Goal: Task Accomplishment & Management: Use online tool/utility

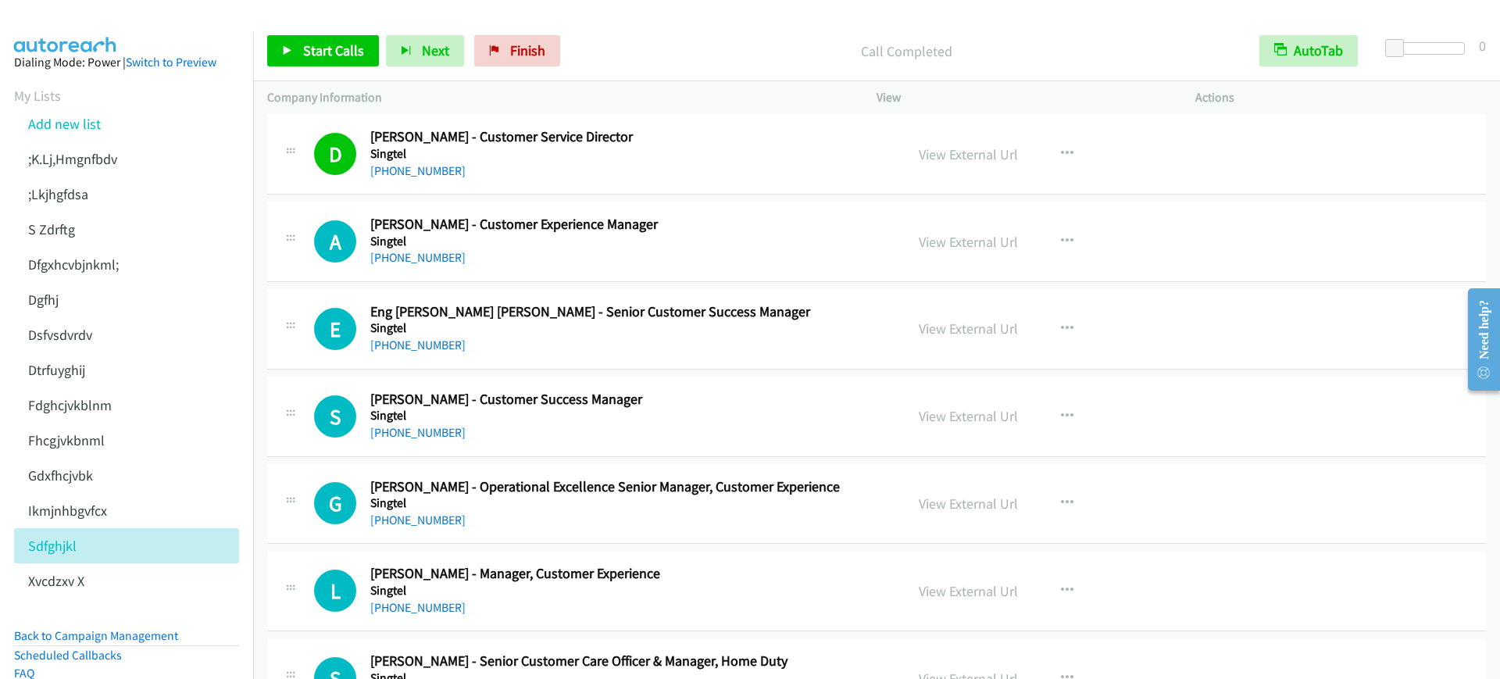
scroll to position [98, 0]
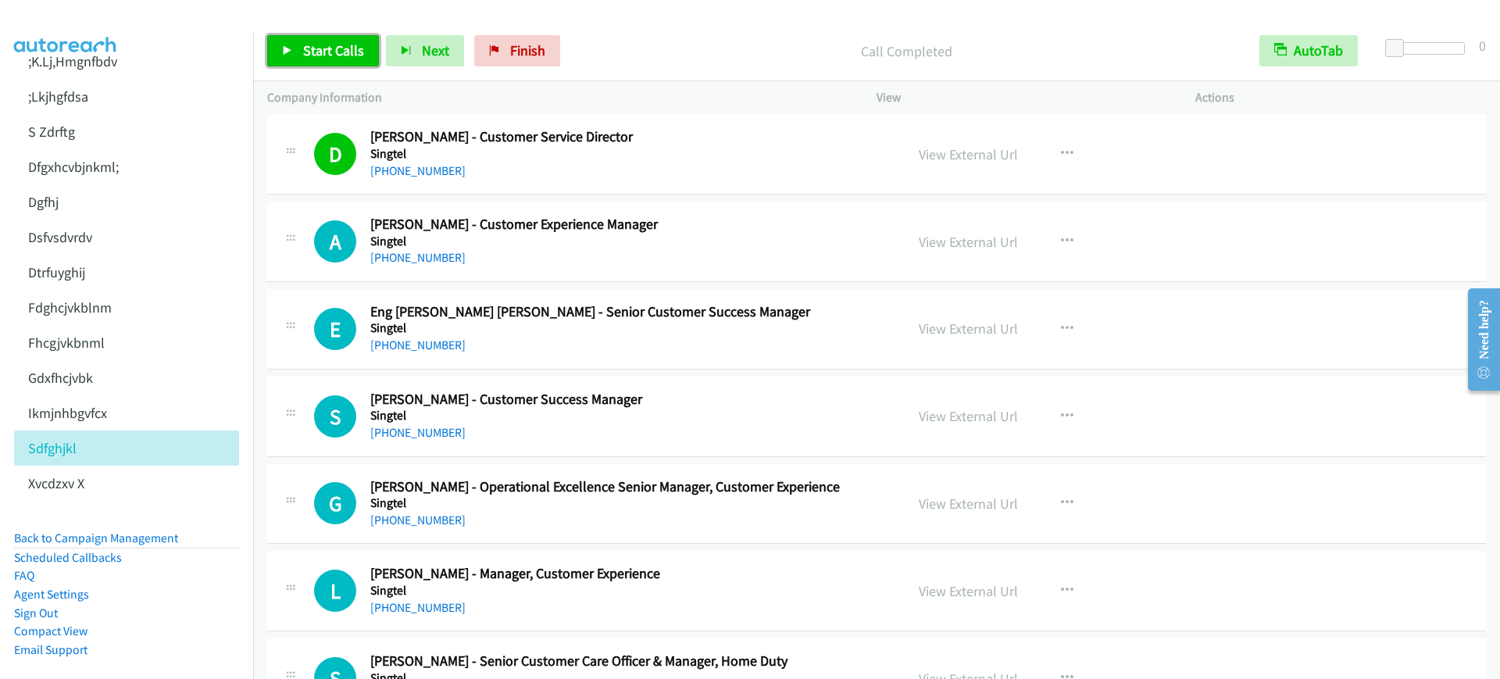
click at [319, 38] on link "Start Calls" at bounding box center [323, 50] width 112 height 31
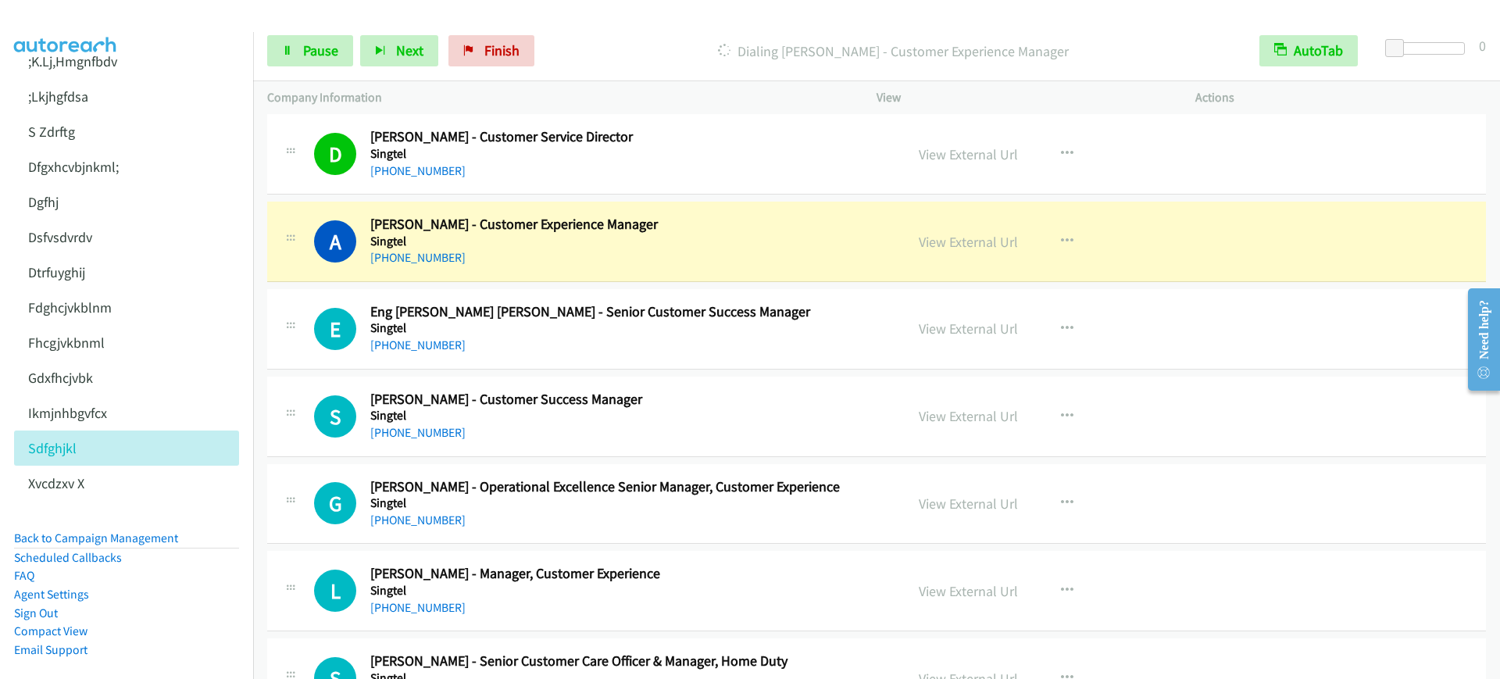
drag, startPoint x: 640, startPoint y: 177, endPoint x: 664, endPoint y: 177, distance: 24.2
click at [640, 177] on div "[PHONE_NUMBER]" at bounding box center [626, 171] width 513 height 19
click at [961, 159] on link "View External Url" at bounding box center [968, 154] width 99 height 18
click at [719, 234] on h5 "Singtel" at bounding box center [626, 242] width 513 height 16
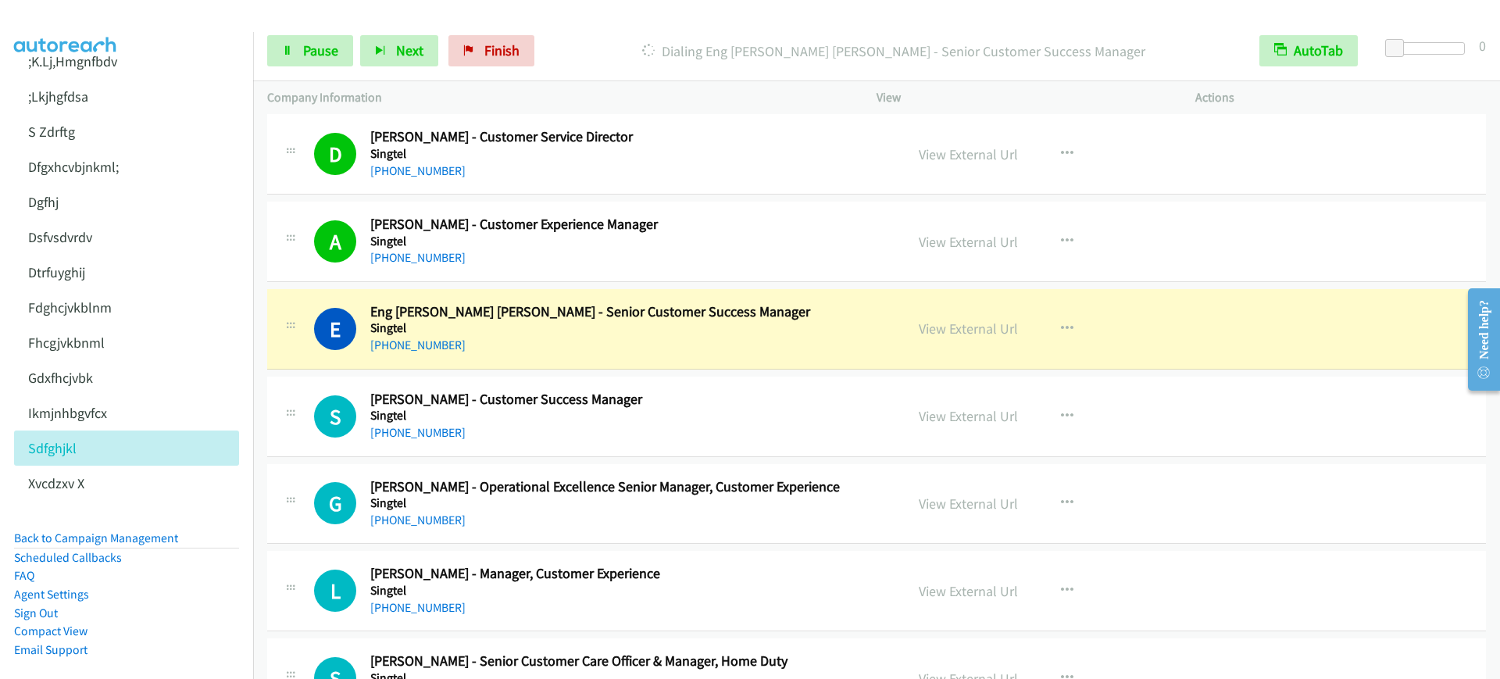
click at [696, 334] on h5 "Singtel" at bounding box center [626, 328] width 513 height 16
click at [293, 55] on link "Pause" at bounding box center [310, 50] width 86 height 31
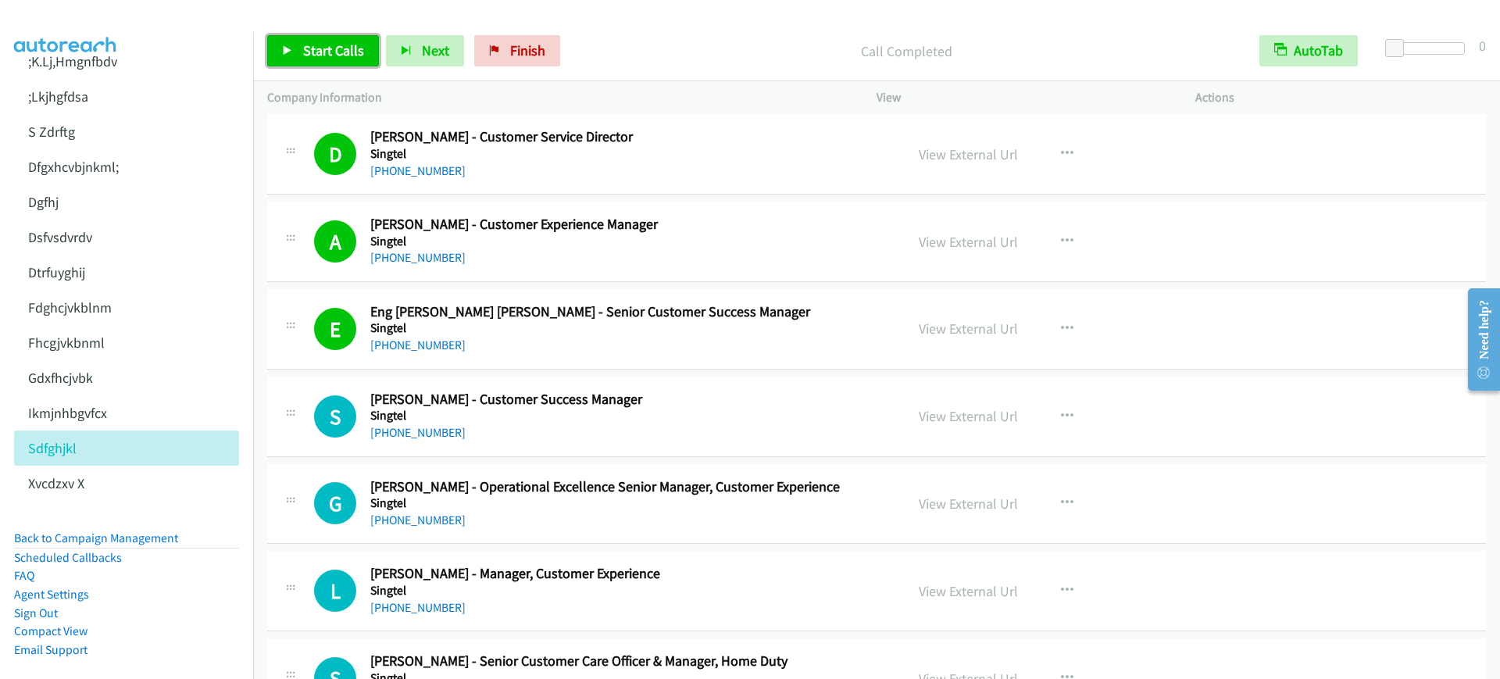
click at [348, 36] on link "Start Calls" at bounding box center [323, 50] width 112 height 31
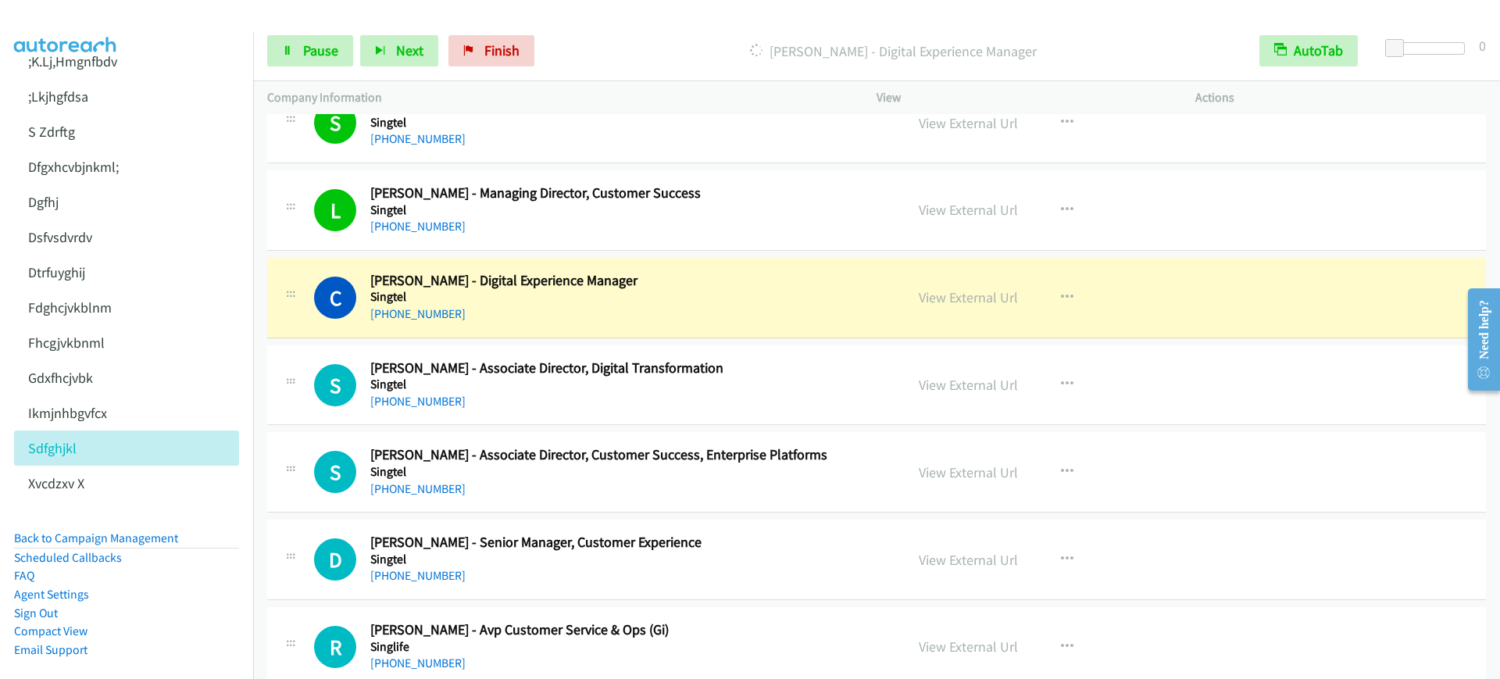
scroll to position [7713, 0]
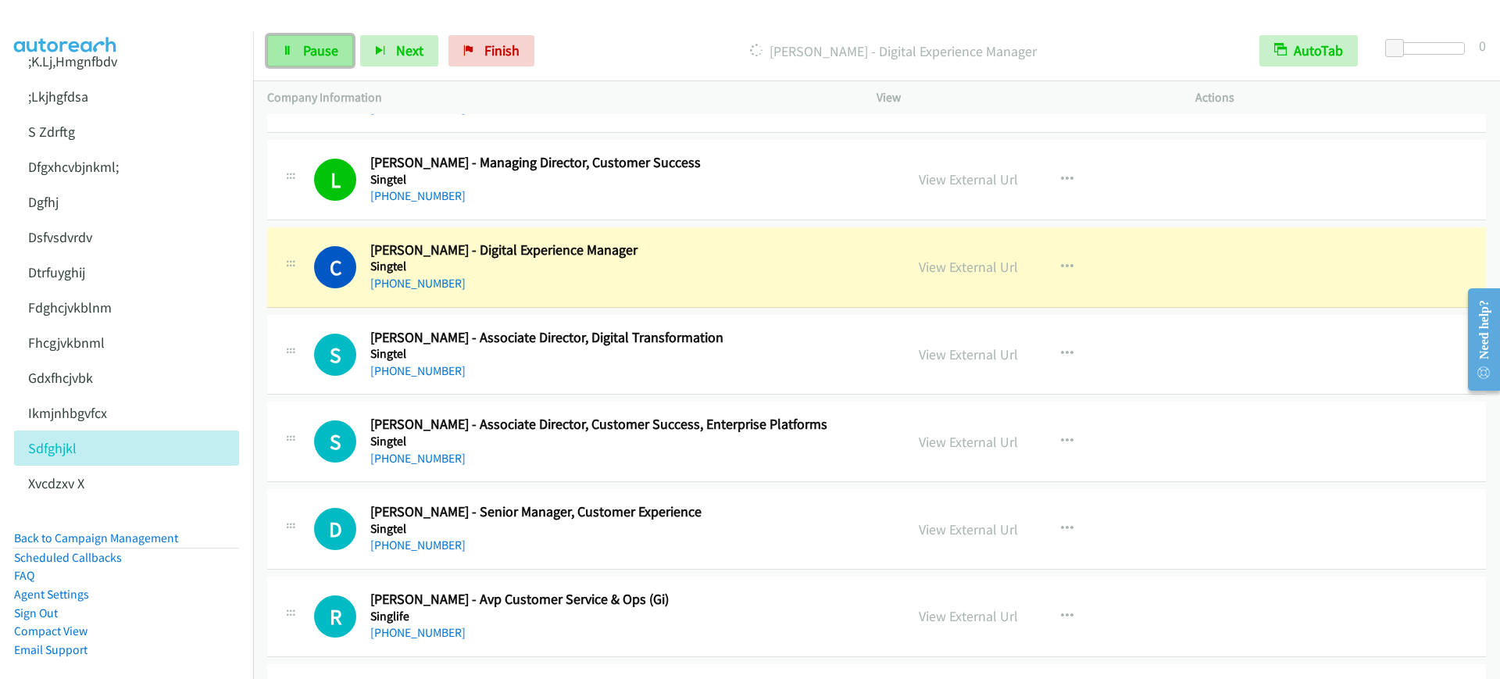
click at [307, 59] on span "Pause" at bounding box center [320, 50] width 35 height 18
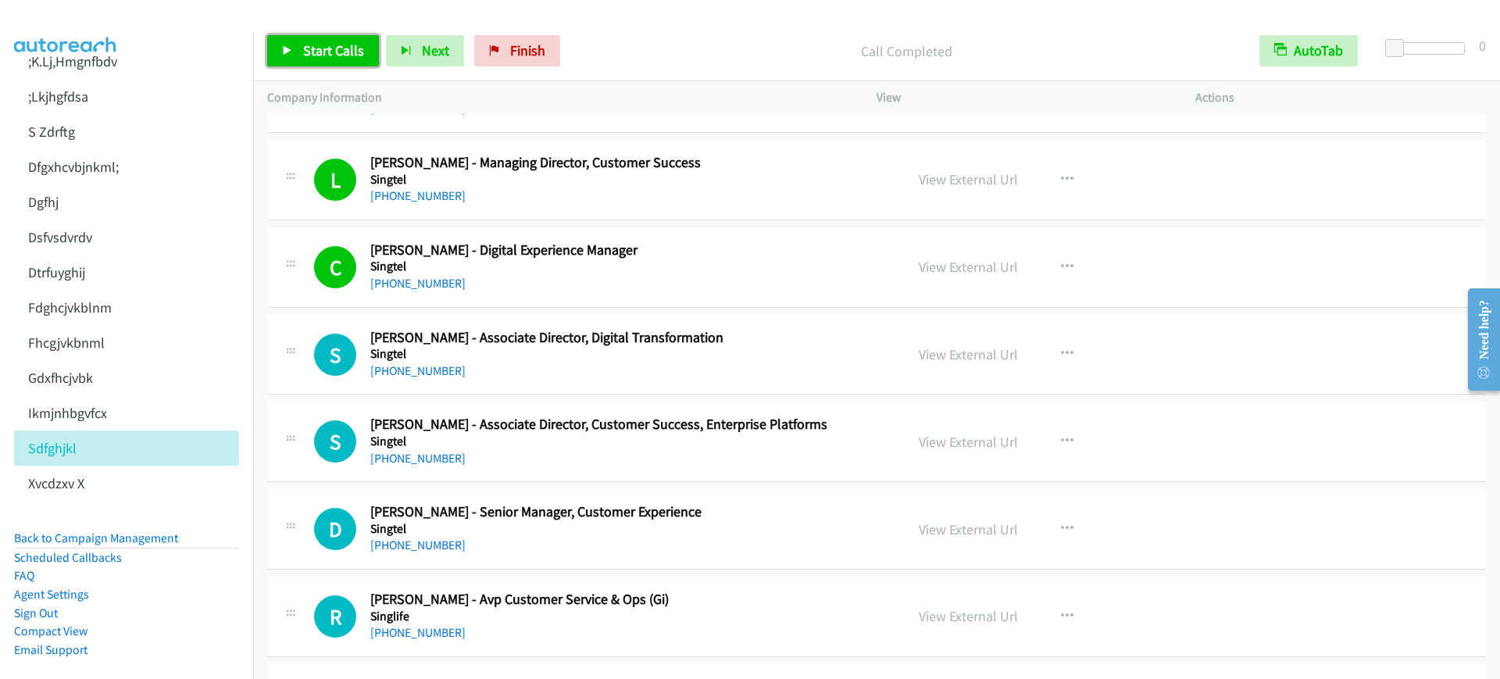
click at [323, 38] on link "Start Calls" at bounding box center [323, 50] width 112 height 31
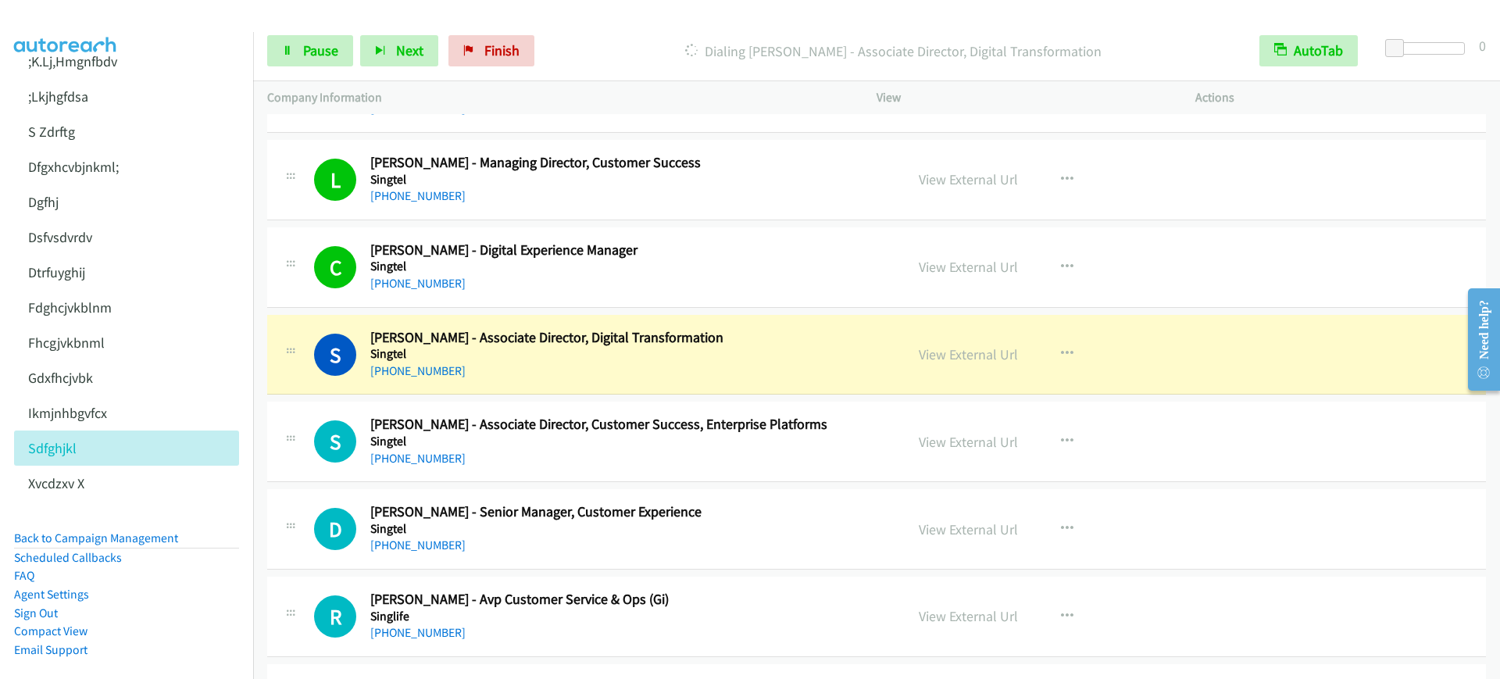
scroll to position [7811, 0]
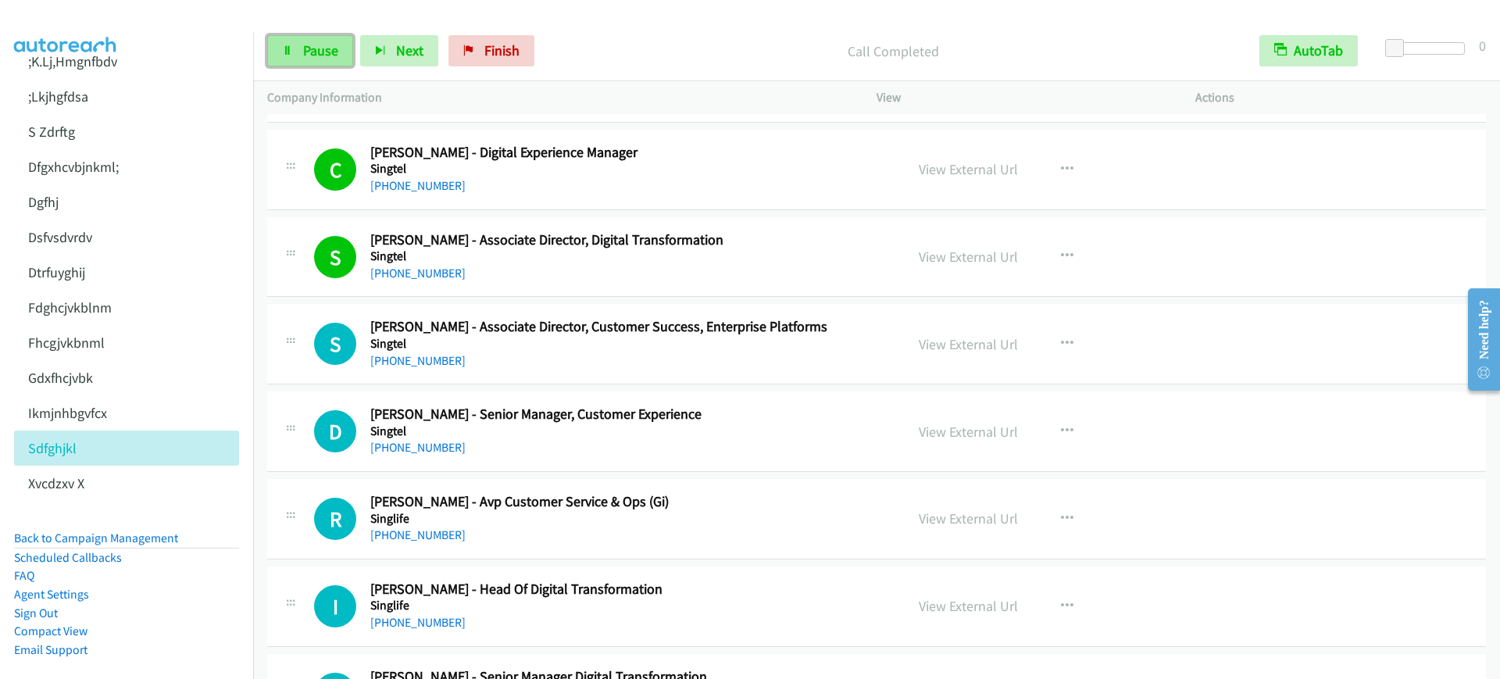
click at [311, 53] on span "Pause" at bounding box center [320, 50] width 35 height 18
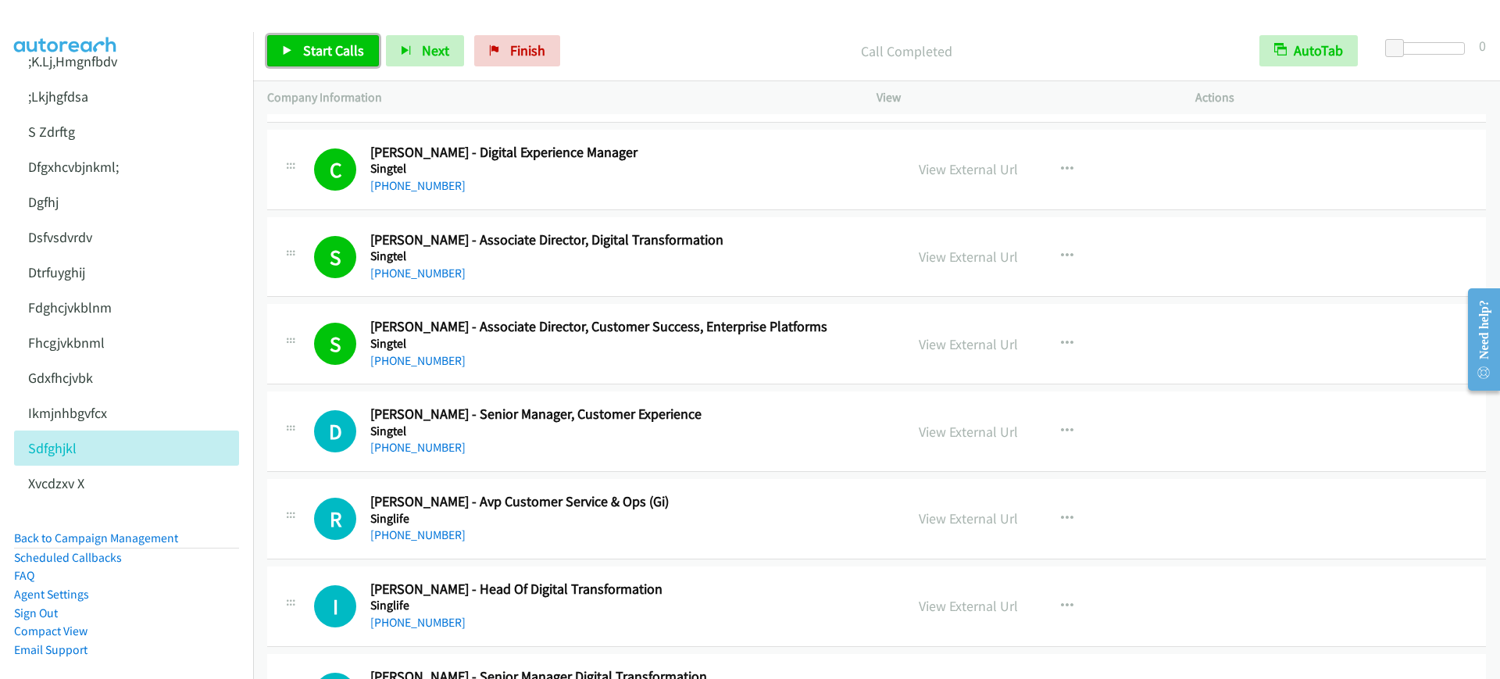
click at [293, 62] on link "Start Calls" at bounding box center [323, 50] width 112 height 31
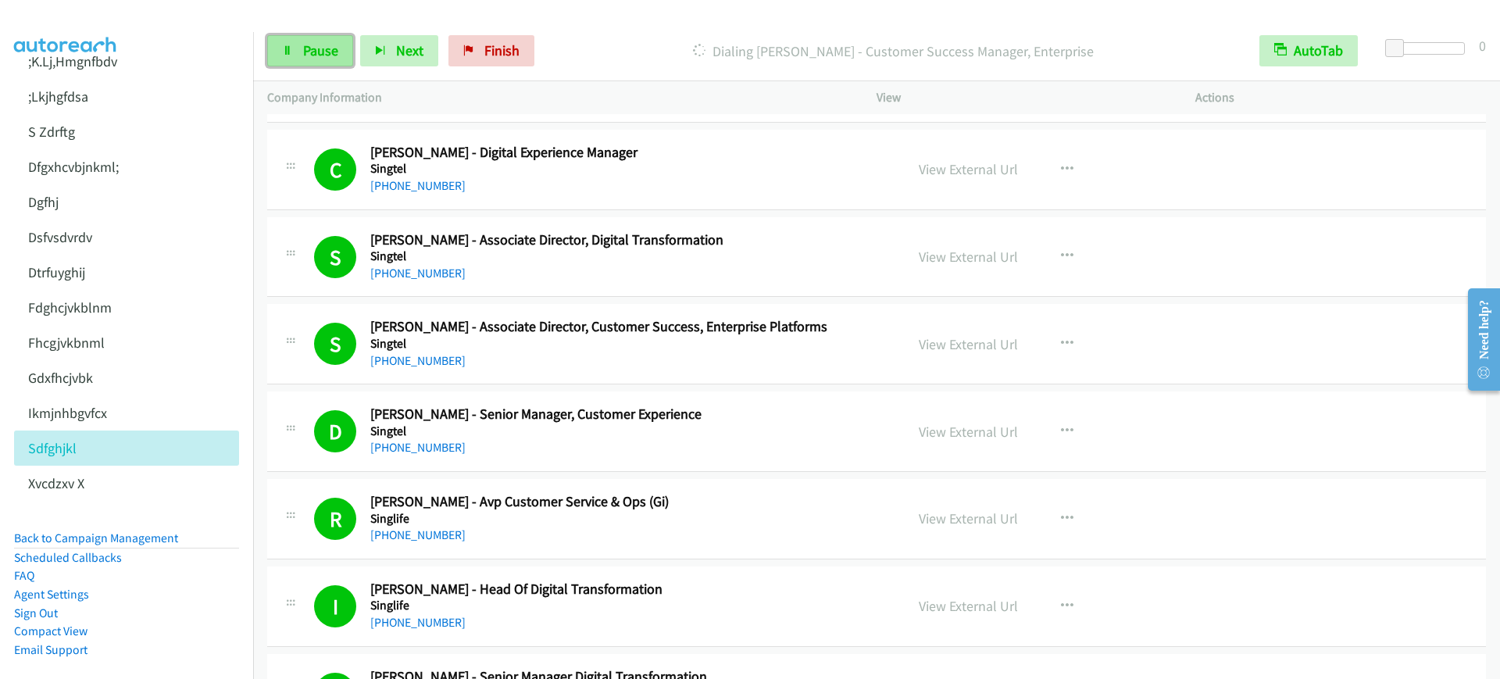
click at [305, 46] on span "Pause" at bounding box center [320, 50] width 35 height 18
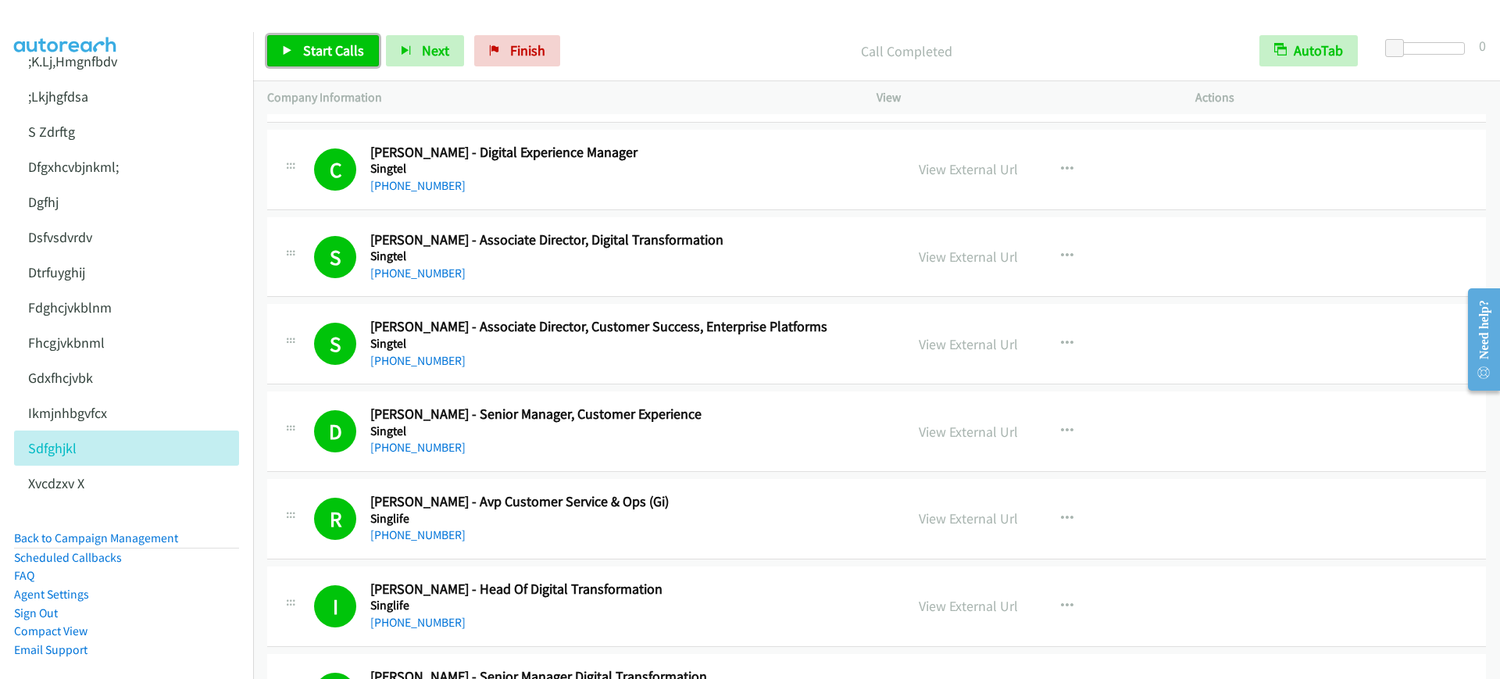
click at [323, 45] on span "Start Calls" at bounding box center [333, 50] width 61 height 18
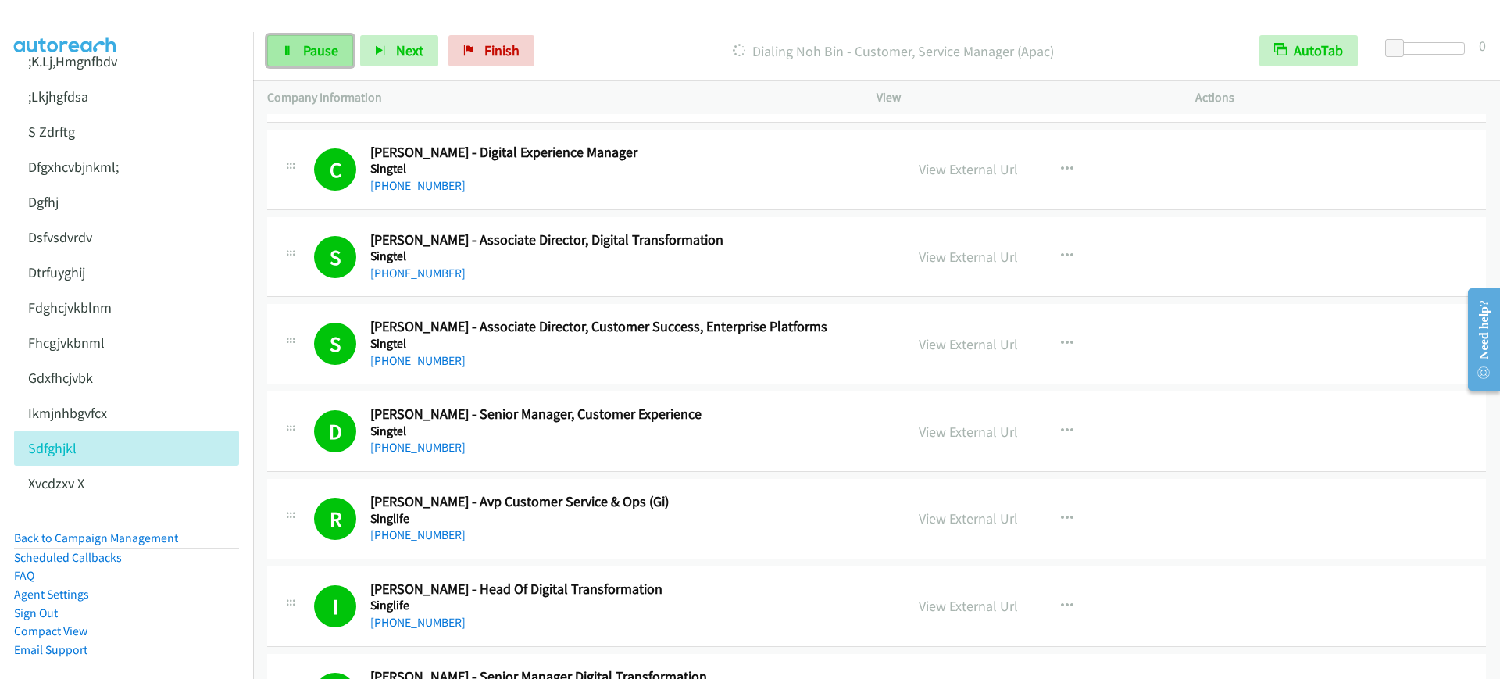
click at [313, 56] on span "Pause" at bounding box center [320, 50] width 35 height 18
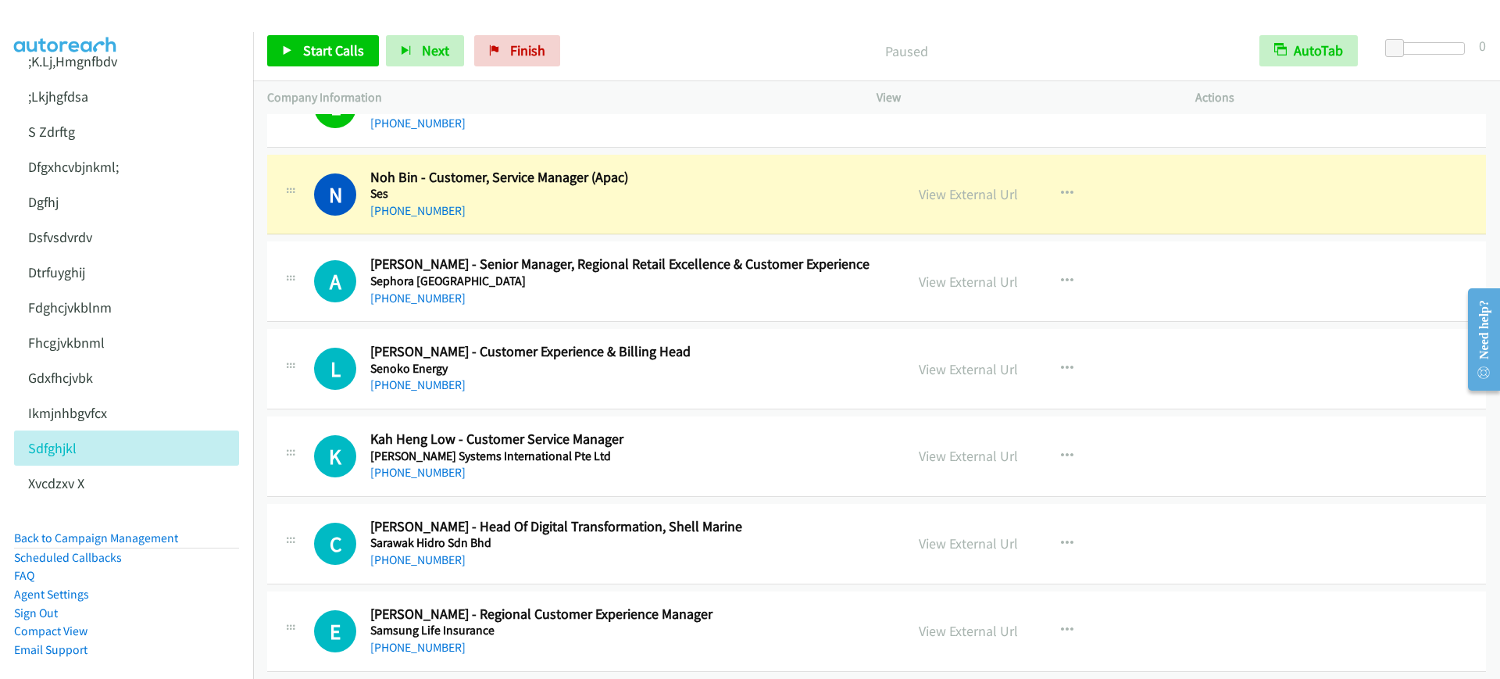
scroll to position [9275, 0]
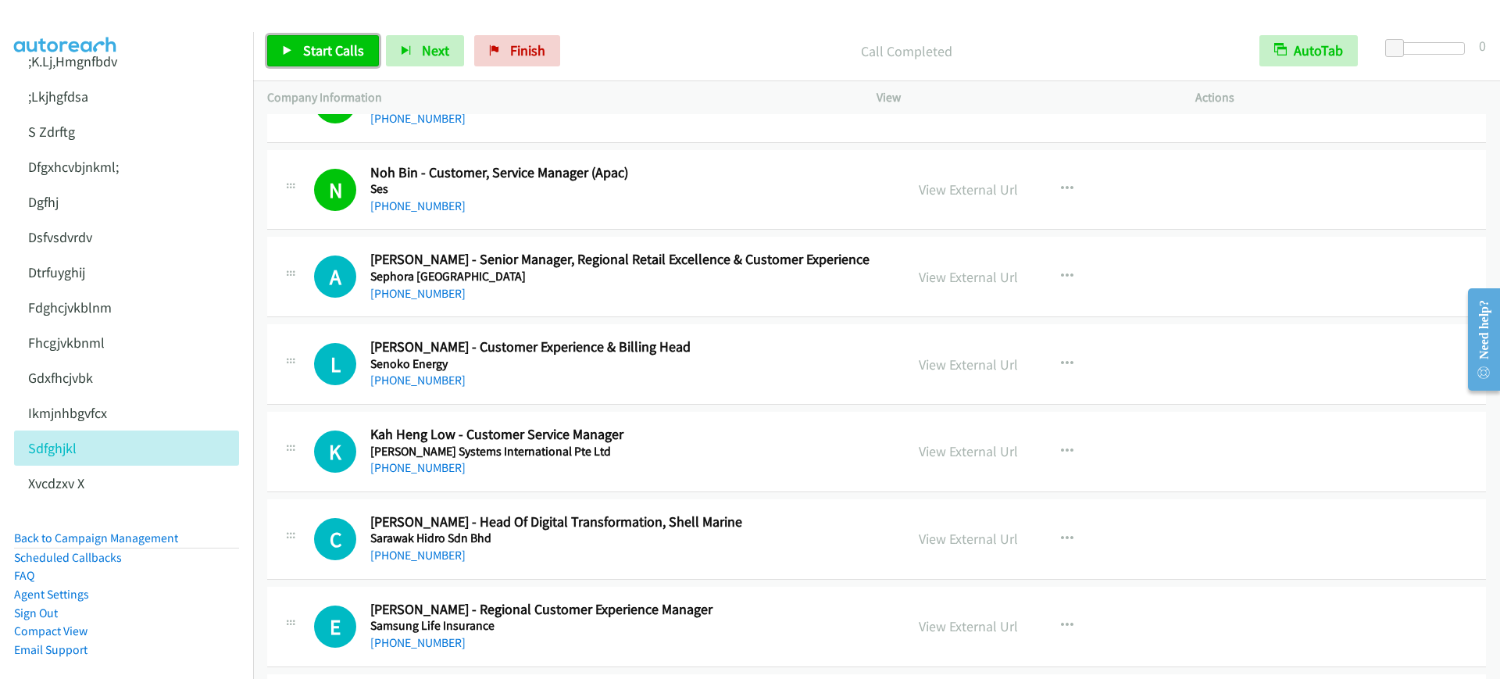
click at [326, 42] on span "Start Calls" at bounding box center [333, 50] width 61 height 18
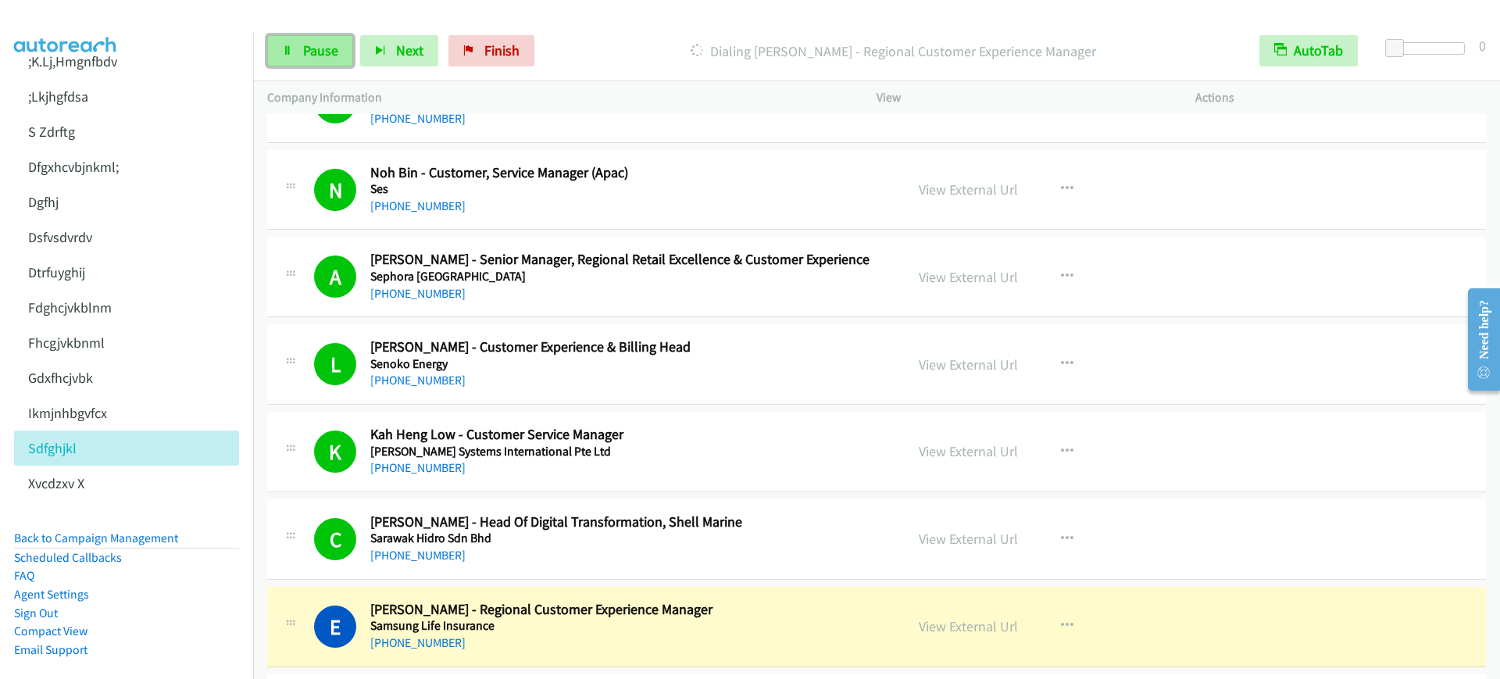
click at [322, 45] on span "Pause" at bounding box center [320, 50] width 35 height 18
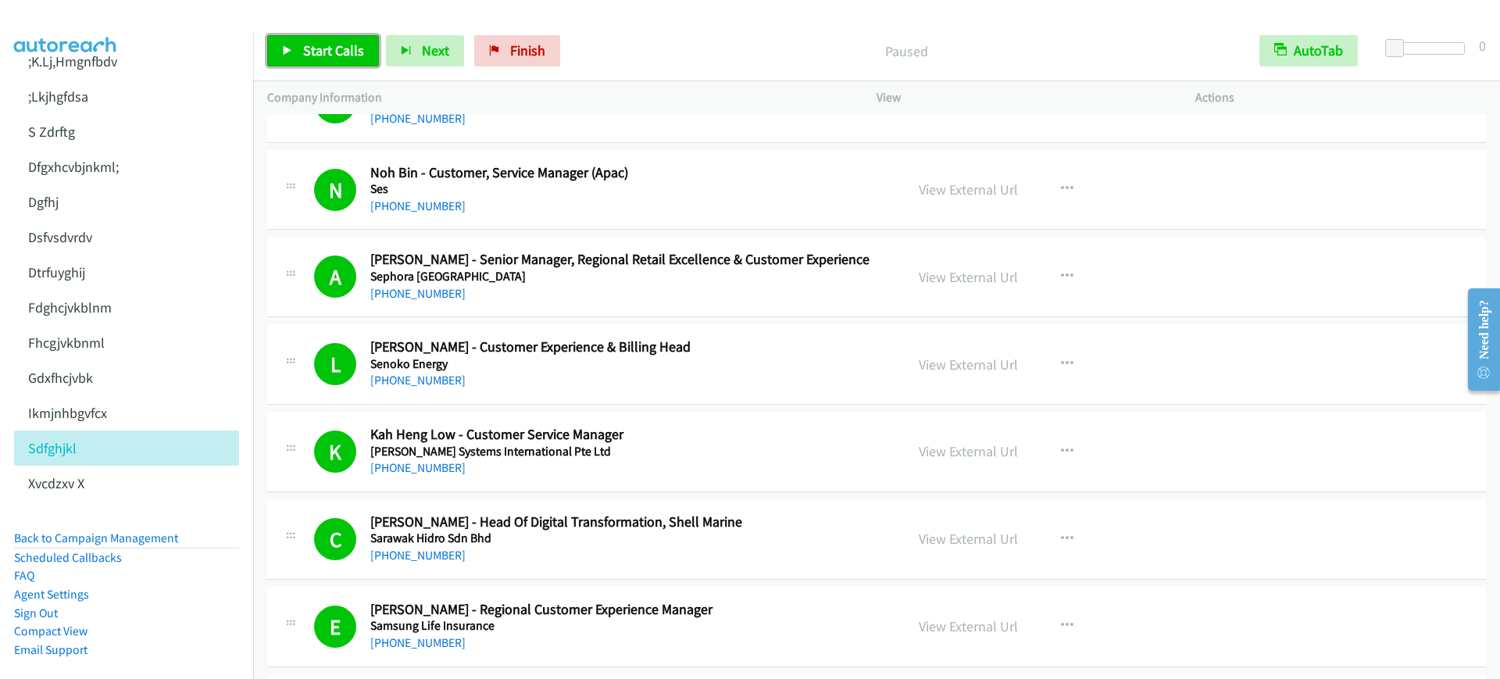
click at [344, 50] on span "Start Calls" at bounding box center [333, 50] width 61 height 18
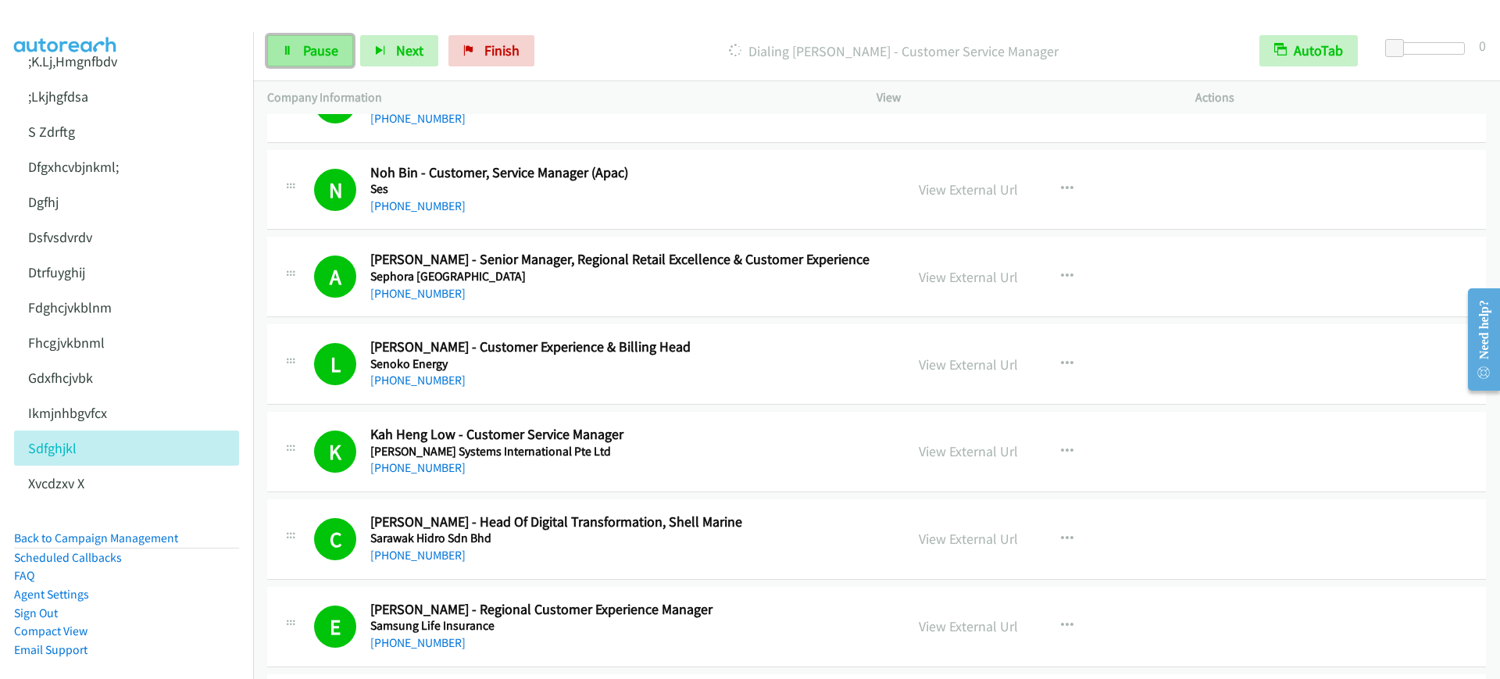
click at [311, 54] on span "Pause" at bounding box center [320, 50] width 35 height 18
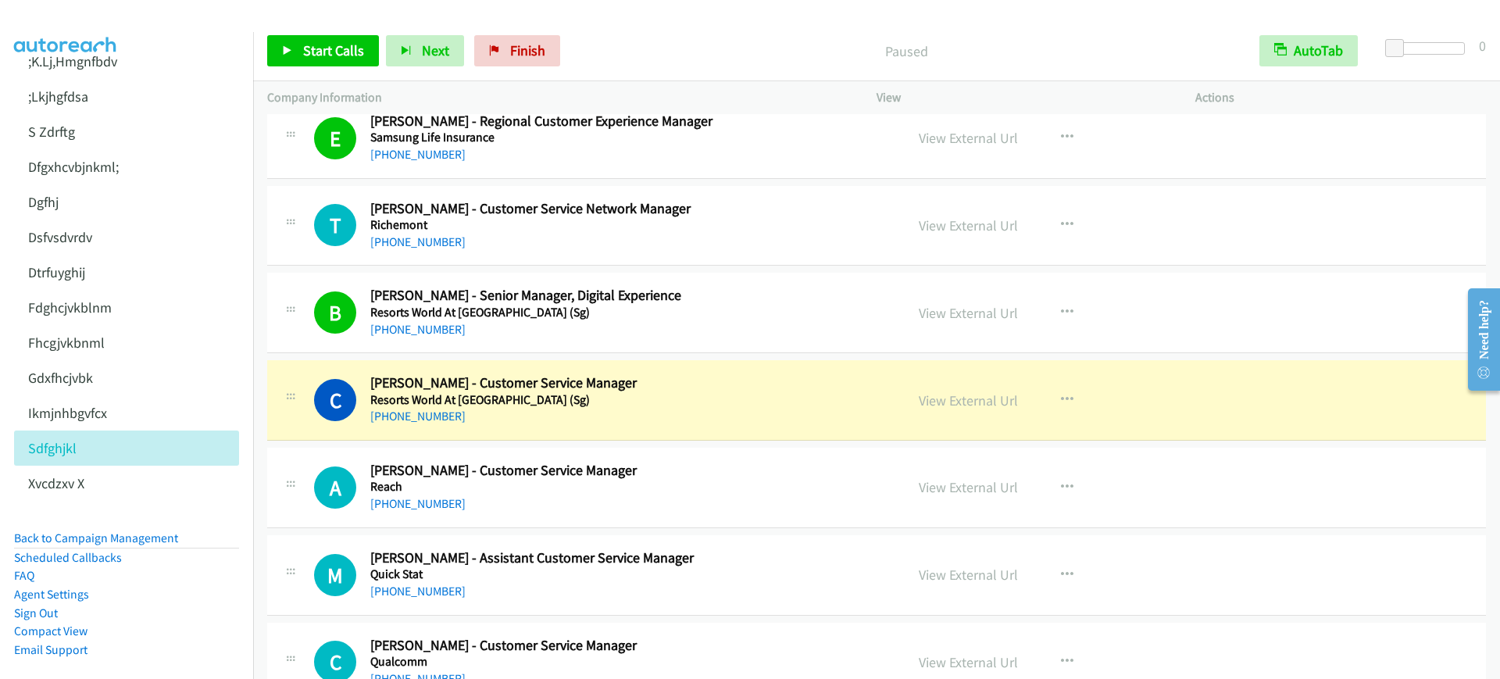
scroll to position [9959, 0]
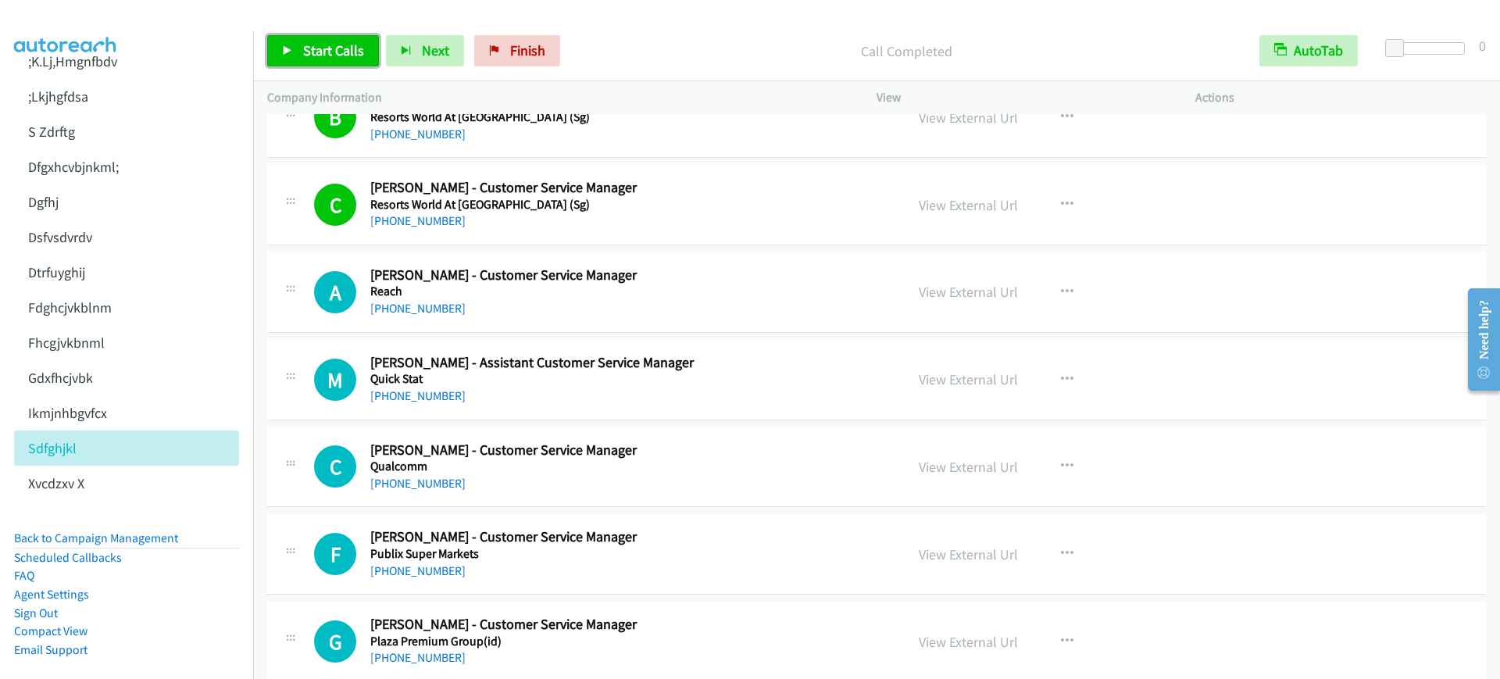
click at [293, 50] on link "Start Calls" at bounding box center [323, 50] width 112 height 31
drag, startPoint x: 582, startPoint y: 52, endPoint x: 598, endPoint y: 51, distance: 16.5
click at [583, 52] on p "Started" at bounding box center [893, 51] width 676 height 21
click at [409, 52] on span "Next" at bounding box center [409, 50] width 27 height 18
click at [290, 22] on div "Start Calls Pause Next Finish Started AutoTab AutoTab 0" at bounding box center [876, 51] width 1247 height 60
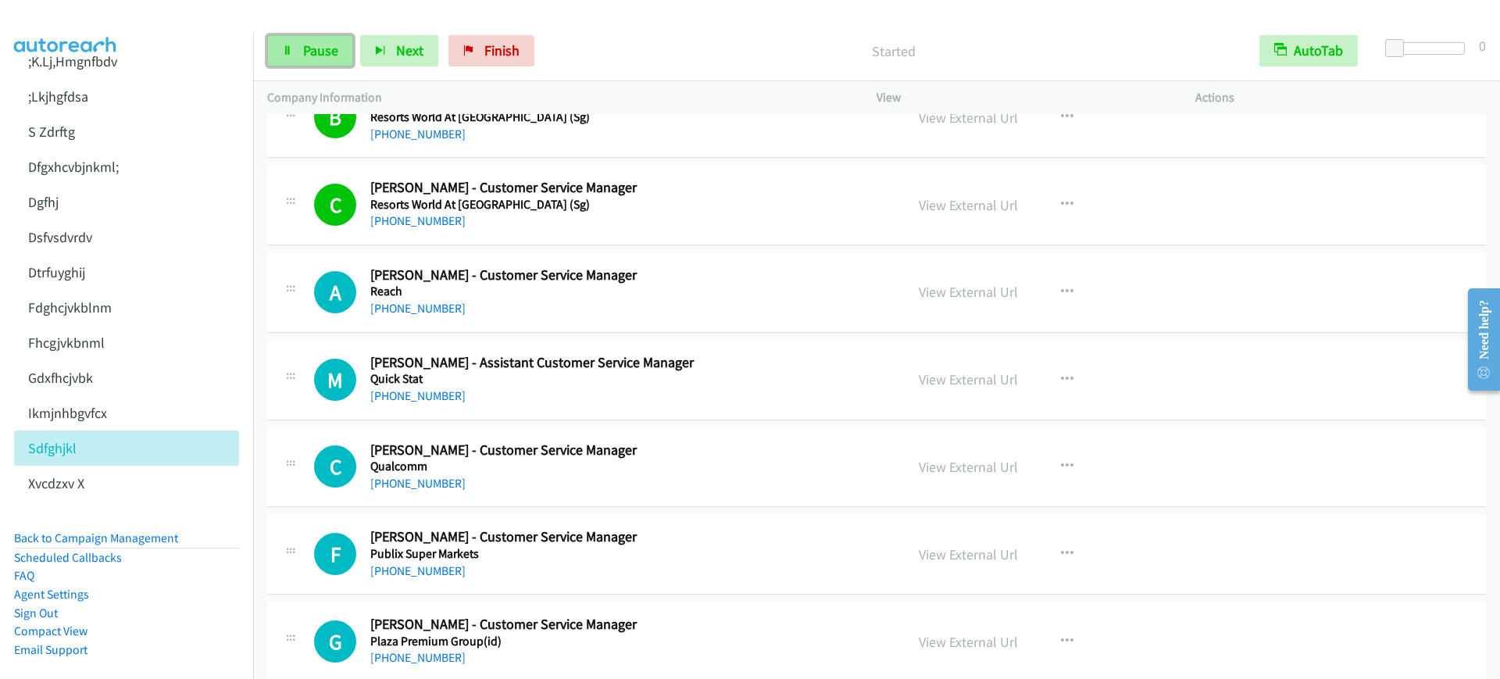
click at [288, 40] on link "Pause" at bounding box center [310, 50] width 86 height 31
click at [1260, 28] on div "Start Calls Pause Next Finish Paused AutoTab AutoTab 0" at bounding box center [876, 51] width 1247 height 60
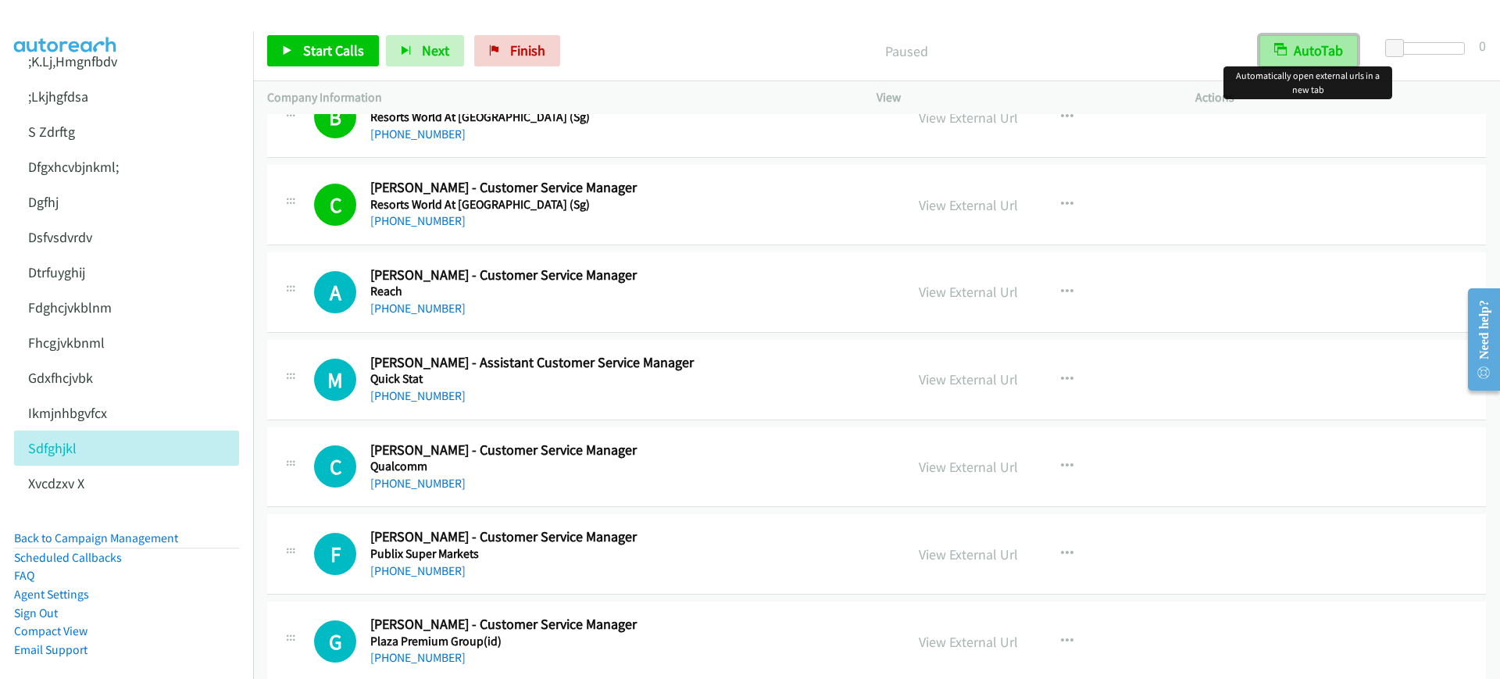
click at [1298, 59] on button "AutoTab" at bounding box center [1308, 50] width 98 height 31
click at [1298, 59] on button "AutoTab" at bounding box center [1309, 50] width 97 height 31
click at [326, 46] on span "Start Calls" at bounding box center [333, 50] width 61 height 18
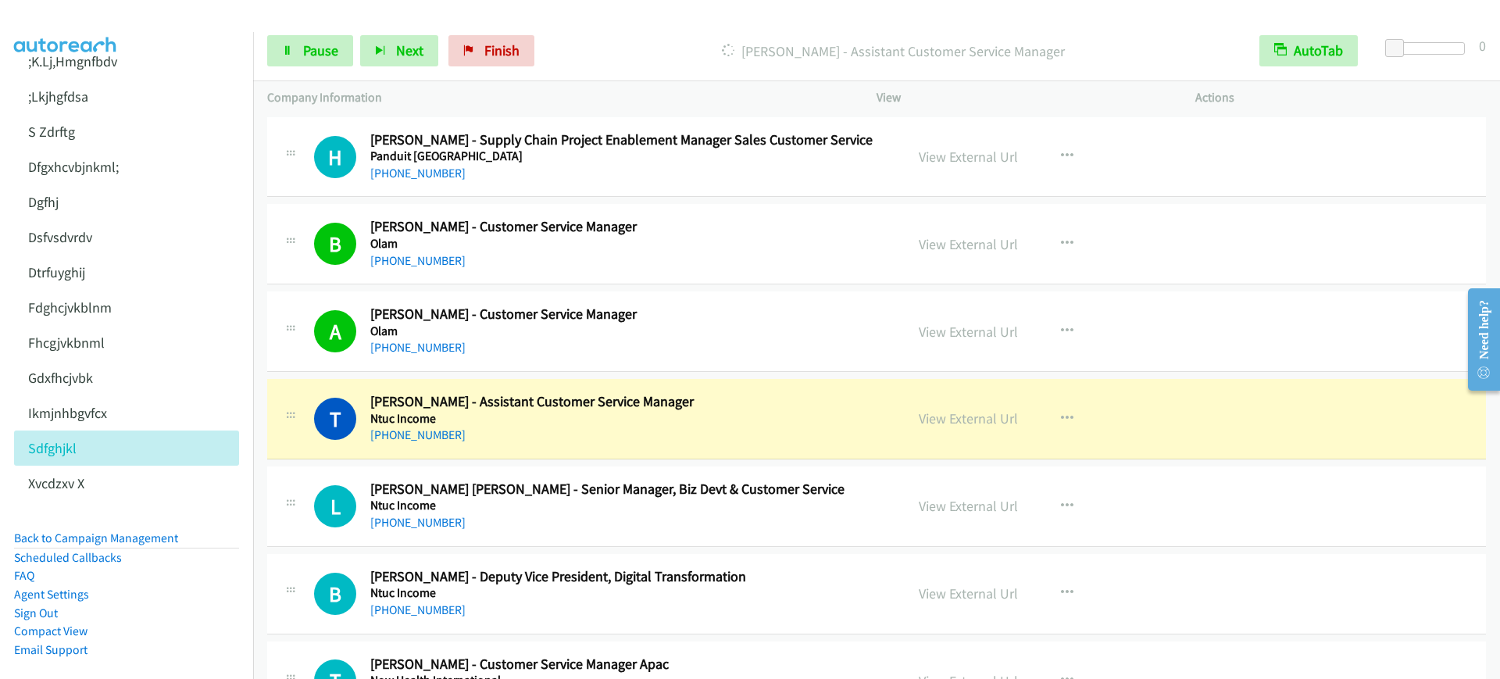
scroll to position [10740, 0]
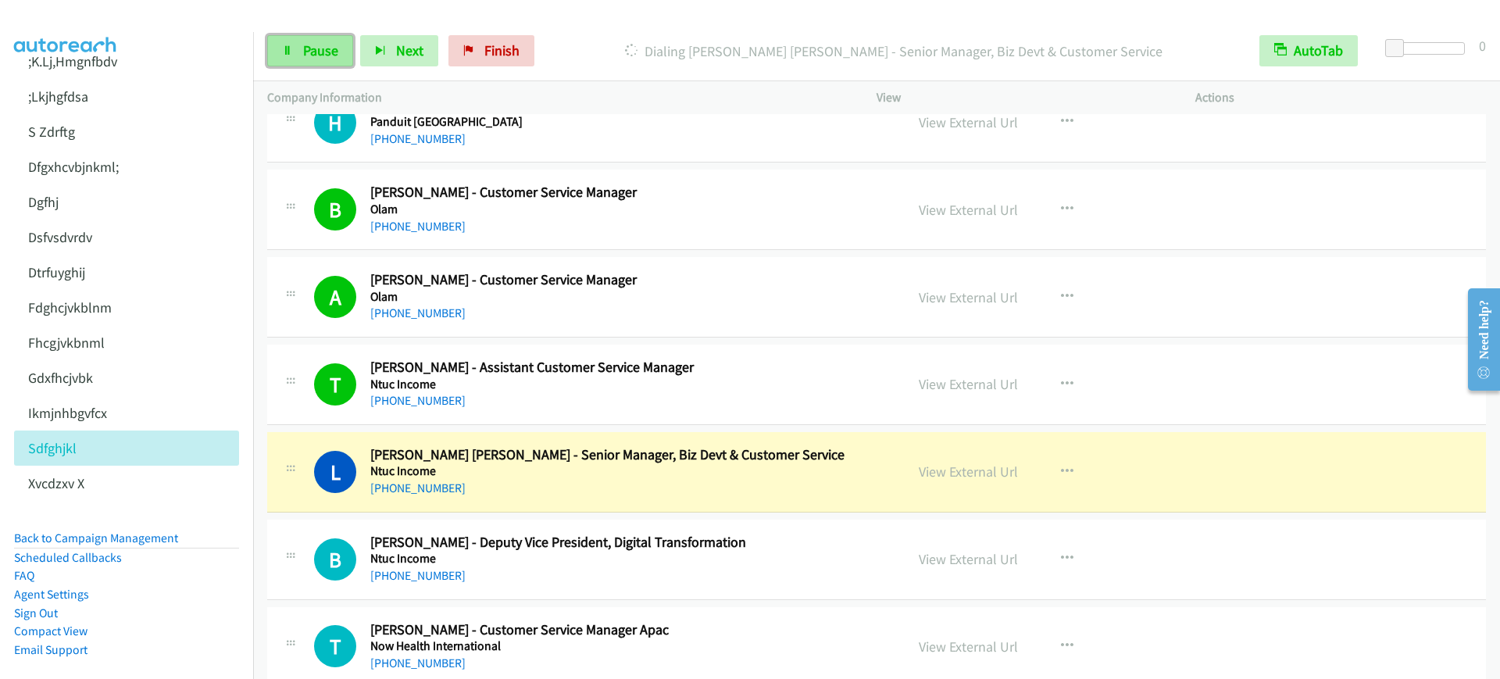
click at [326, 64] on link "Pause" at bounding box center [310, 50] width 86 height 31
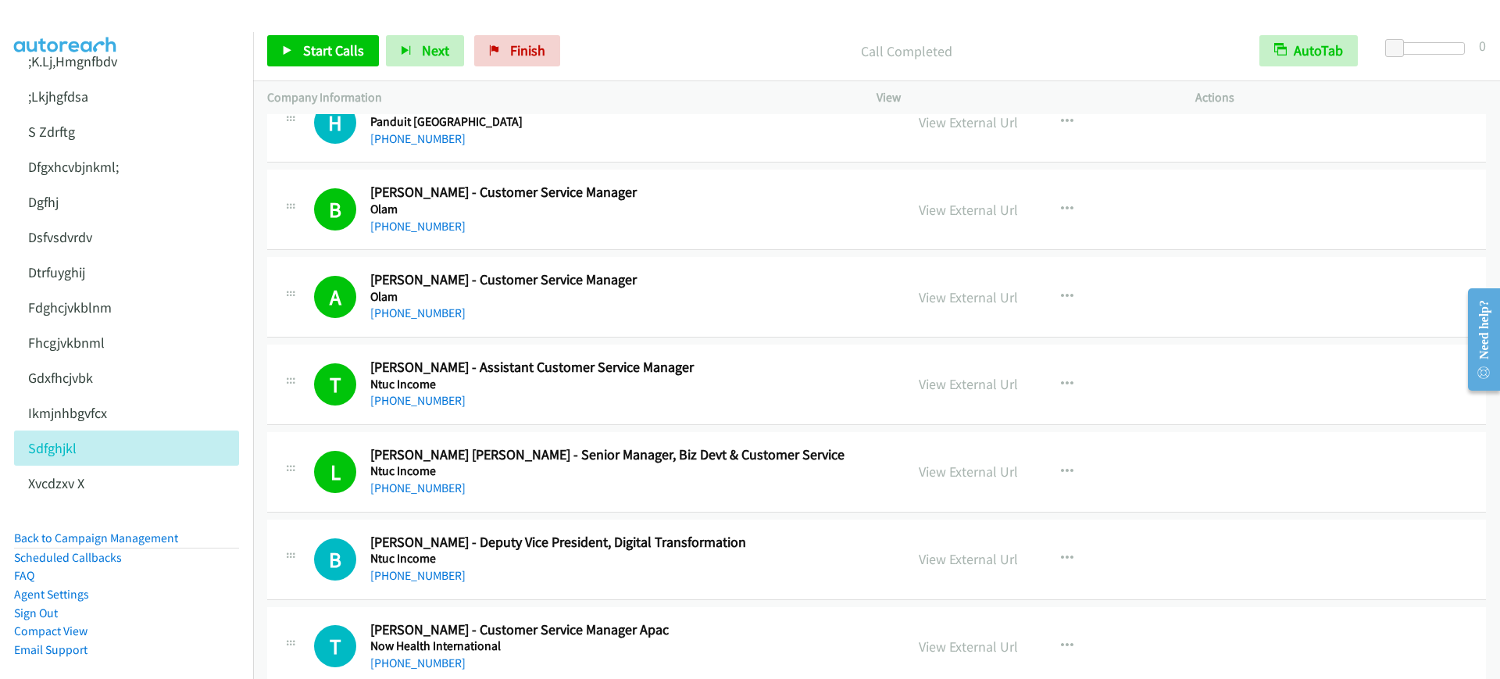
click at [342, 33] on div "Start Calls Pause Next Finish Call Completed AutoTab AutoTab 0" at bounding box center [876, 51] width 1247 height 60
click at [332, 48] on span "Start Calls" at bounding box center [333, 50] width 61 height 18
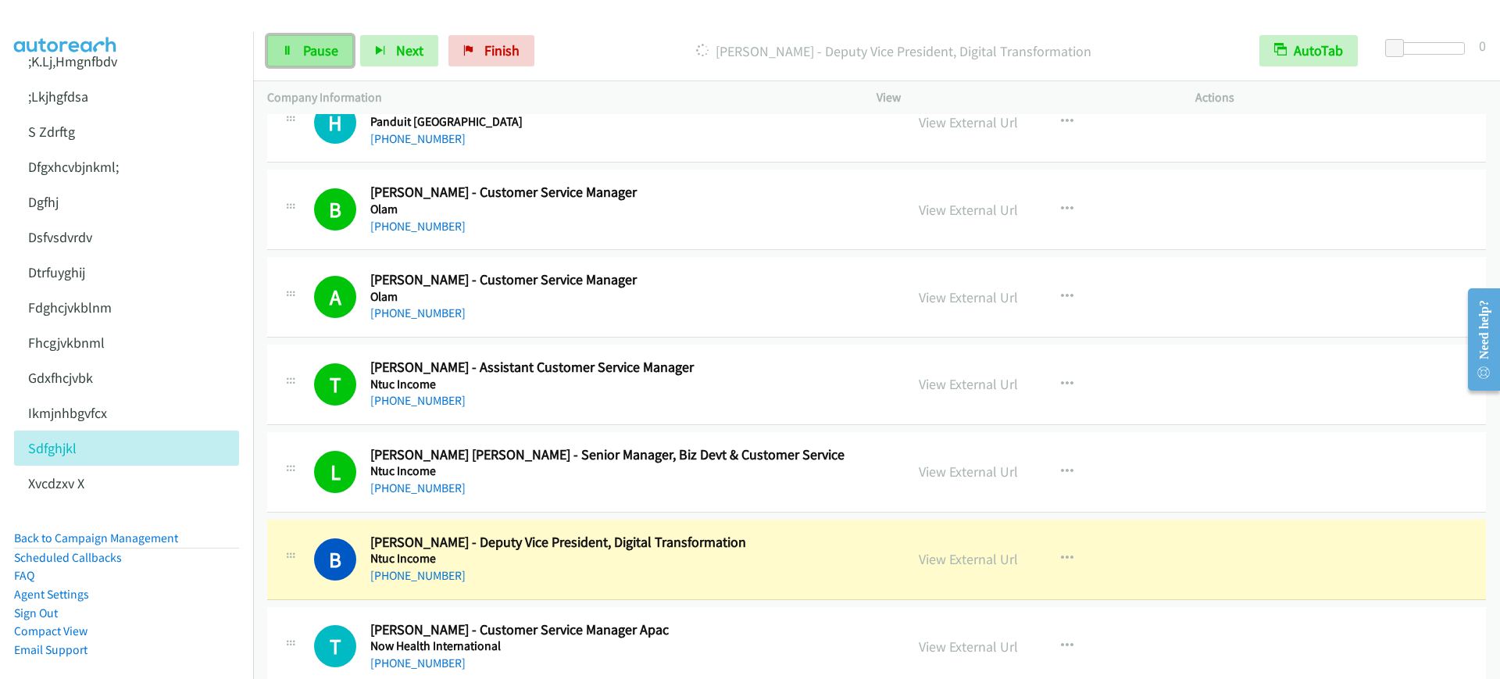
click at [332, 48] on span "Pause" at bounding box center [320, 50] width 35 height 18
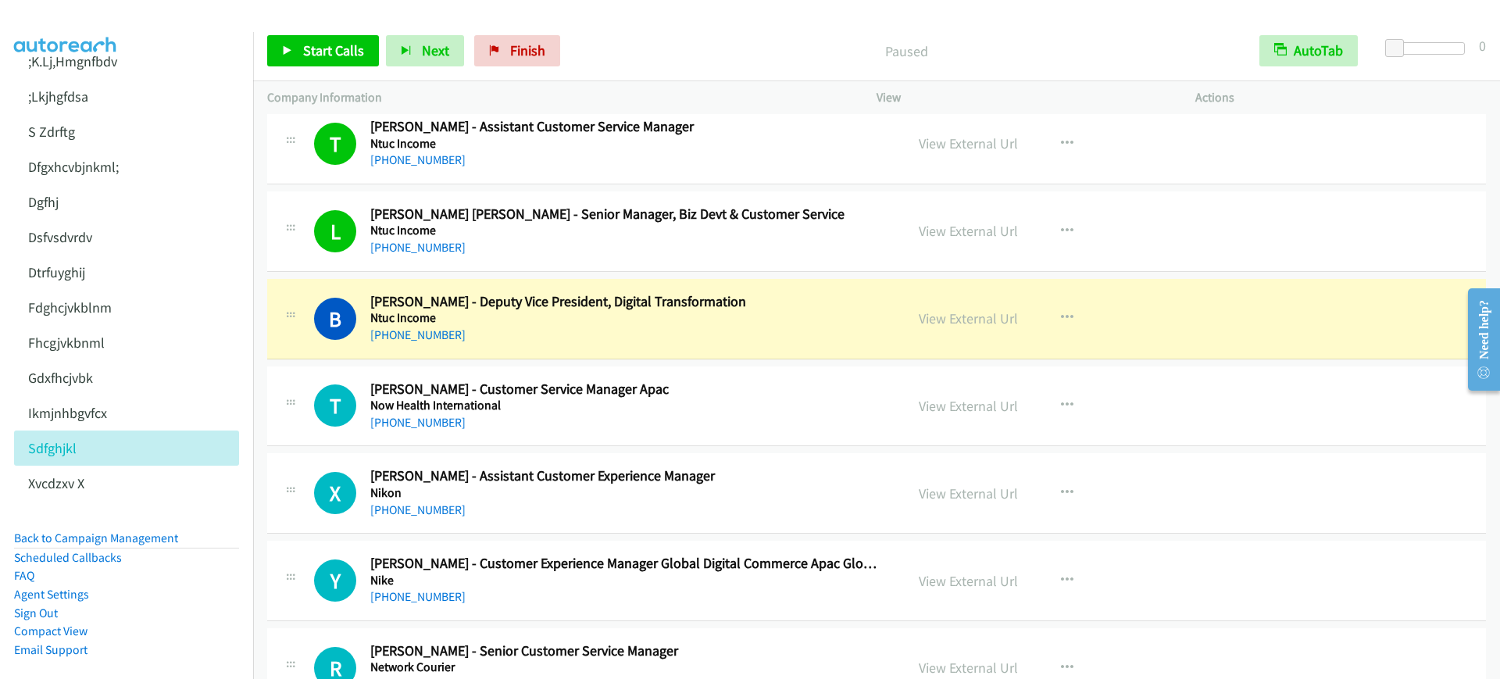
scroll to position [11033, 0]
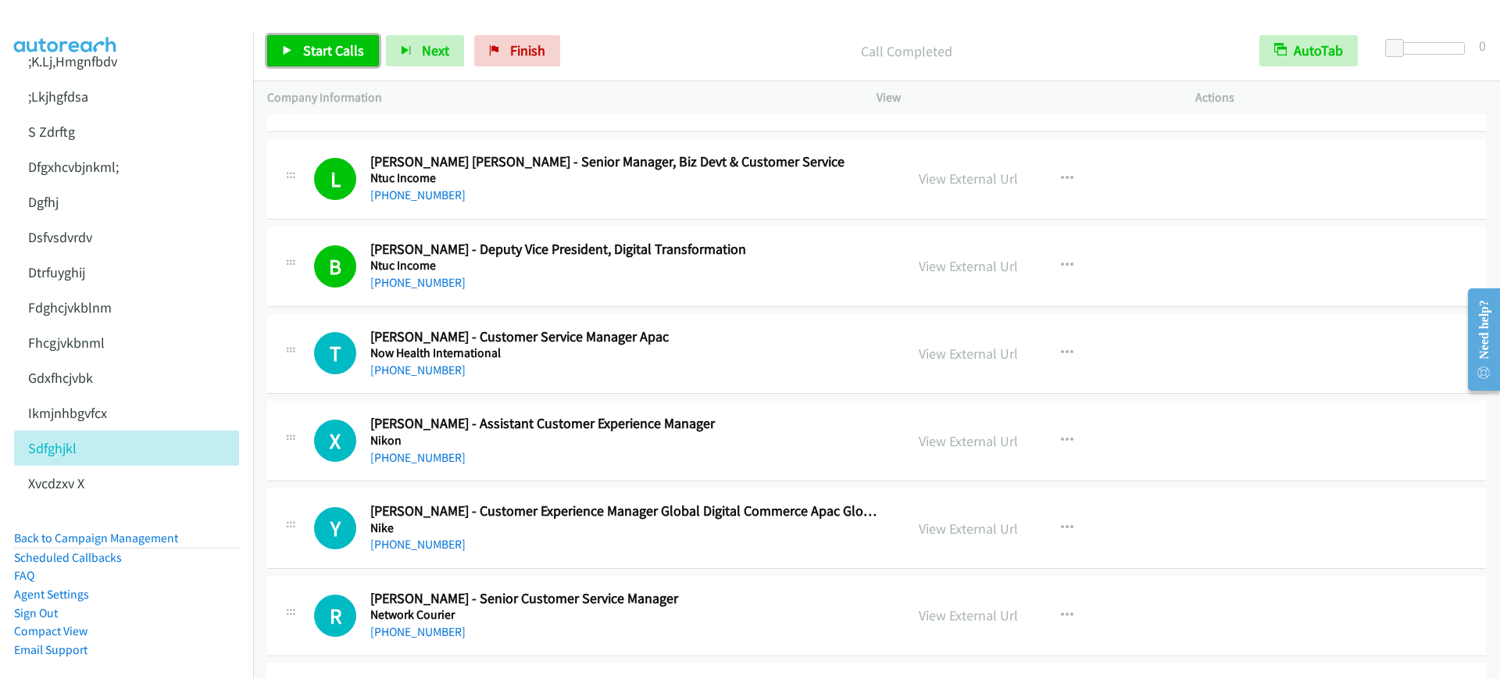
click at [354, 48] on span "Start Calls" at bounding box center [333, 50] width 61 height 18
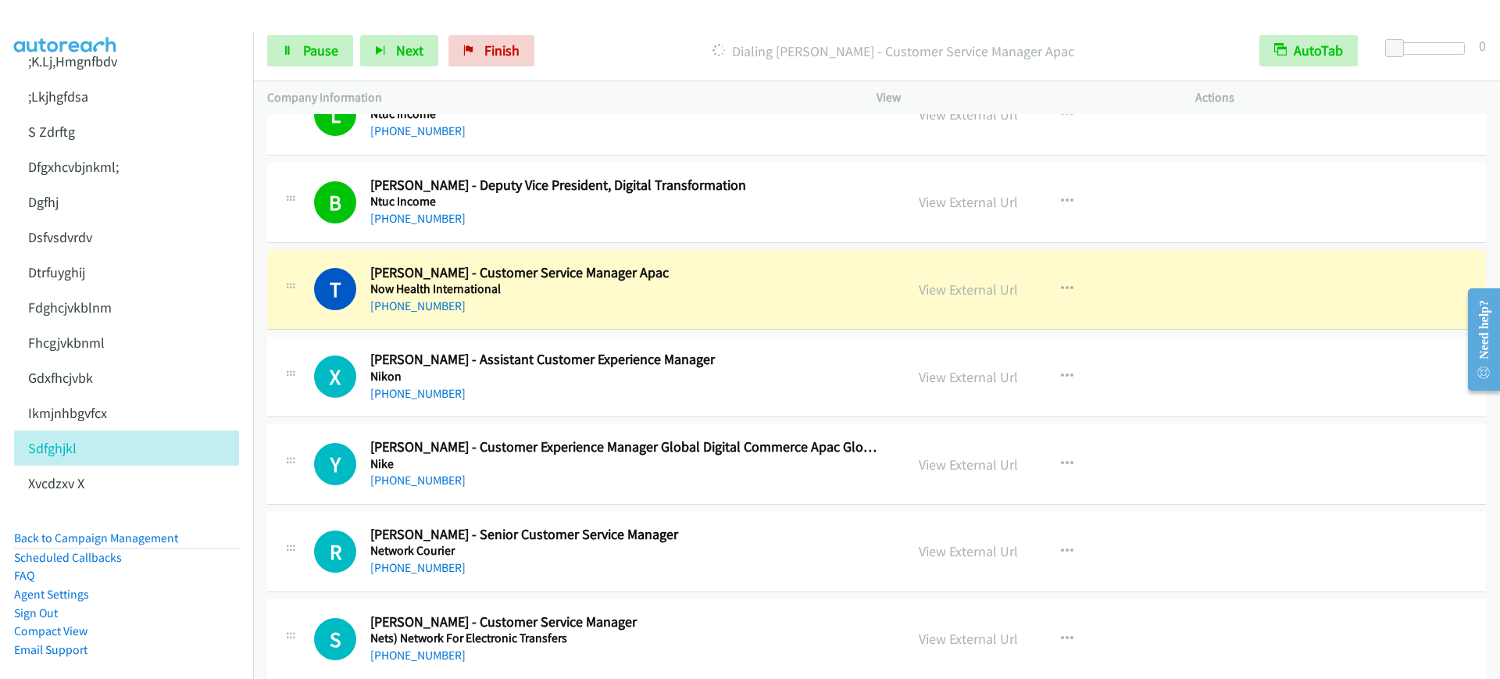
scroll to position [11130, 0]
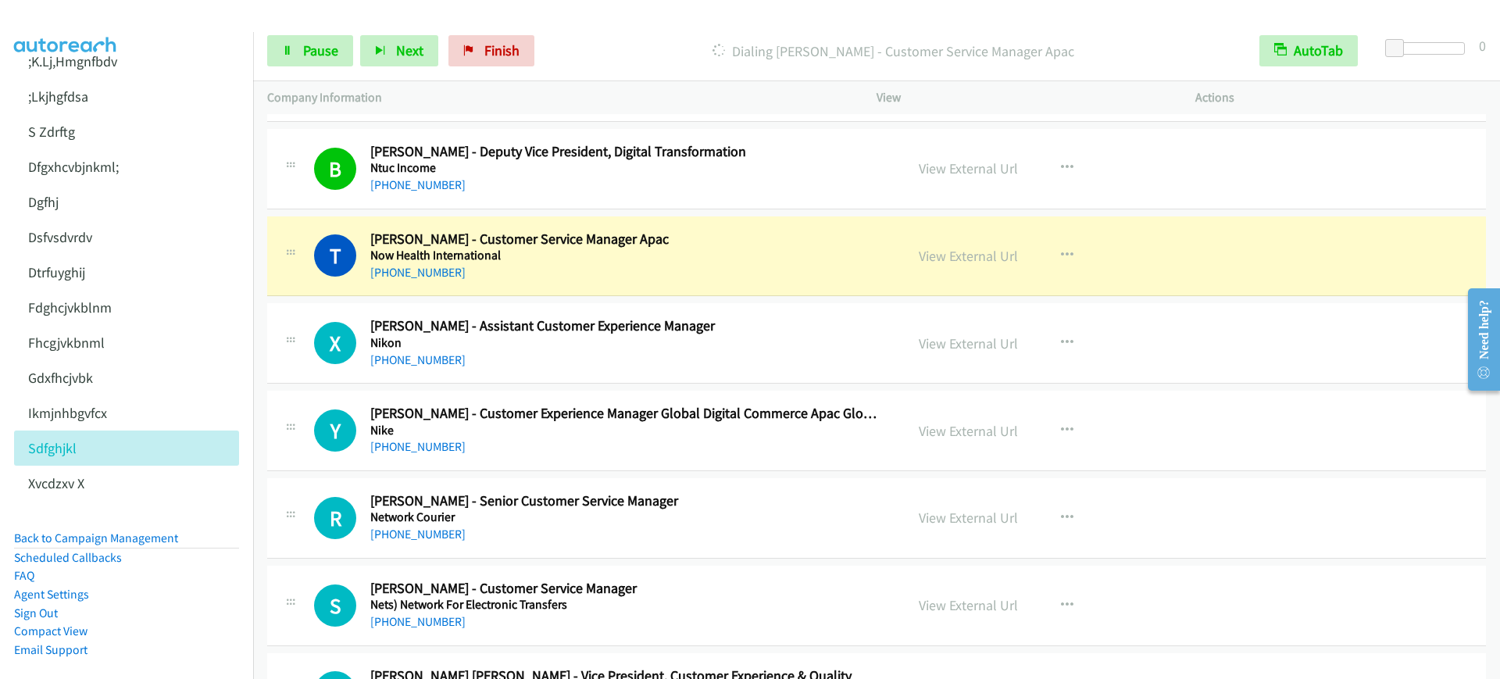
click at [612, 248] on h5 "Now Health International" at bounding box center [626, 256] width 513 height 16
click at [298, 45] on link "Pause" at bounding box center [310, 50] width 86 height 31
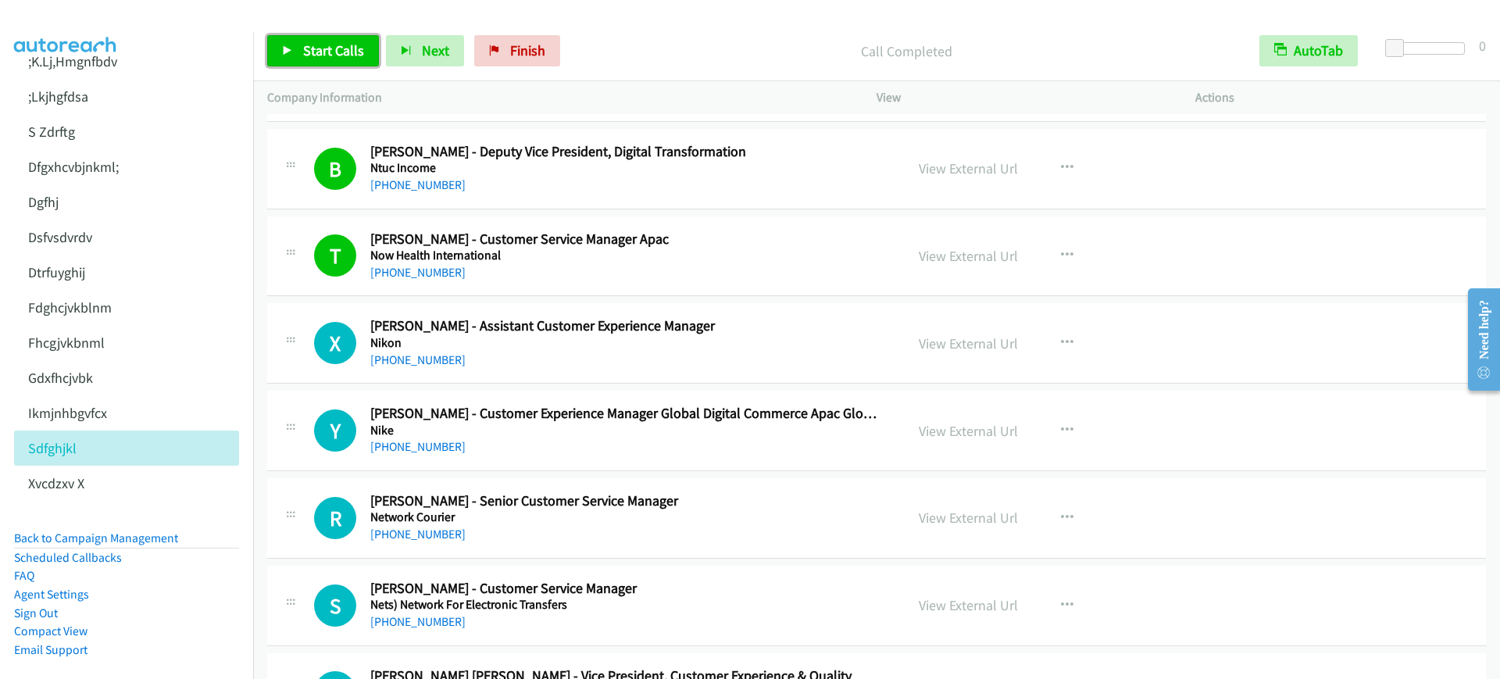
click at [320, 55] on span "Start Calls" at bounding box center [333, 50] width 61 height 18
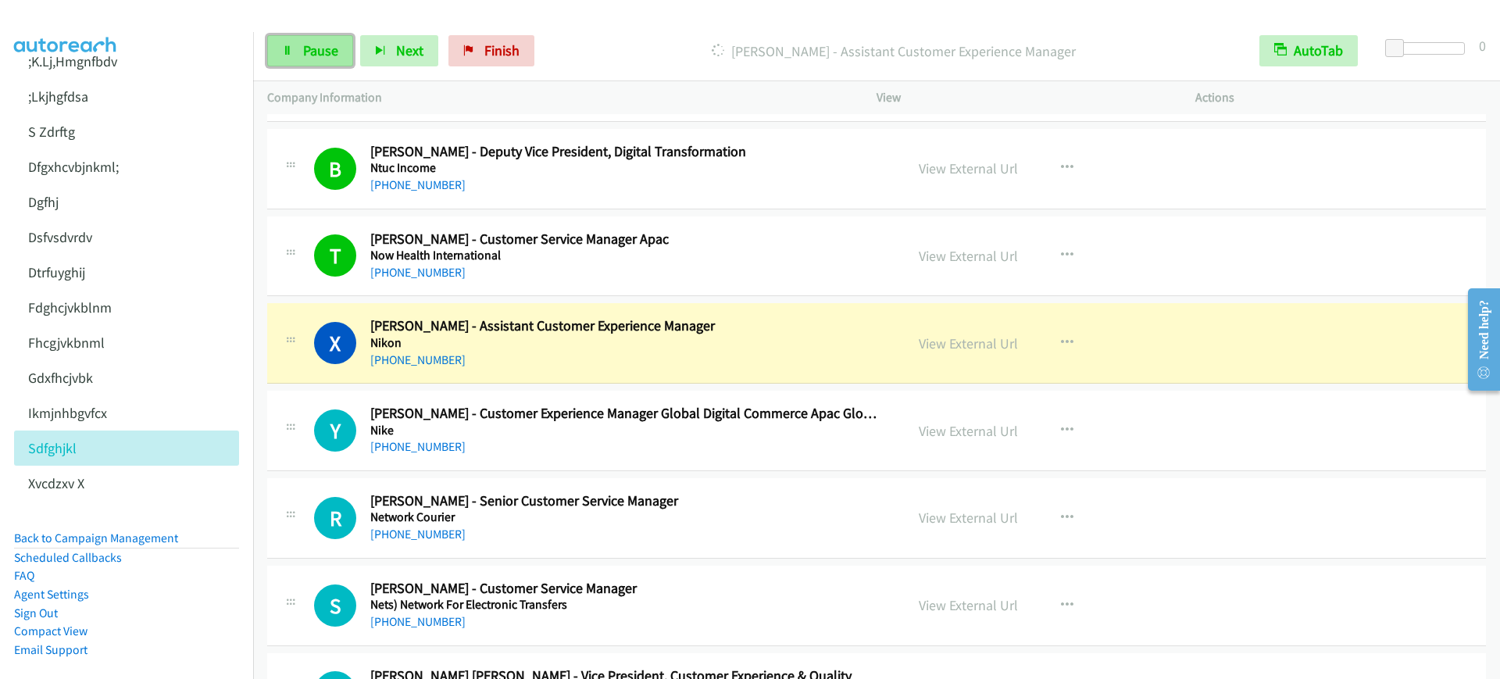
click at [309, 60] on link "Pause" at bounding box center [310, 50] width 86 height 31
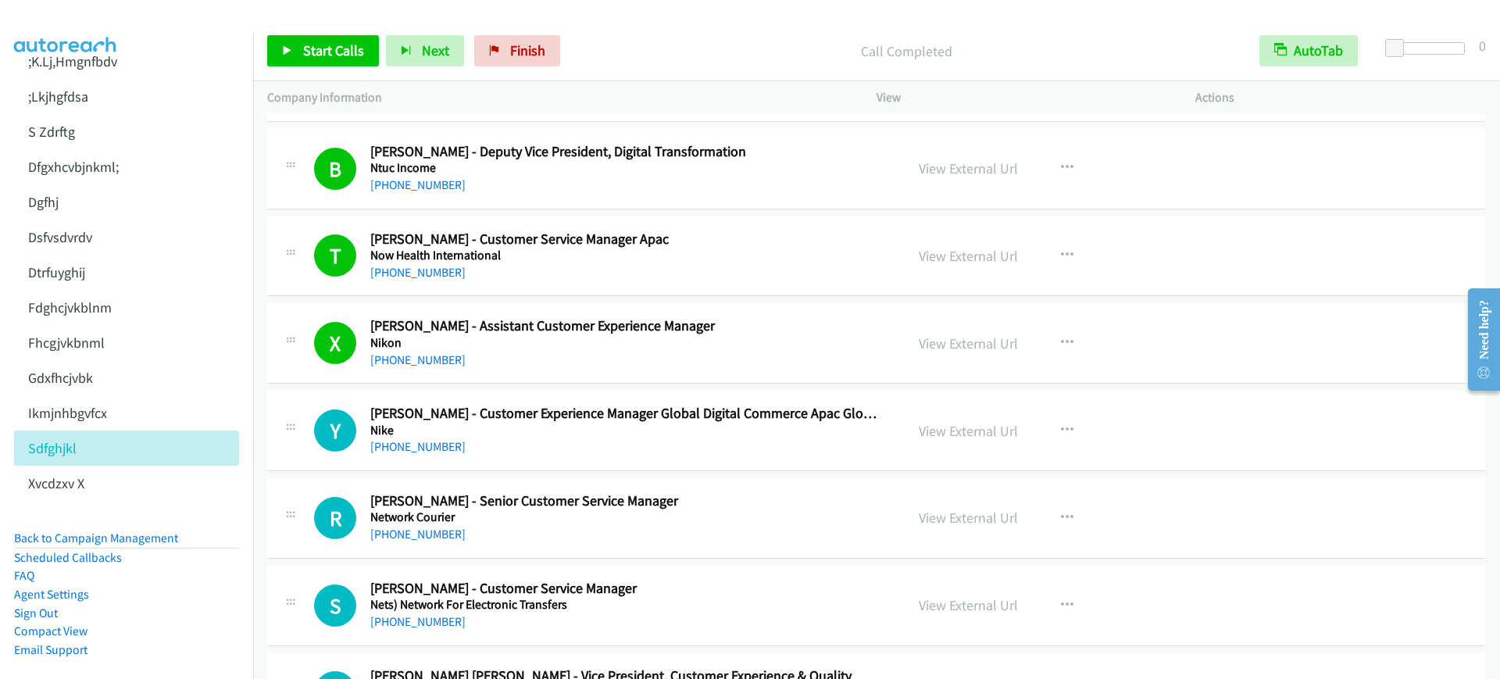
click at [591, 274] on div "[PHONE_NUMBER]" at bounding box center [626, 272] width 513 height 19
click at [962, 257] on link "View External Url" at bounding box center [968, 256] width 99 height 18
click at [326, 47] on span "Start Calls" at bounding box center [333, 50] width 61 height 18
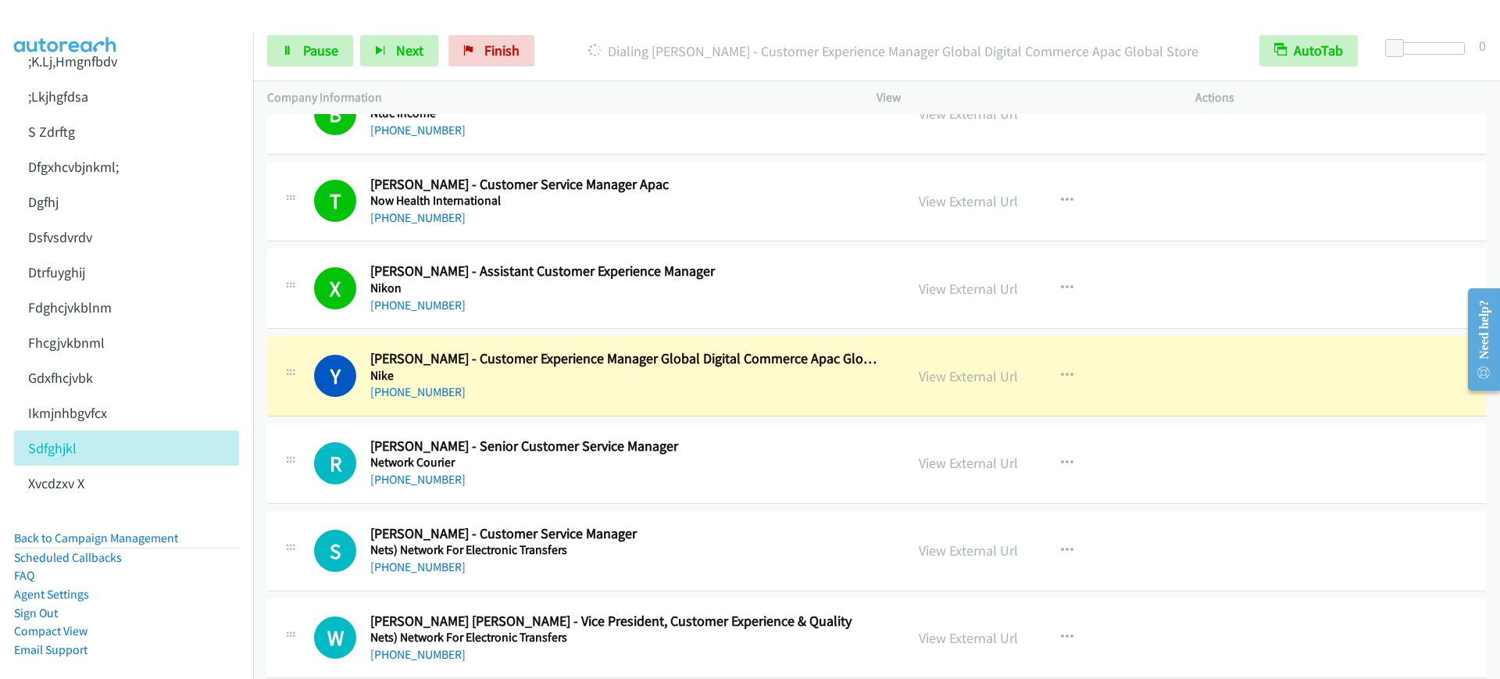
scroll to position [11228, 0]
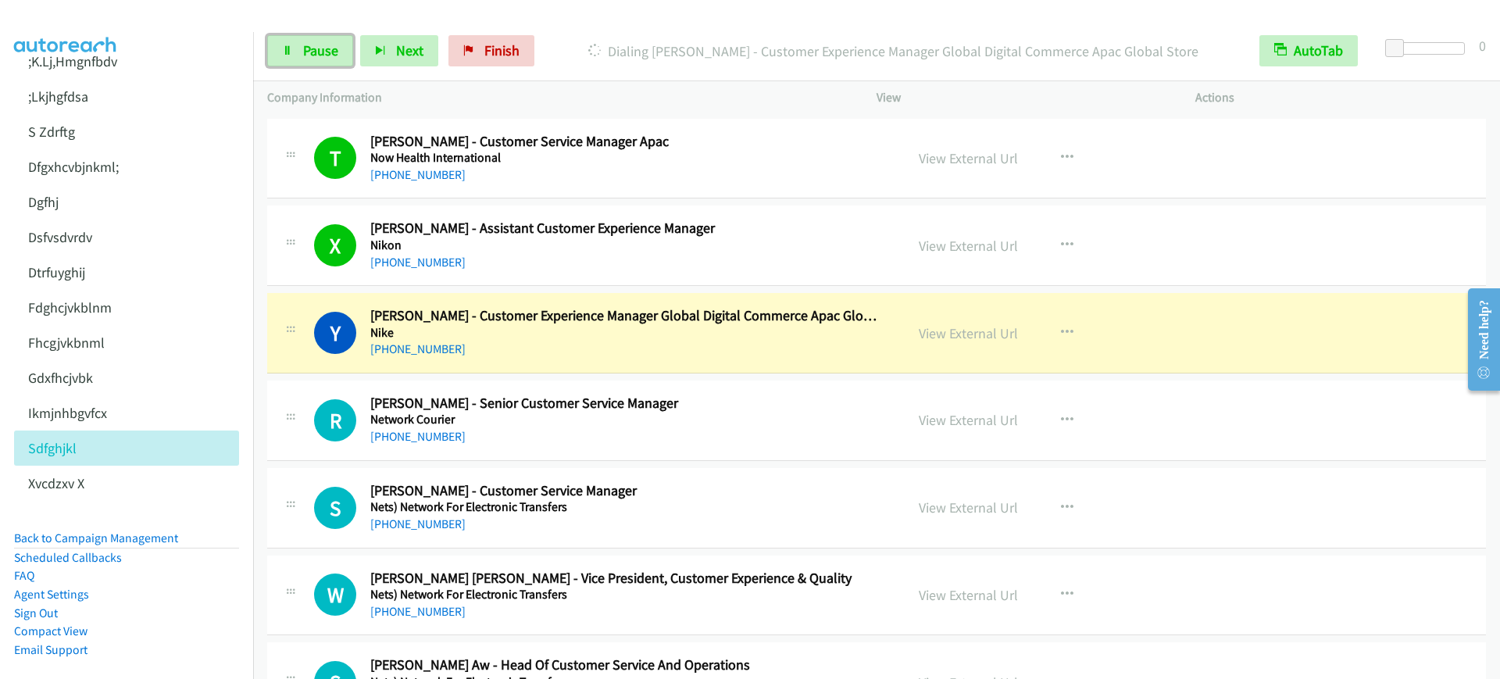
drag, startPoint x: 318, startPoint y: 52, endPoint x: 522, endPoint y: 312, distance: 329.9
click at [318, 52] on span "Pause" at bounding box center [320, 50] width 35 height 18
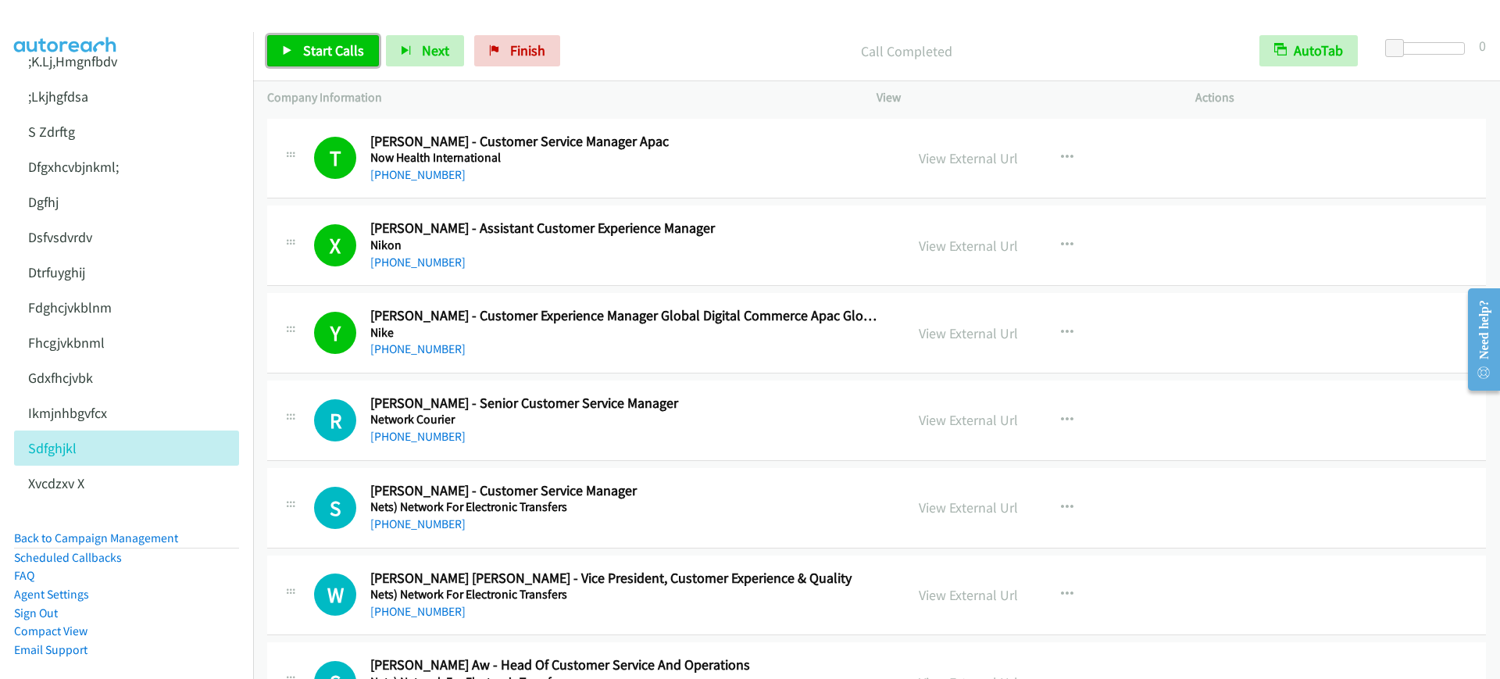
drag, startPoint x: 297, startPoint y: 48, endPoint x: 268, endPoint y: 46, distance: 29.0
click at [296, 48] on link "Start Calls" at bounding box center [323, 50] width 112 height 31
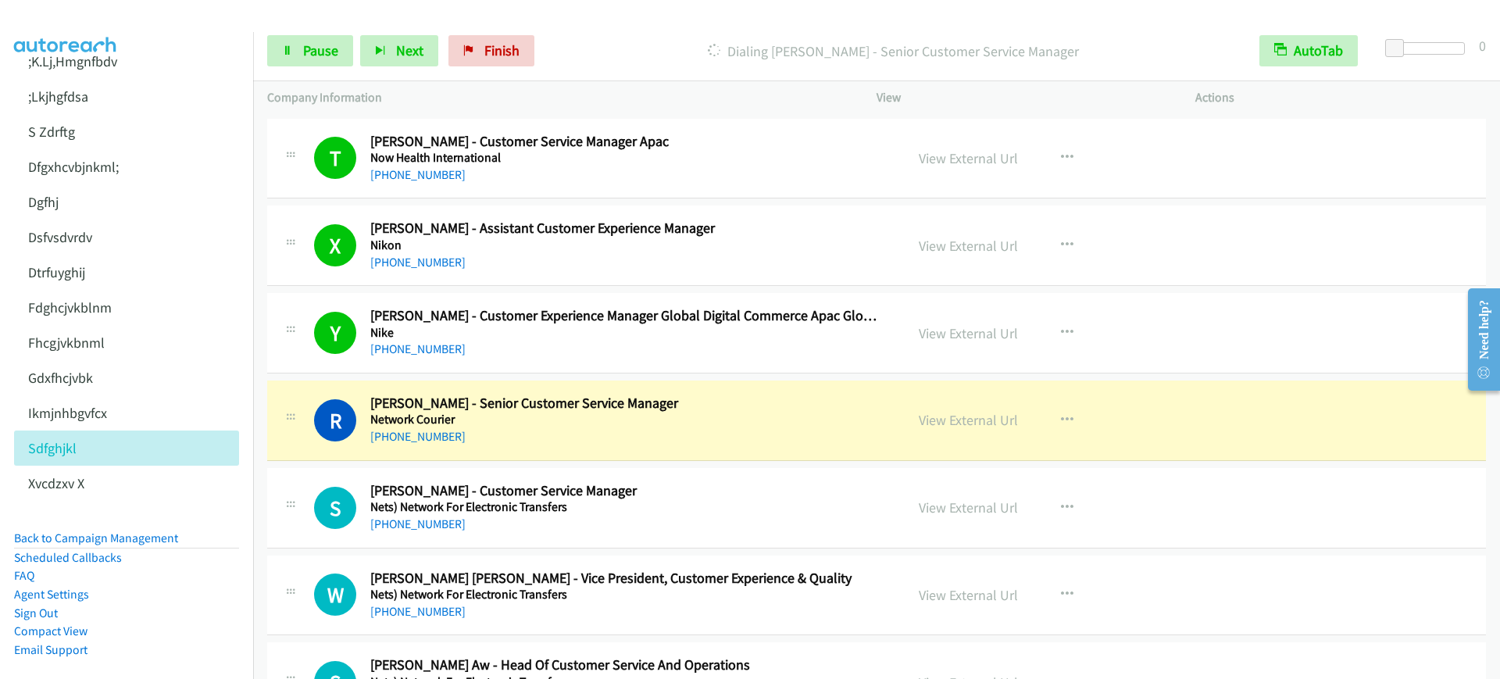
scroll to position [11326, 0]
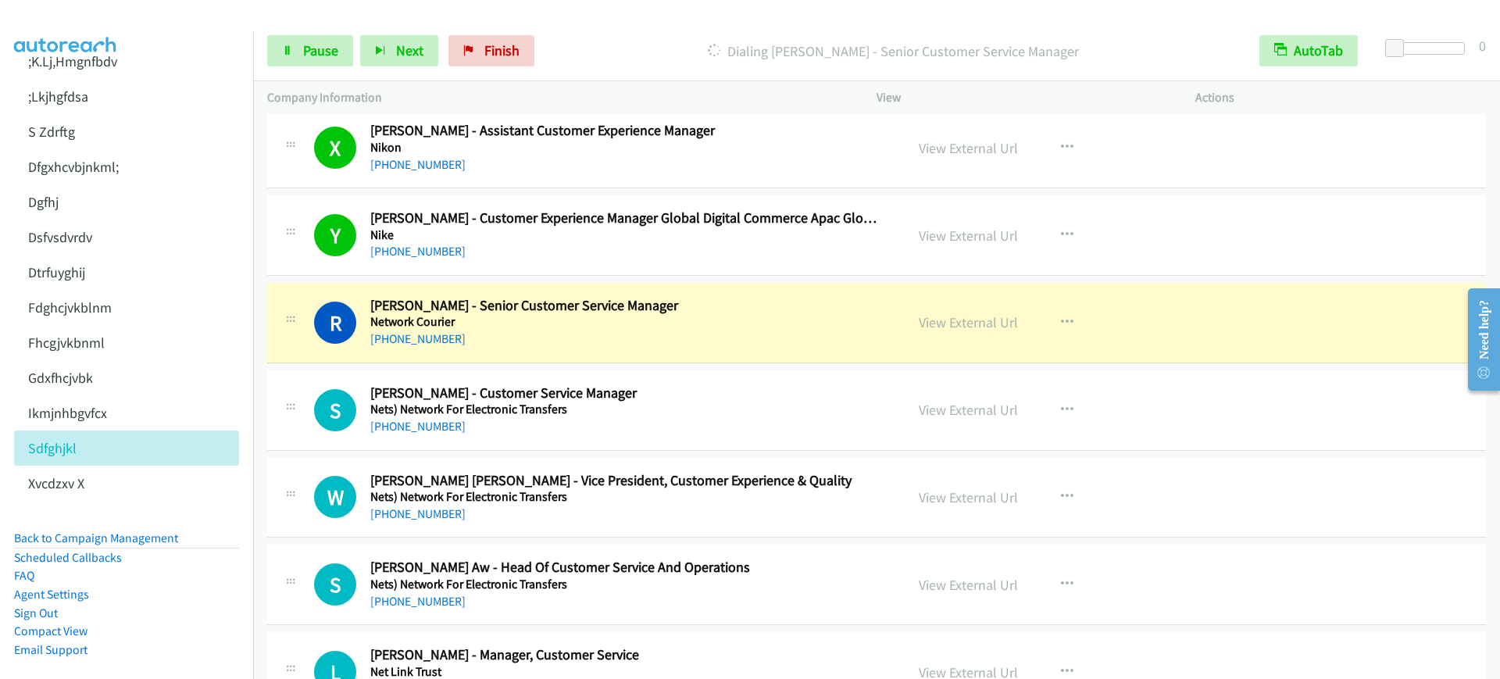
click at [576, 317] on h5 "Network Courier" at bounding box center [626, 322] width 513 height 16
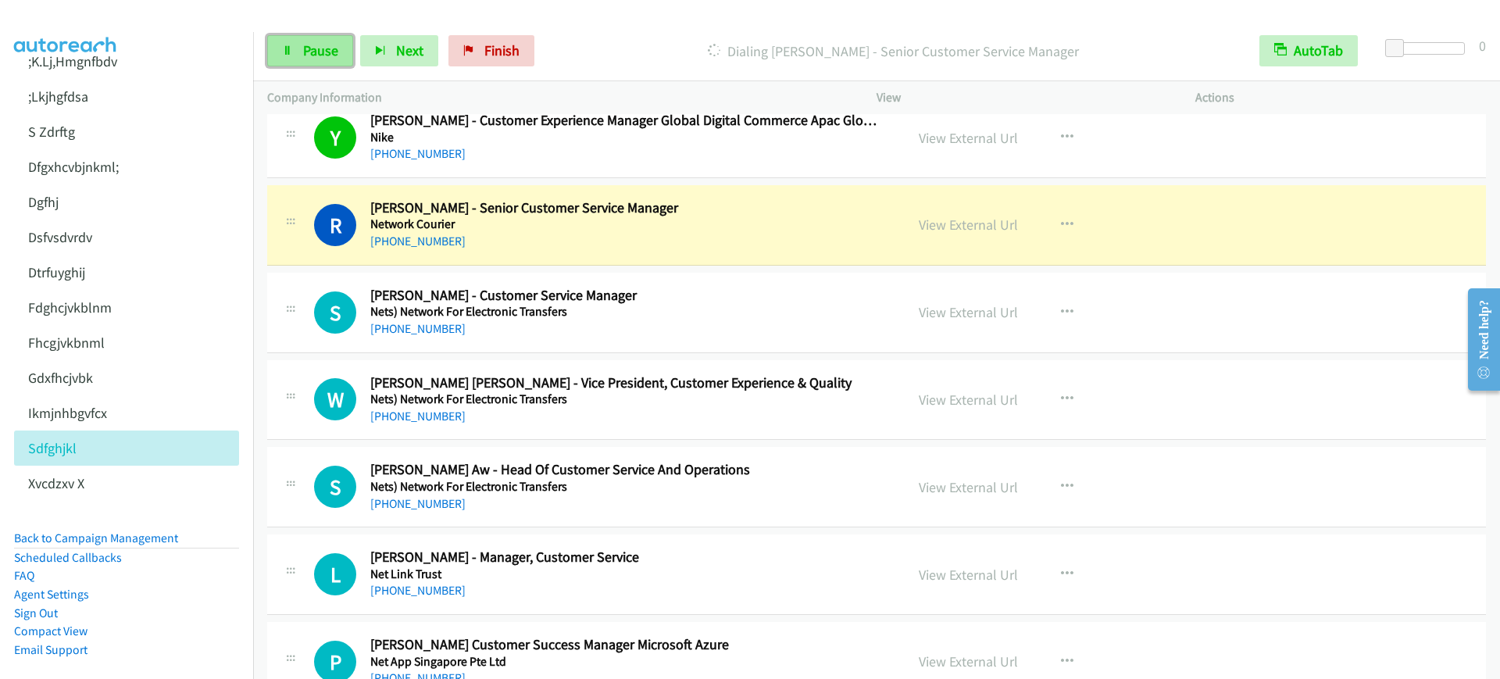
click at [326, 52] on span "Pause" at bounding box center [320, 50] width 35 height 18
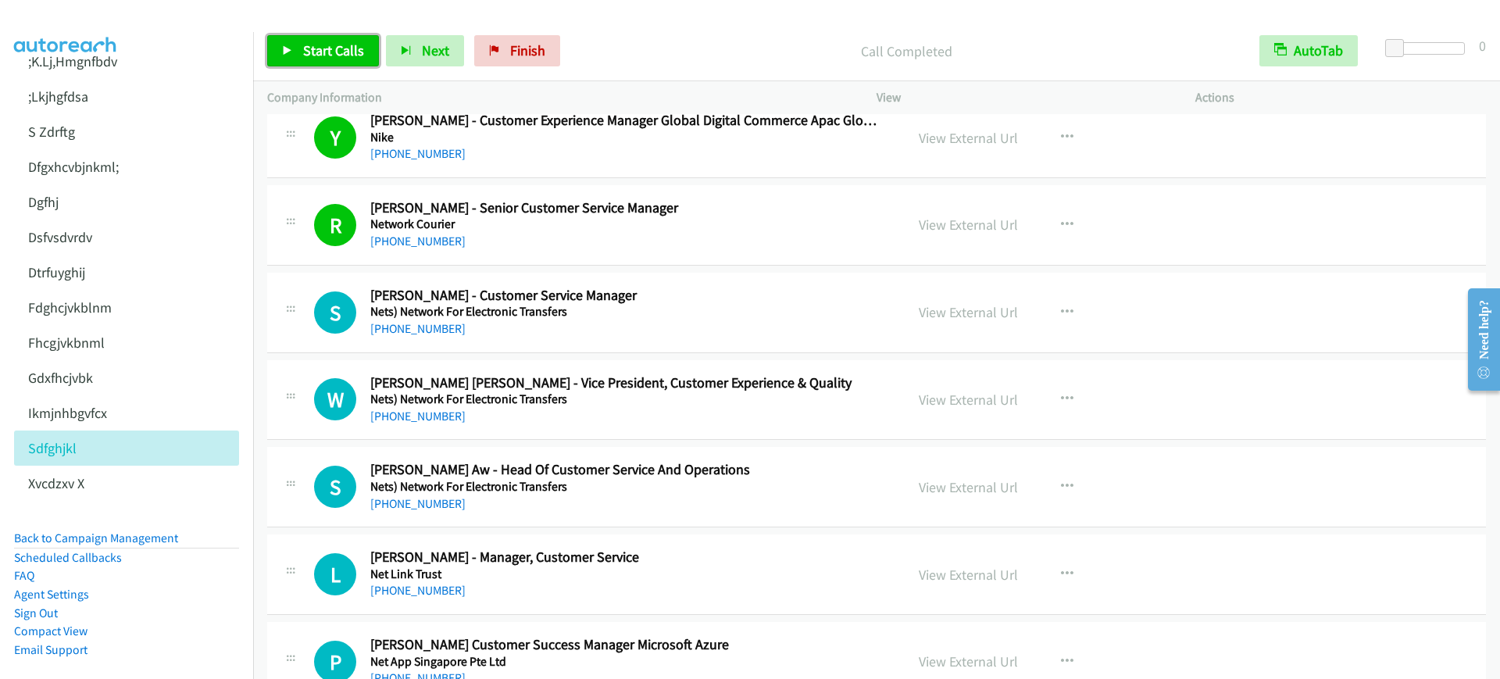
click at [303, 55] on span "Start Calls" at bounding box center [333, 50] width 61 height 18
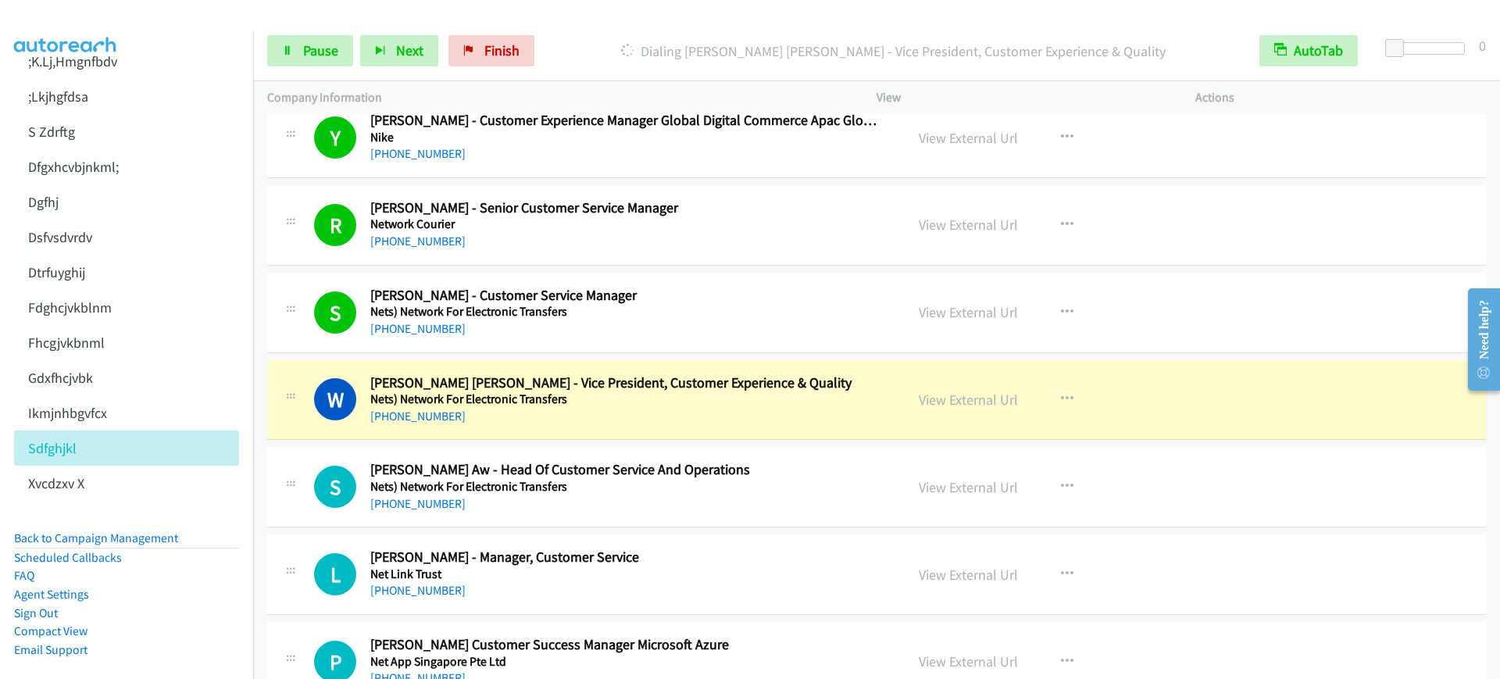
click at [450, 625] on div "P Callback Scheduled [PERSON_NAME] Customer Success Manager Microsoft Azure Net…" at bounding box center [876, 662] width 1218 height 80
click at [298, 65] on link "Pause" at bounding box center [310, 50] width 86 height 31
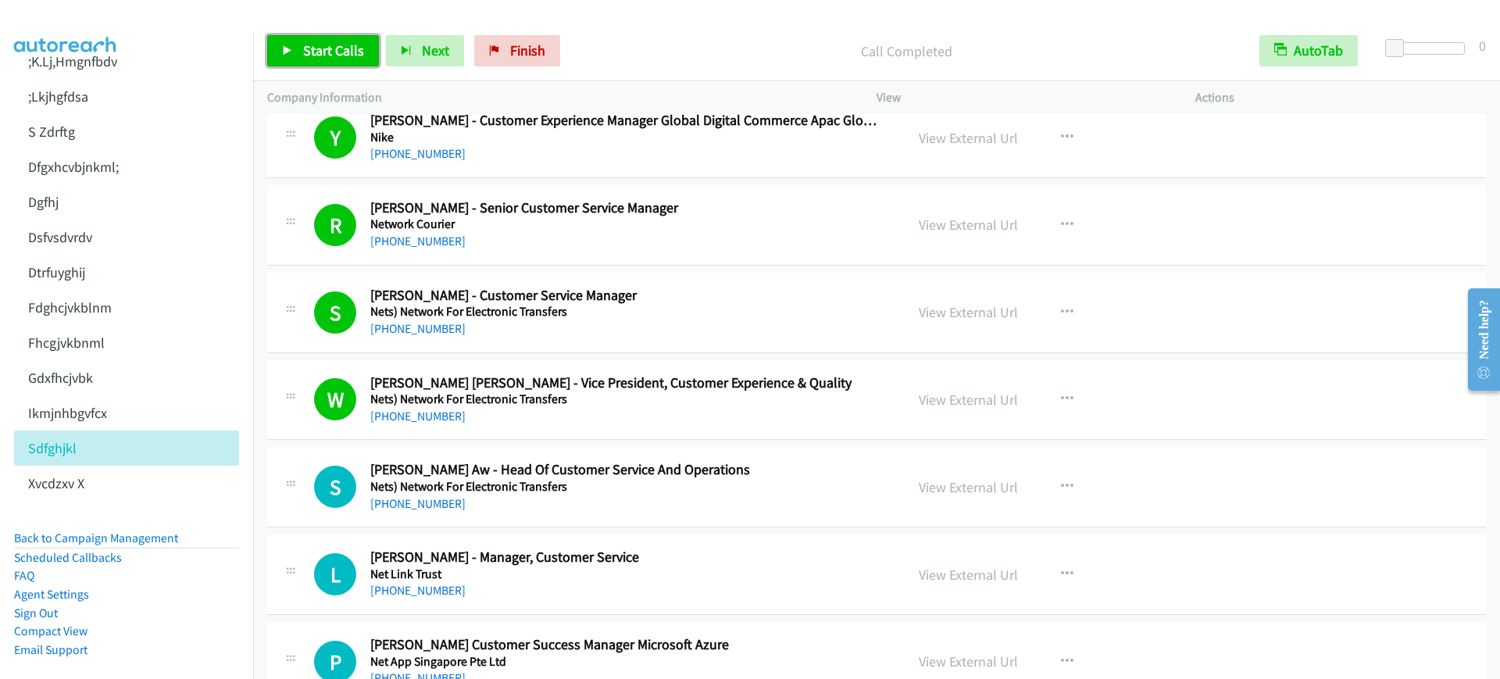
click at [319, 42] on span "Start Calls" at bounding box center [333, 50] width 61 height 18
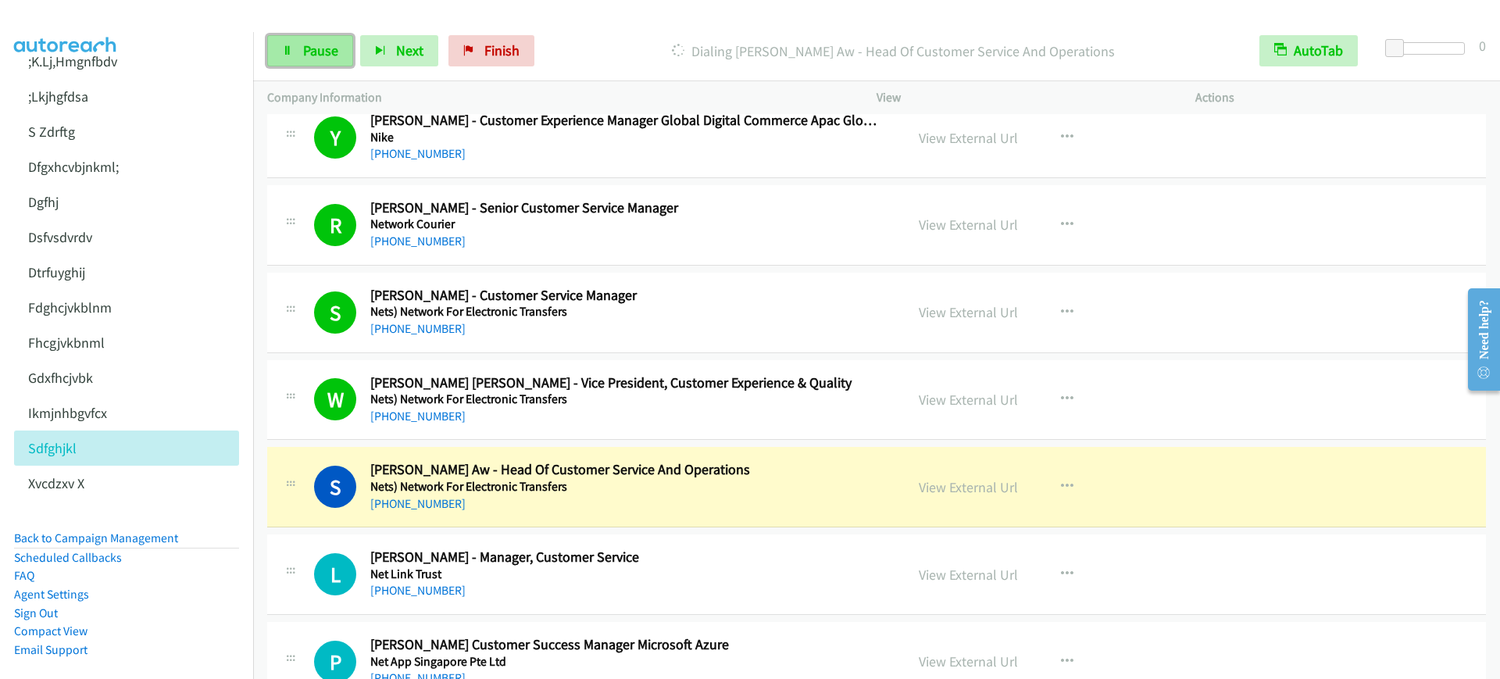
click at [319, 42] on span "Pause" at bounding box center [320, 50] width 35 height 18
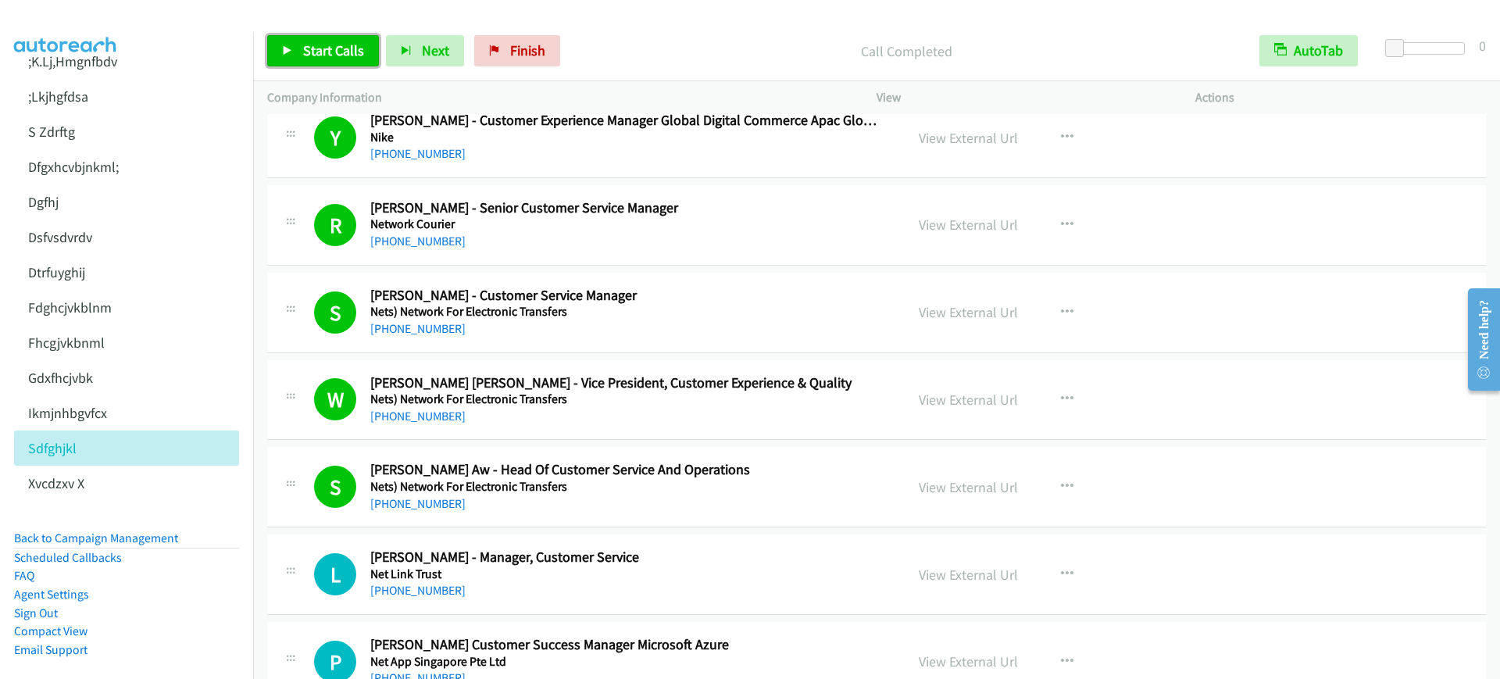
click at [312, 61] on link "Start Calls" at bounding box center [323, 50] width 112 height 31
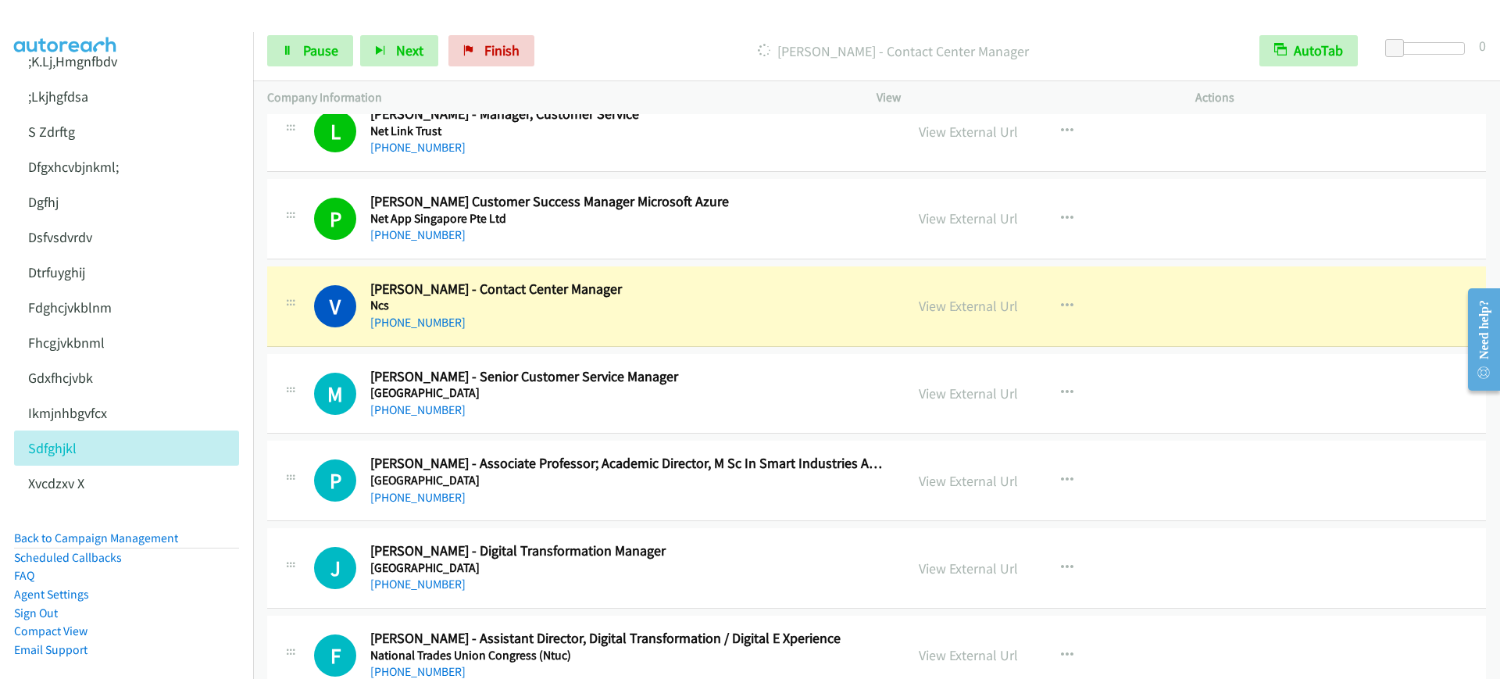
scroll to position [11912, 0]
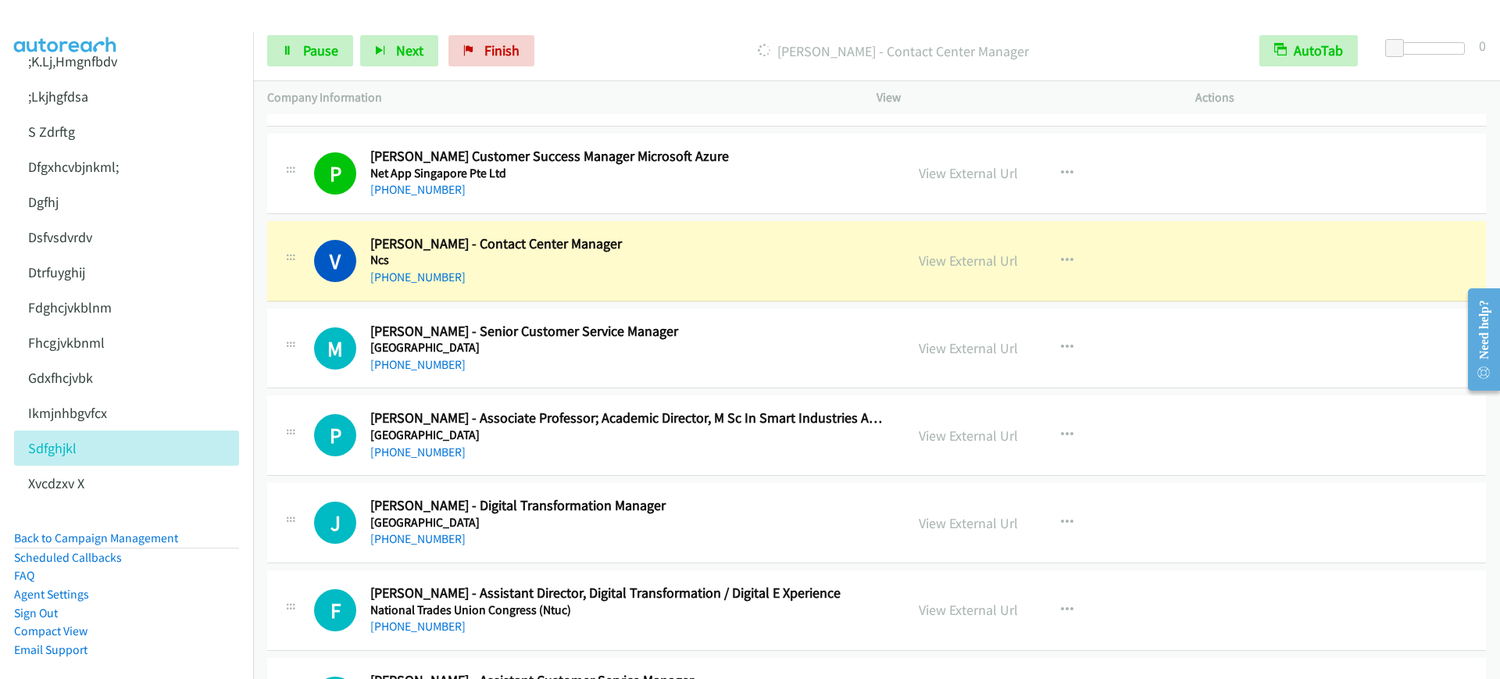
click at [0, 162] on aside "Dialing Mode: Power | Switch to Preview My Lists Add new list ;K.Lj,Hmgnfbdv ;L…" at bounding box center [126, 331] width 253 height 795
click at [323, 62] on link "Pause" at bounding box center [310, 50] width 86 height 31
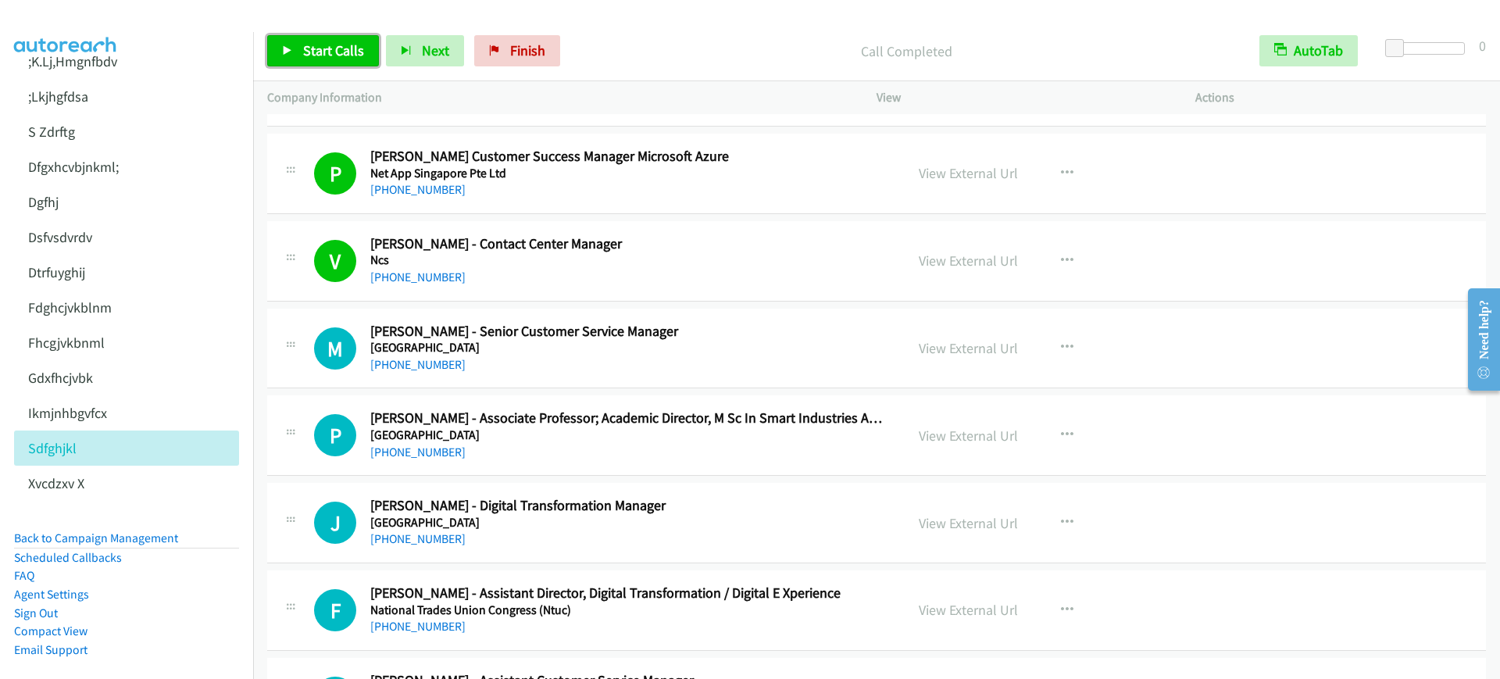
click at [351, 49] on span "Start Calls" at bounding box center [333, 50] width 61 height 18
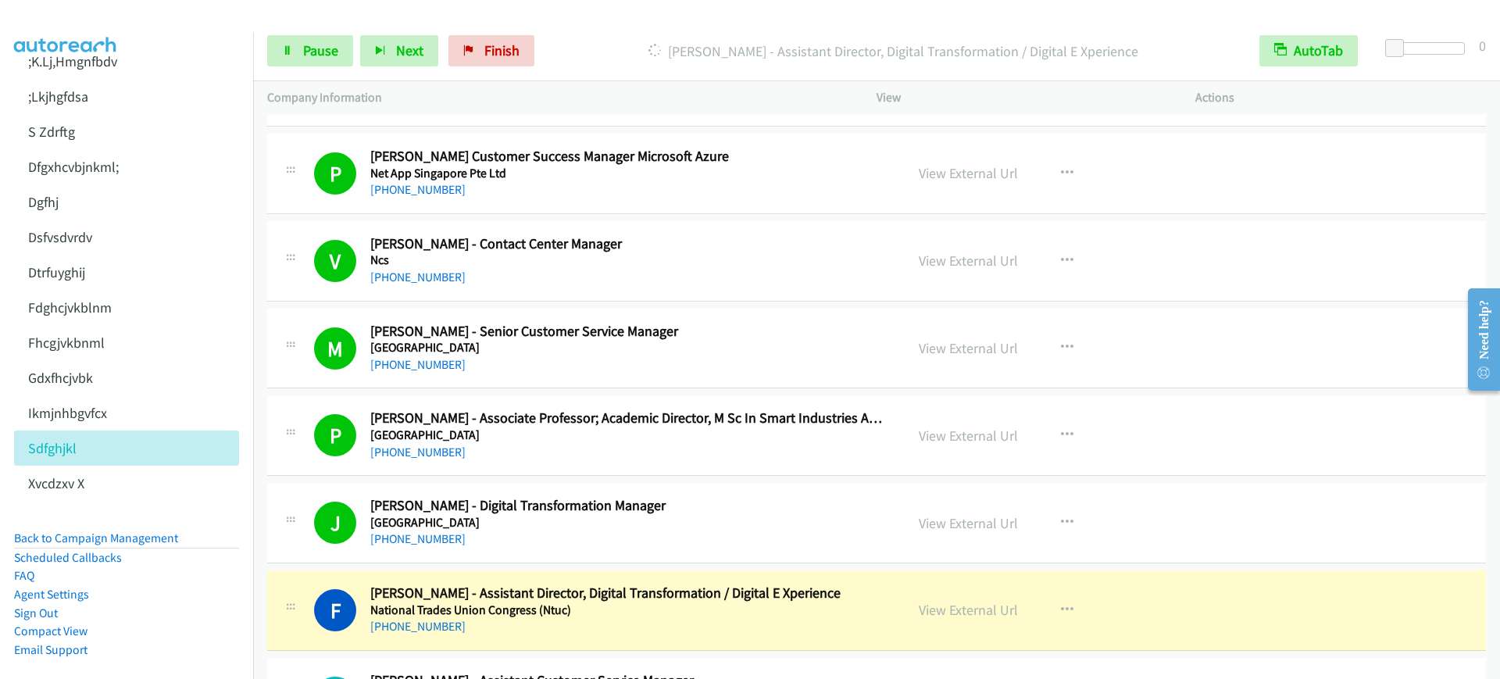
scroll to position [12204, 0]
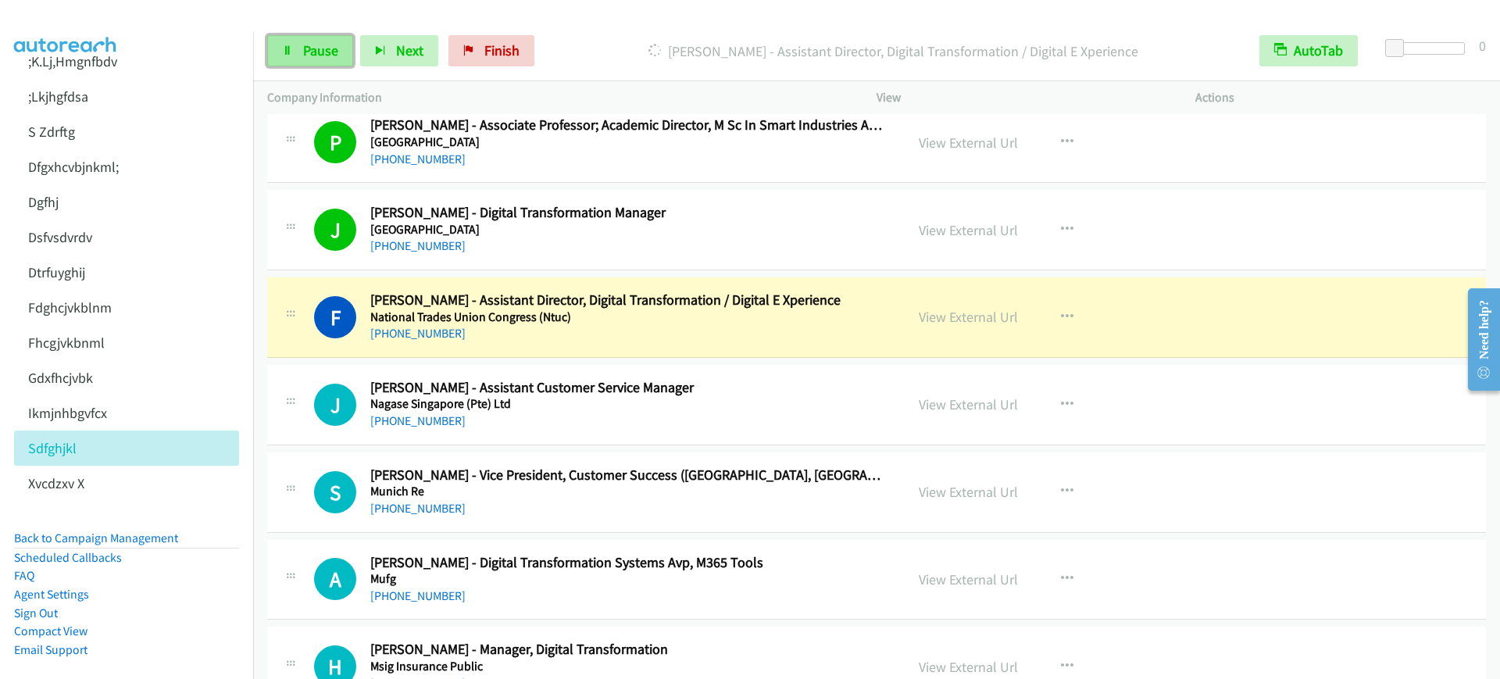
click at [326, 46] on span "Pause" at bounding box center [320, 50] width 35 height 18
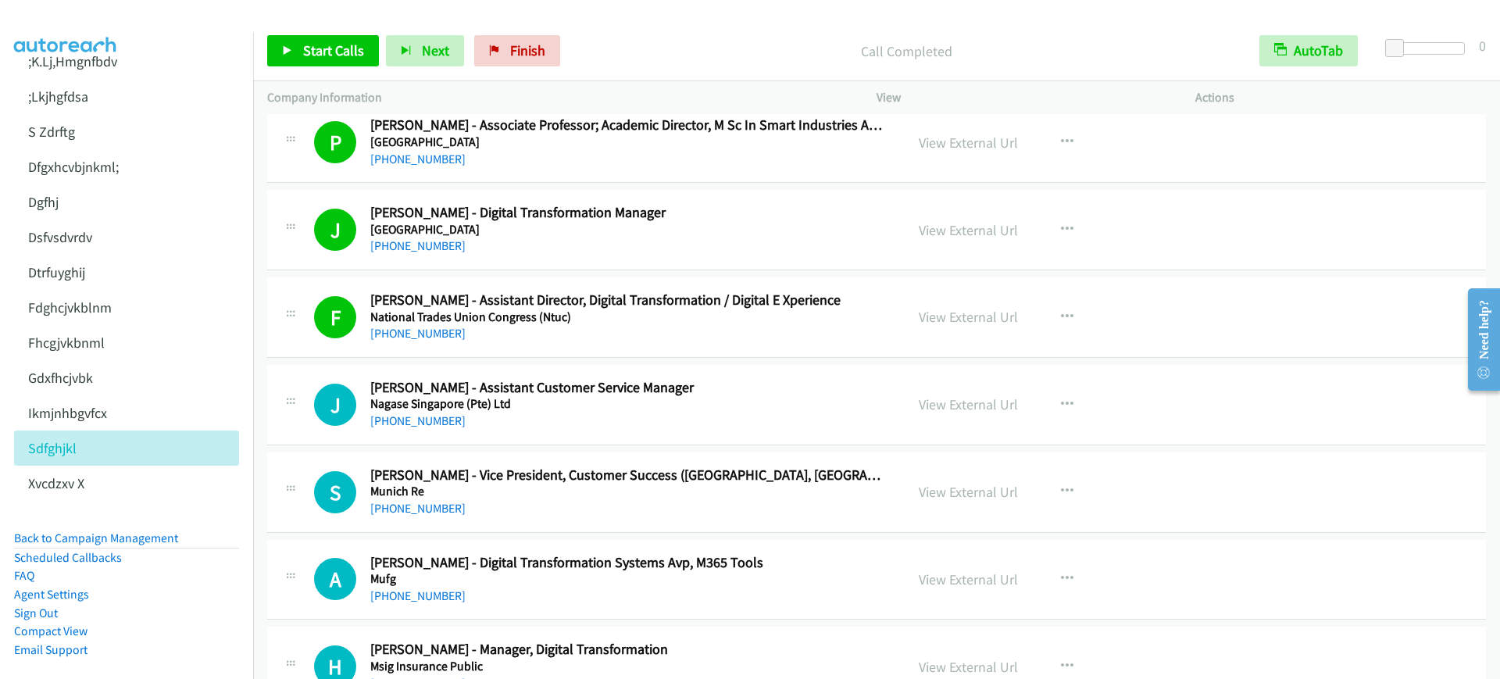
click at [660, 198] on div "J Callback Scheduled [PERSON_NAME] - Digital Transformation Manager [GEOGRAPHIC…" at bounding box center [876, 230] width 1218 height 80
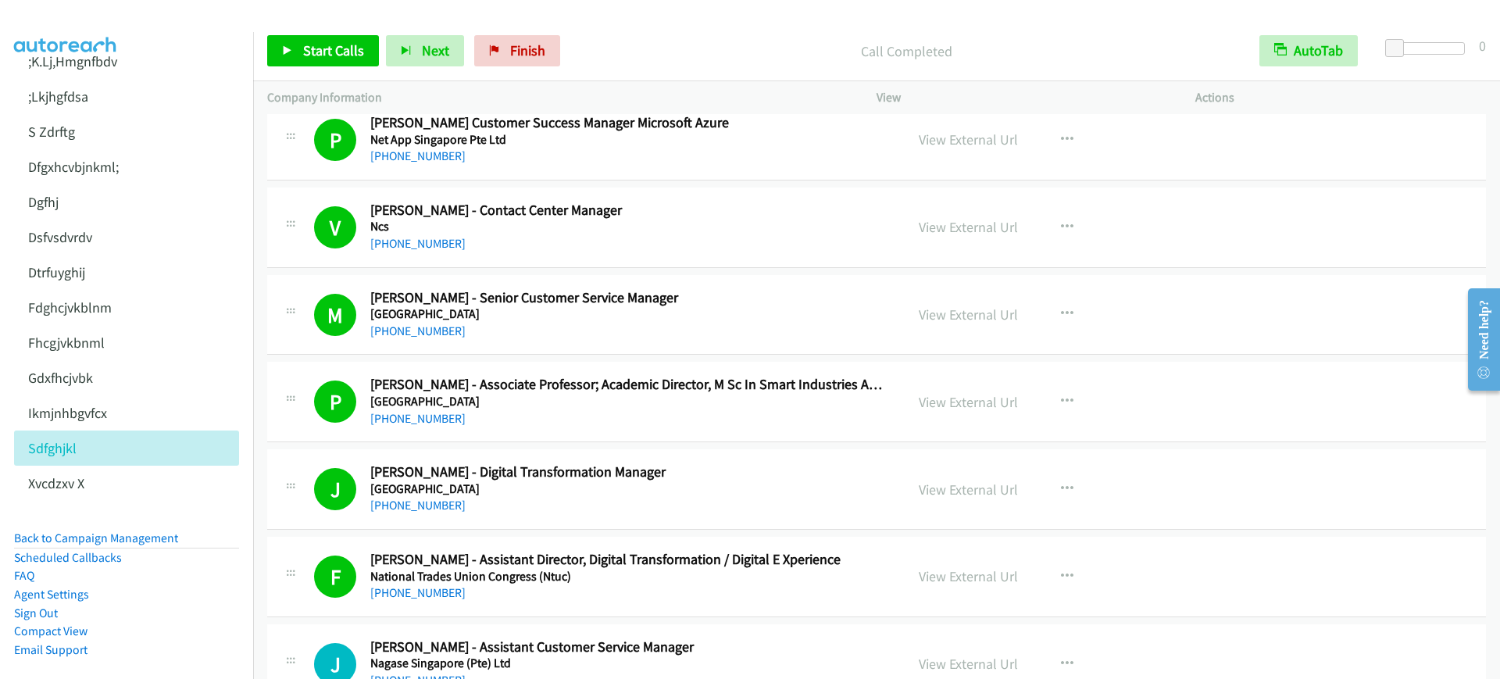
scroll to position [11912, 0]
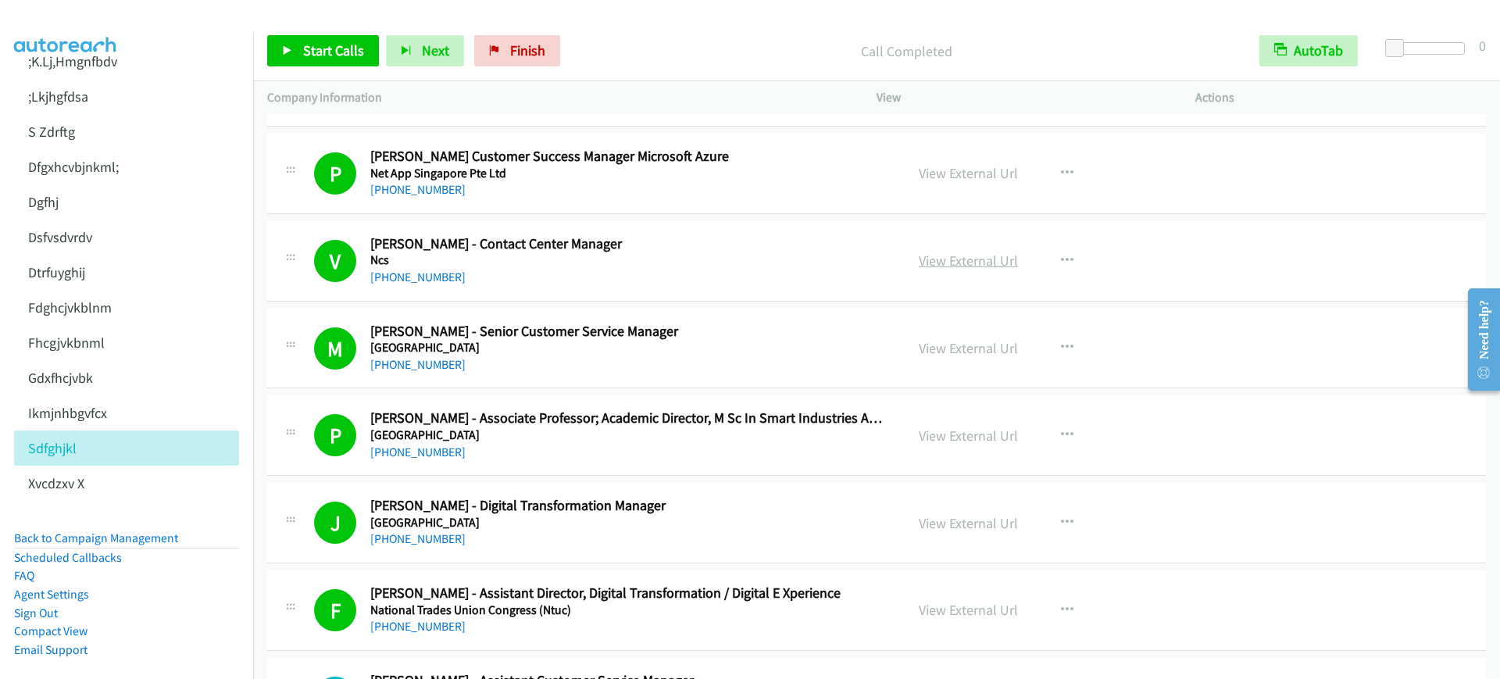
click at [966, 262] on link "View External Url" at bounding box center [968, 261] width 99 height 18
click at [301, 41] on link "Start Calls" at bounding box center [323, 50] width 112 height 31
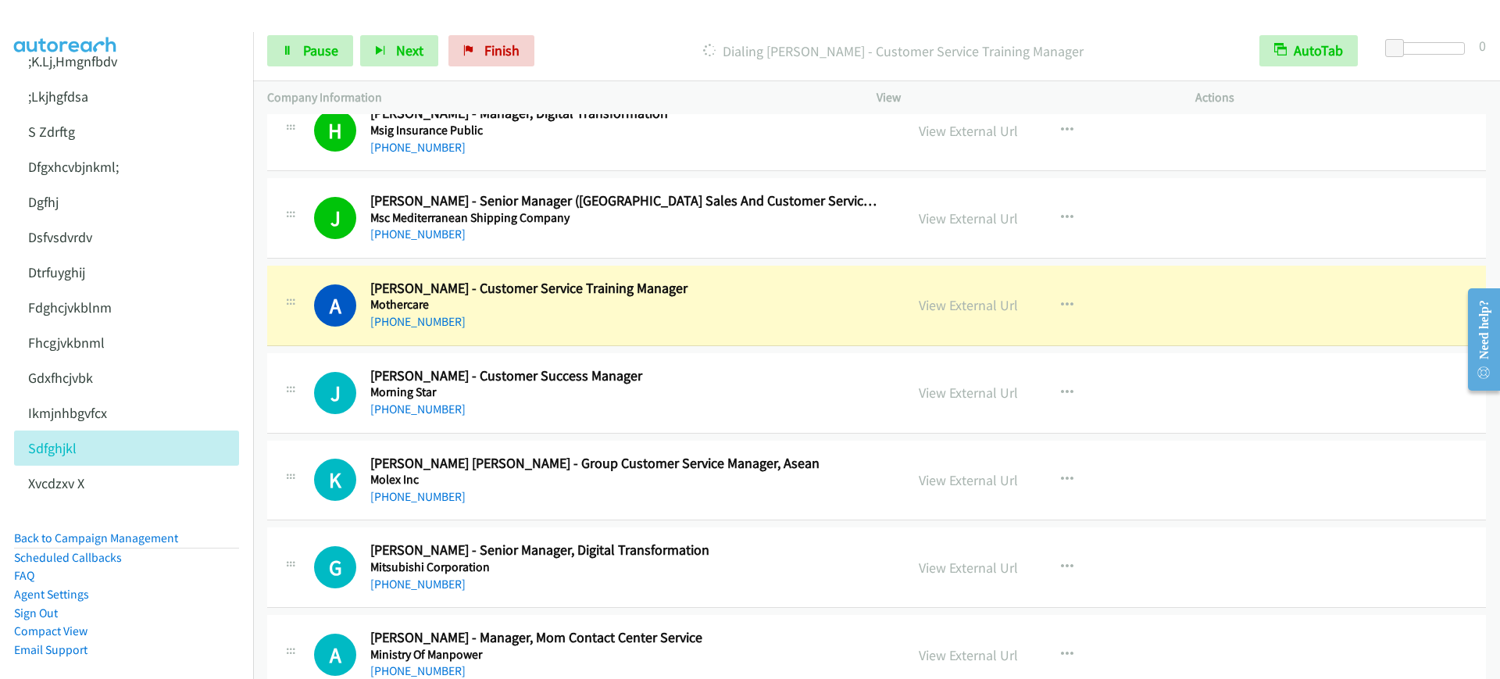
scroll to position [12888, 0]
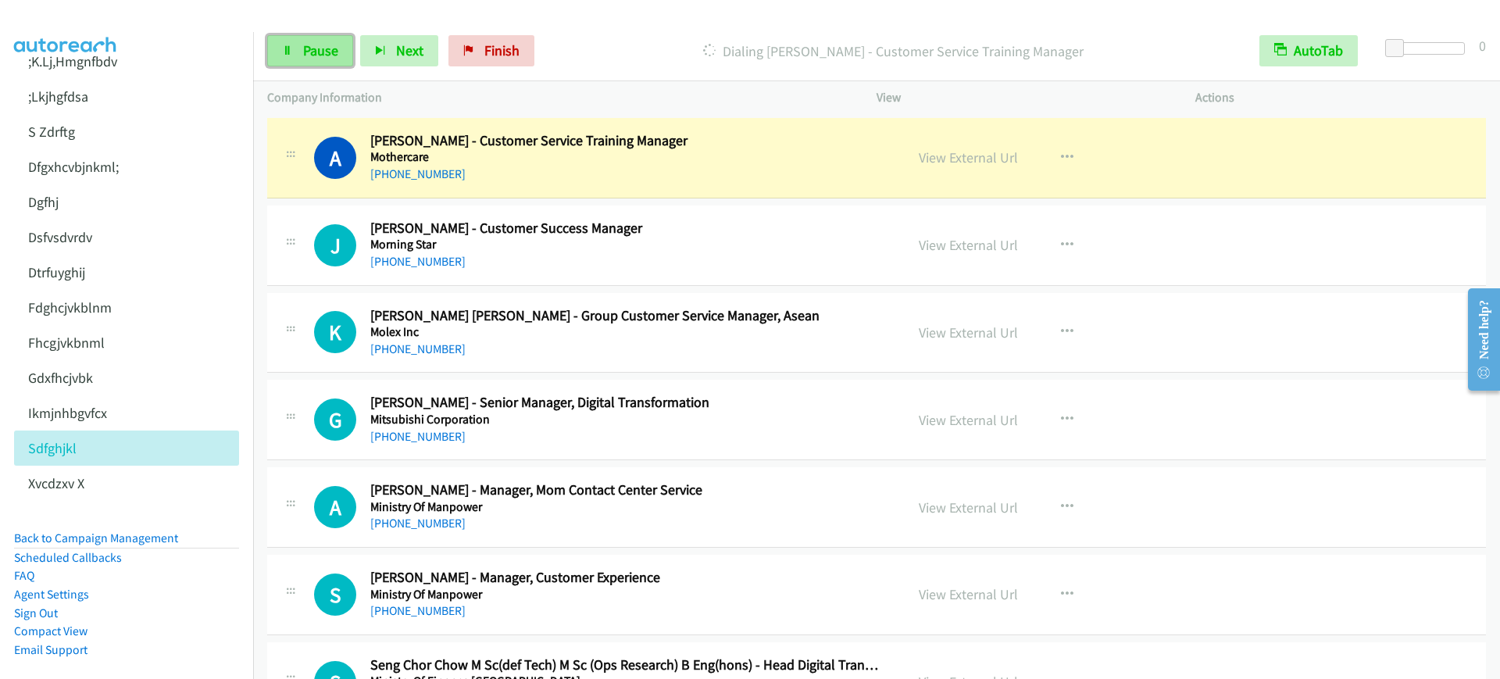
click at [315, 60] on link "Pause" at bounding box center [310, 50] width 86 height 31
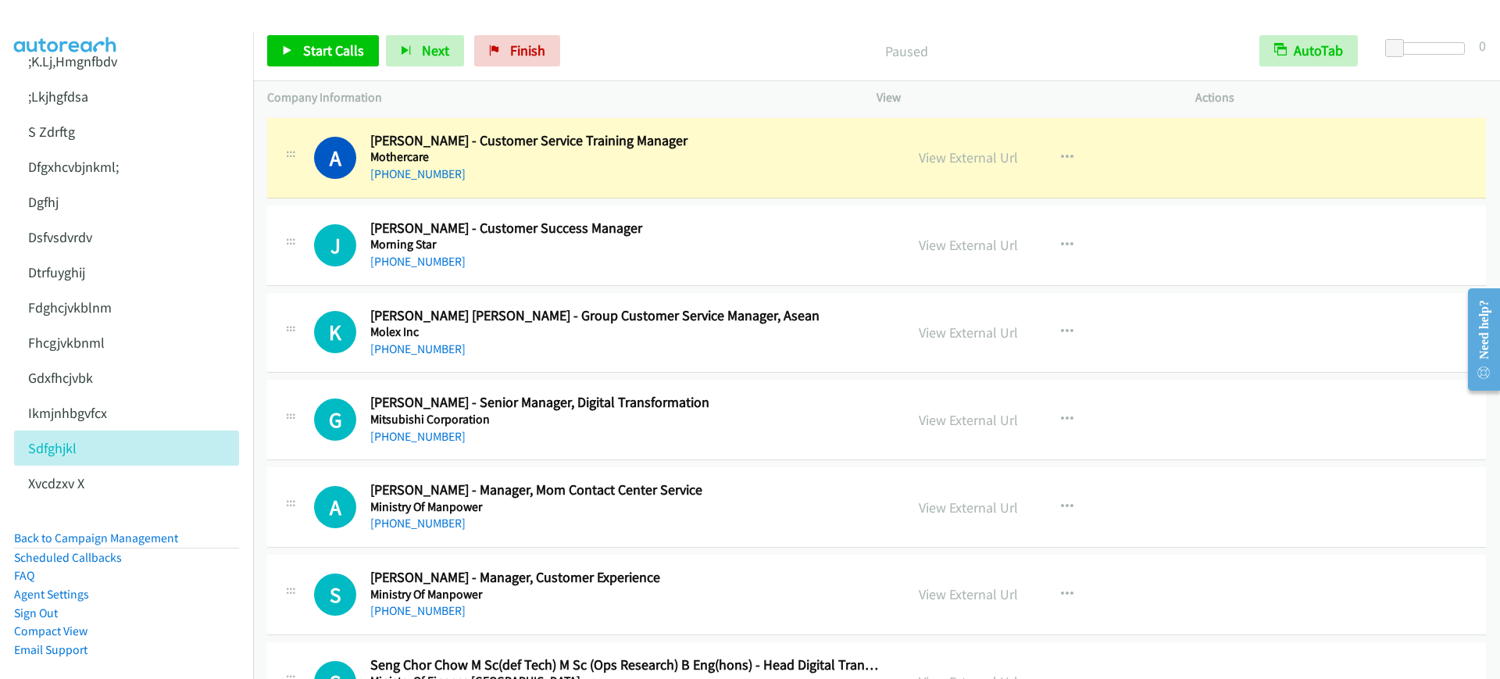
click at [1322, 177] on div "A Callback Scheduled [PERSON_NAME] - Customer Service Training Manager Motherca…" at bounding box center [876, 158] width 1218 height 80
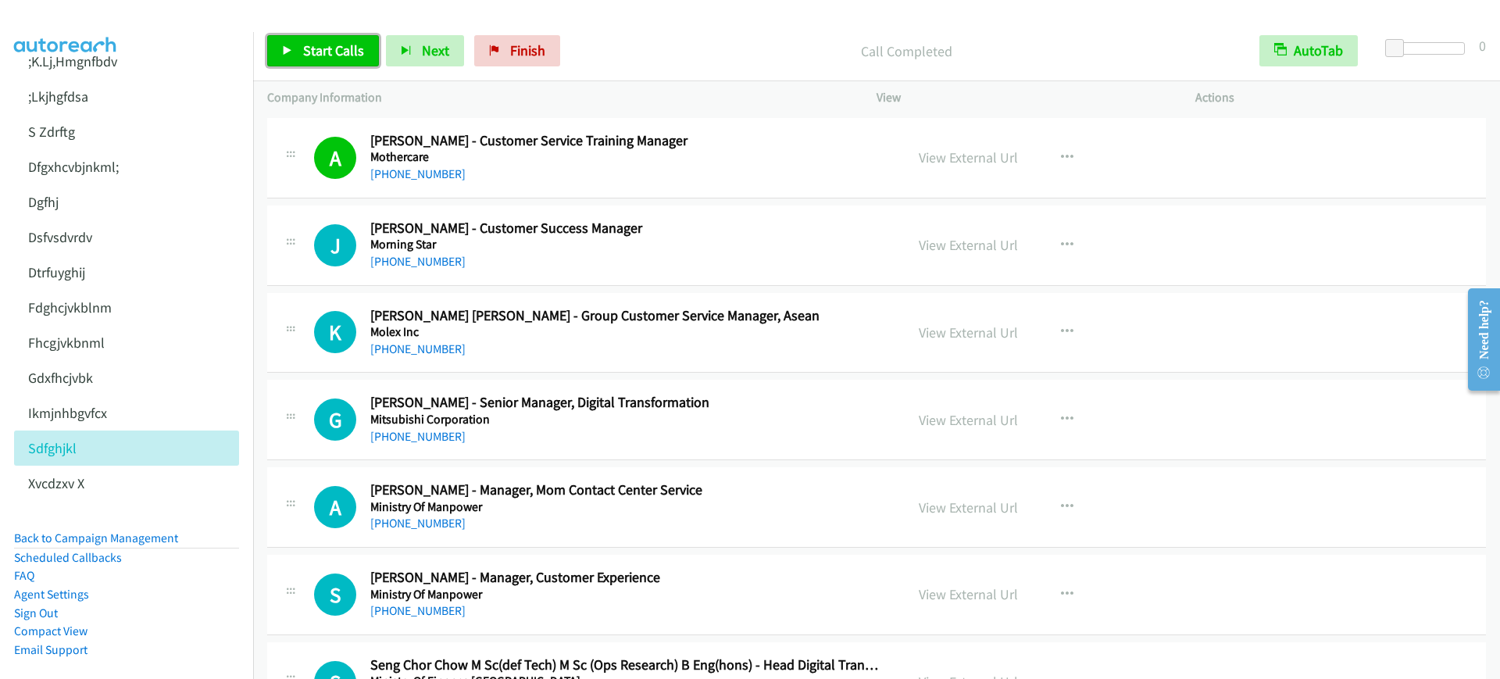
click at [308, 49] on span "Start Calls" at bounding box center [333, 50] width 61 height 18
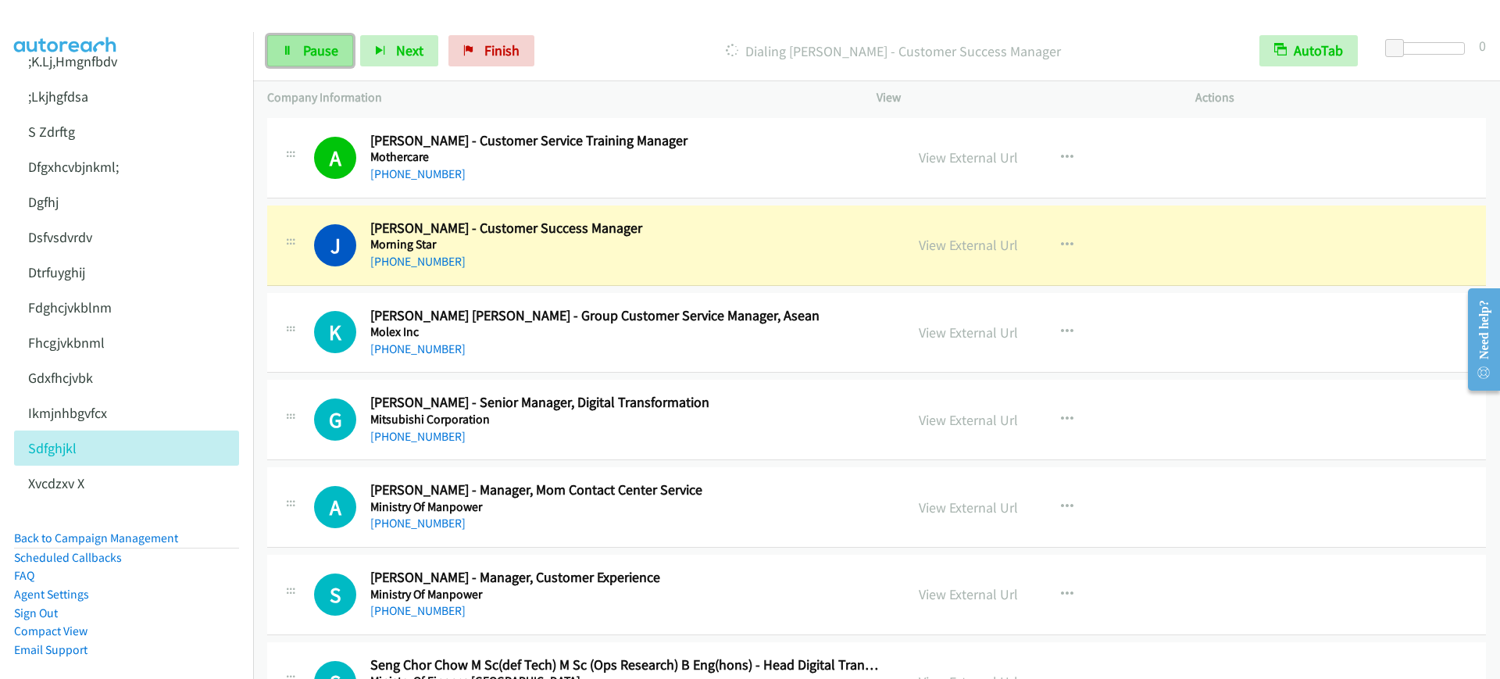
click at [304, 63] on link "Pause" at bounding box center [310, 50] width 86 height 31
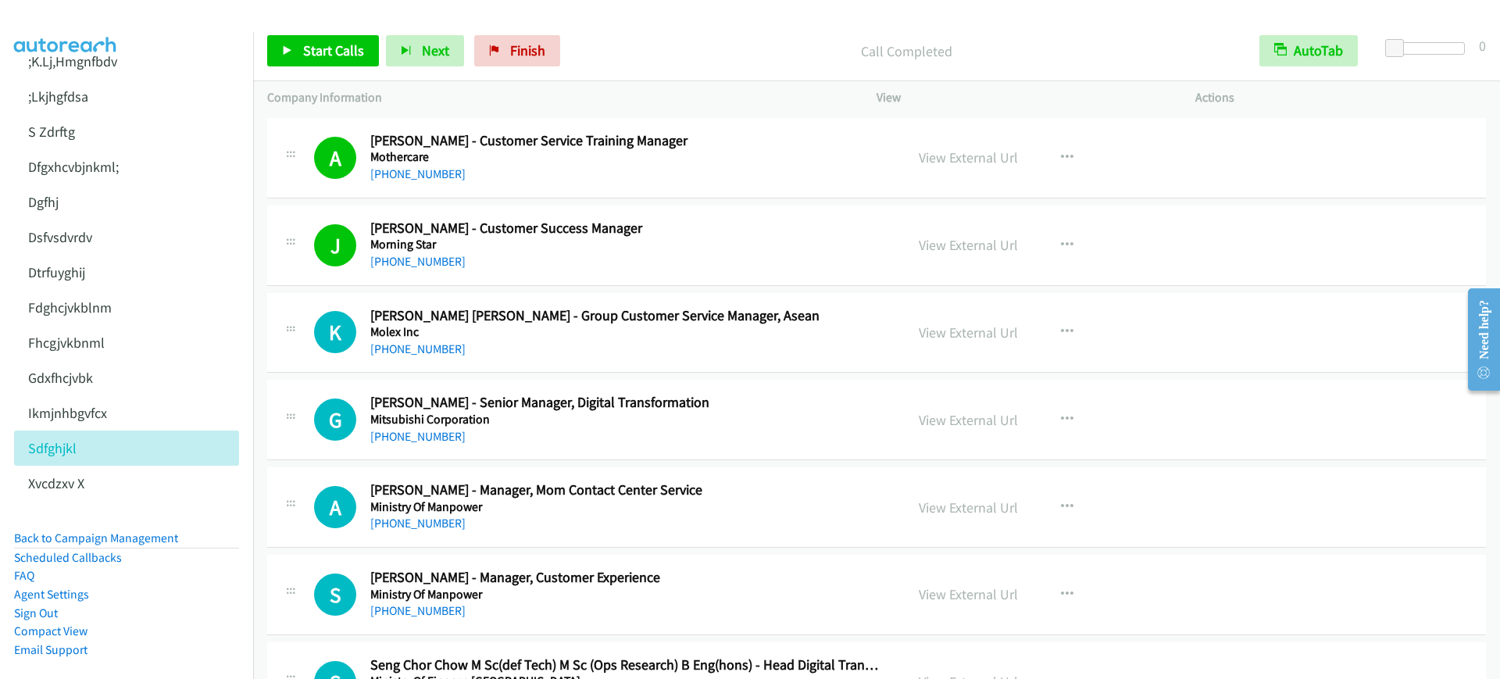
click at [318, 34] on div "Start Calls Pause Next Finish Call Completed AutoTab AutoTab 0" at bounding box center [876, 51] width 1247 height 60
click at [317, 65] on link "Start Calls" at bounding box center [323, 50] width 112 height 31
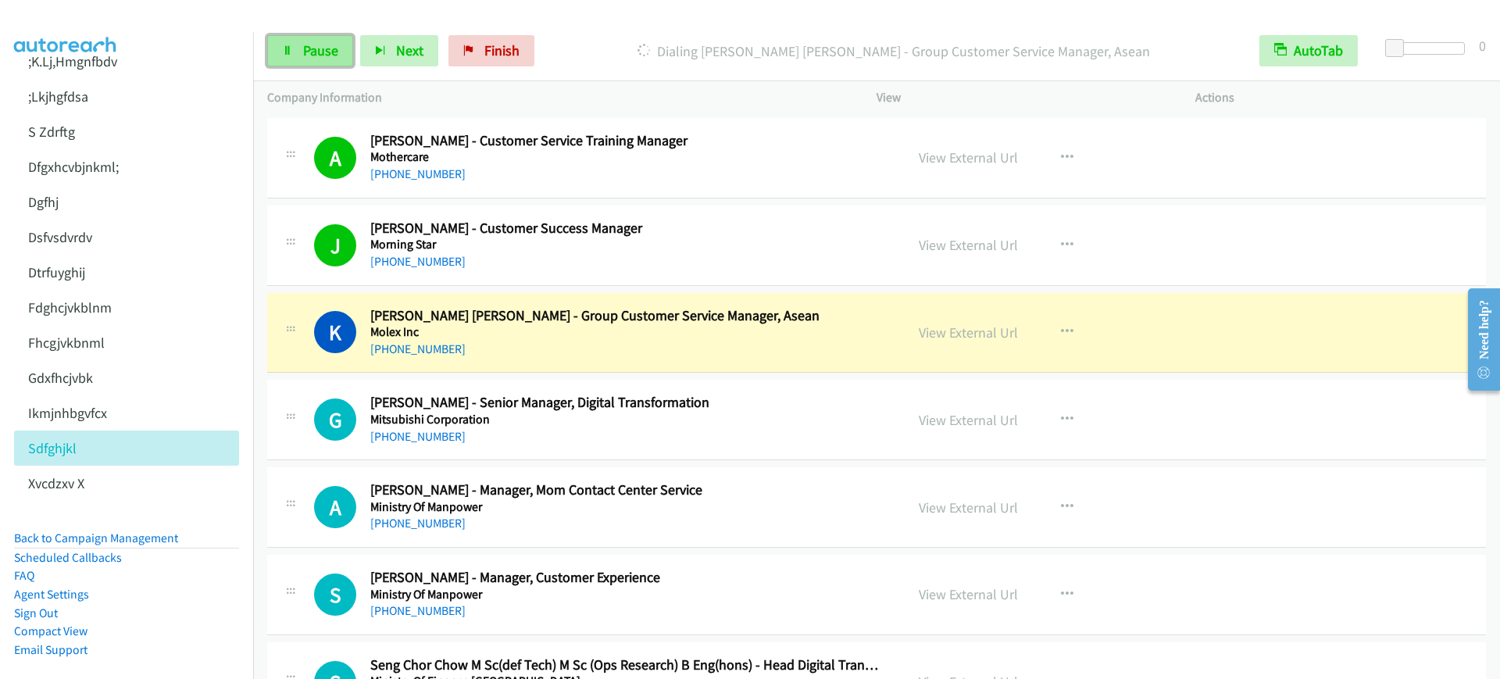
click at [296, 55] on link "Pause" at bounding box center [310, 50] width 86 height 31
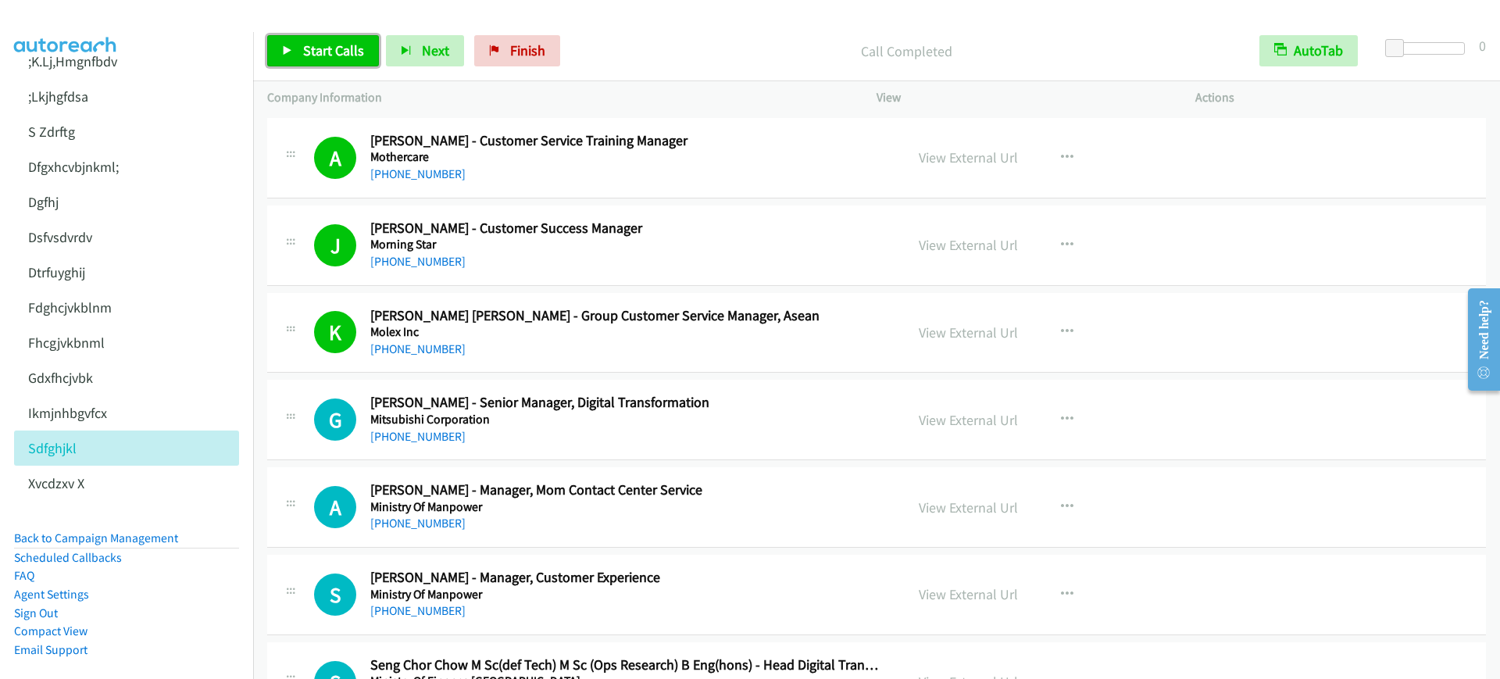
click at [300, 40] on link "Start Calls" at bounding box center [323, 50] width 112 height 31
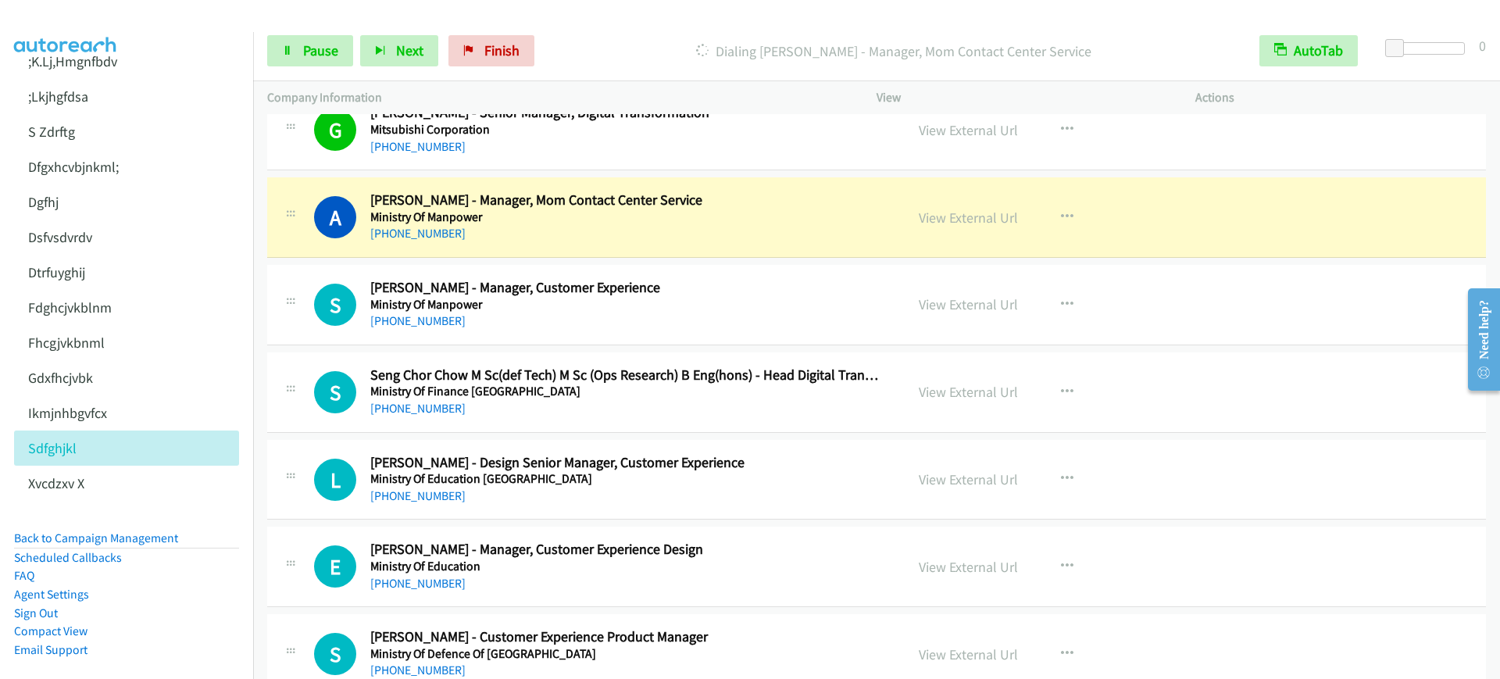
scroll to position [13181, 0]
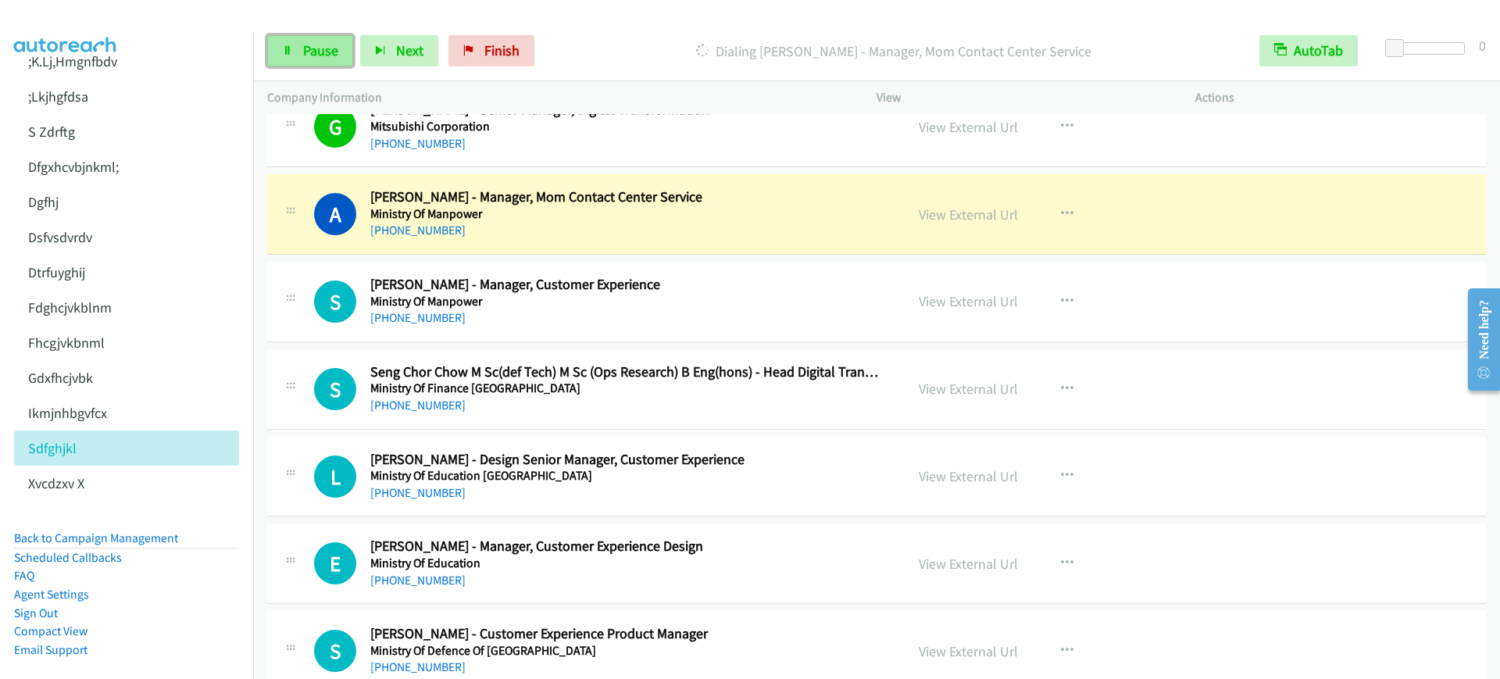
click at [298, 53] on link "Pause" at bounding box center [310, 50] width 86 height 31
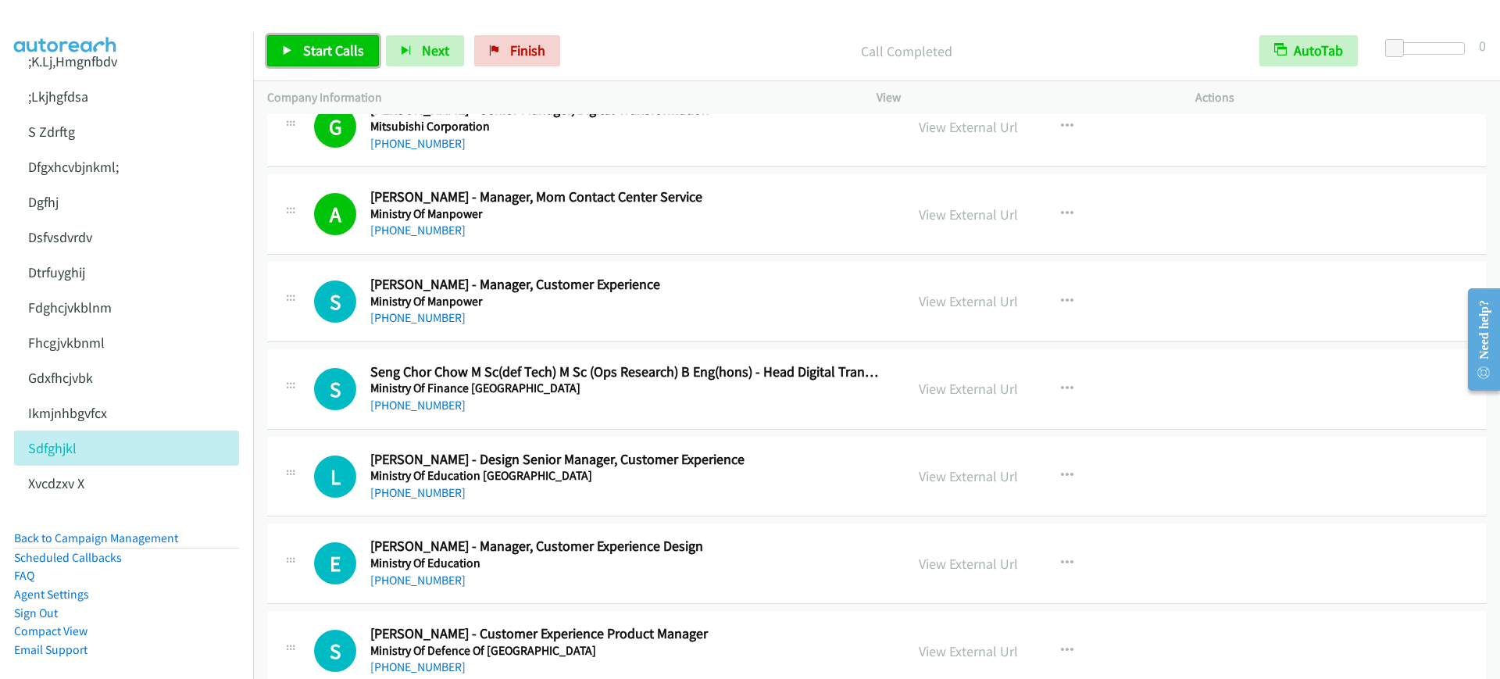
click at [275, 39] on link "Start Calls" at bounding box center [323, 50] width 112 height 31
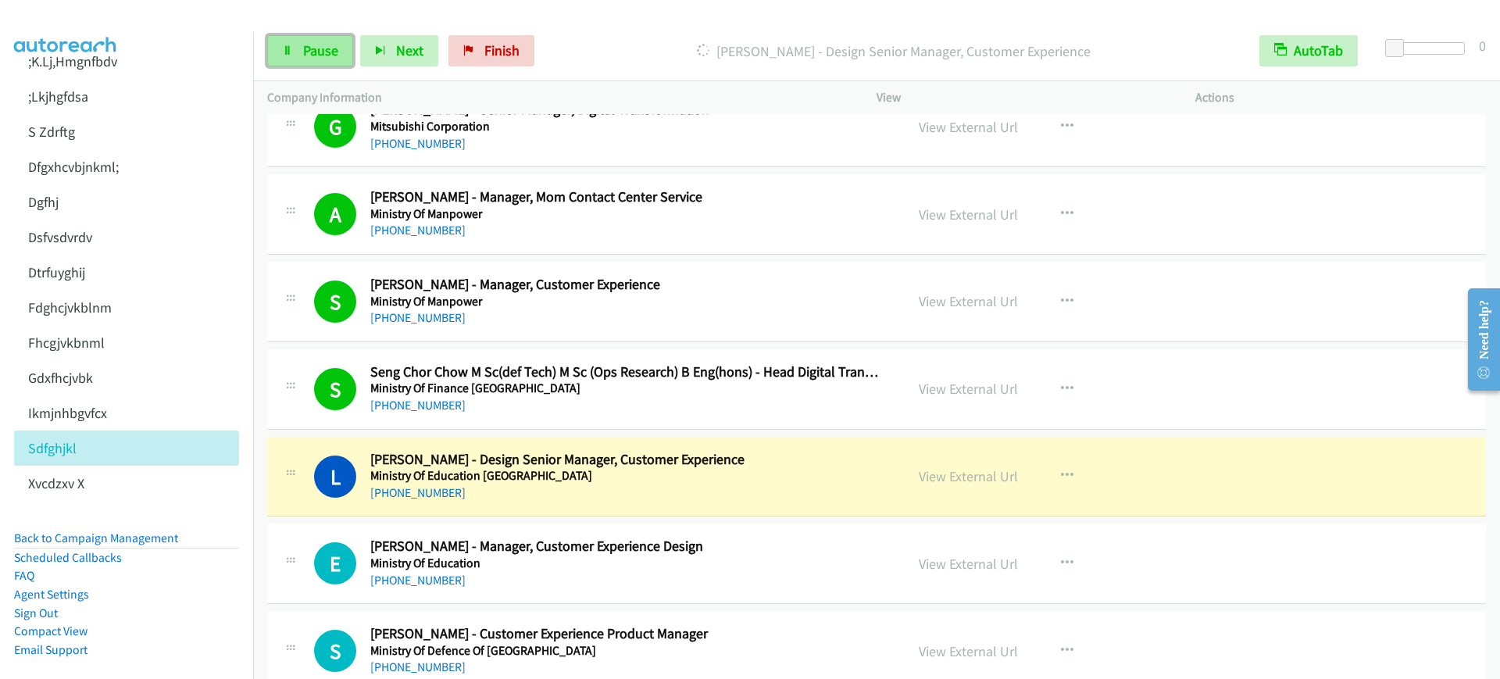
click at [324, 36] on link "Pause" at bounding box center [310, 50] width 86 height 31
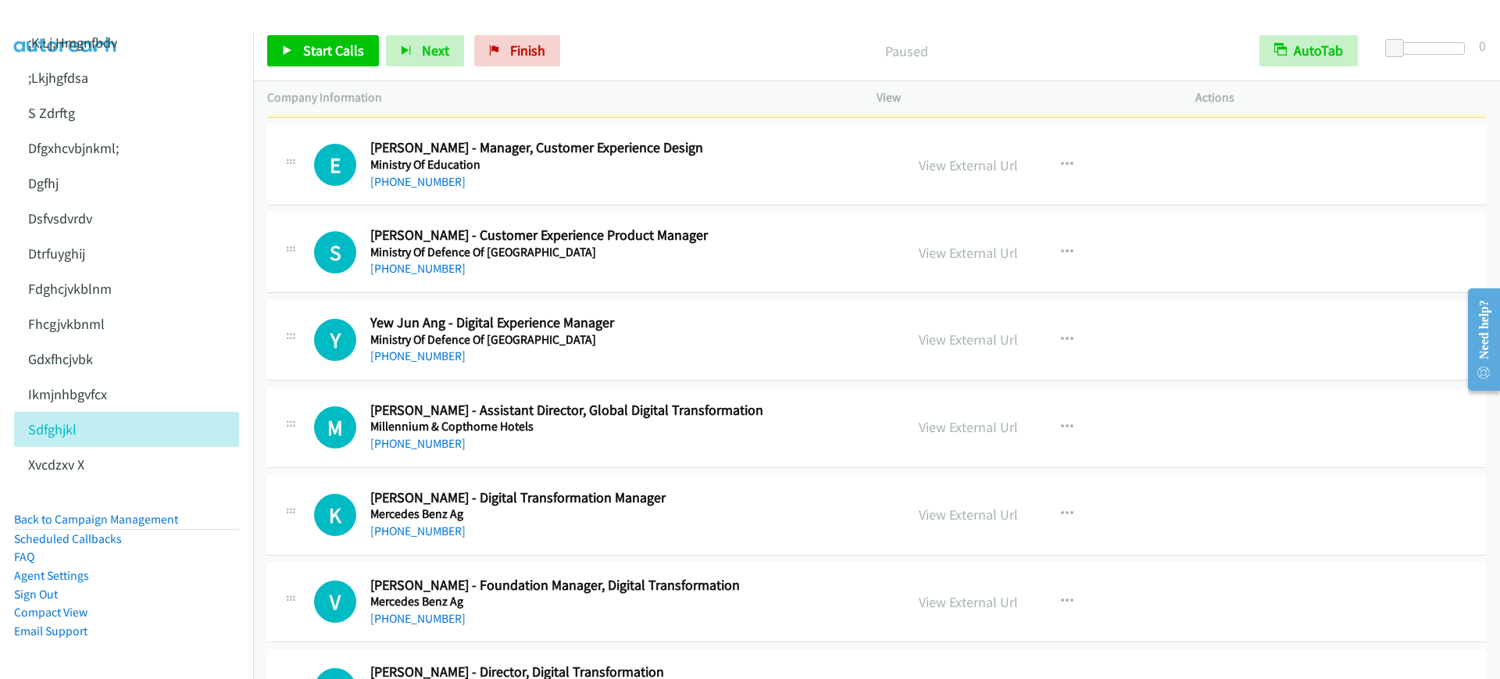
scroll to position [13474, 0]
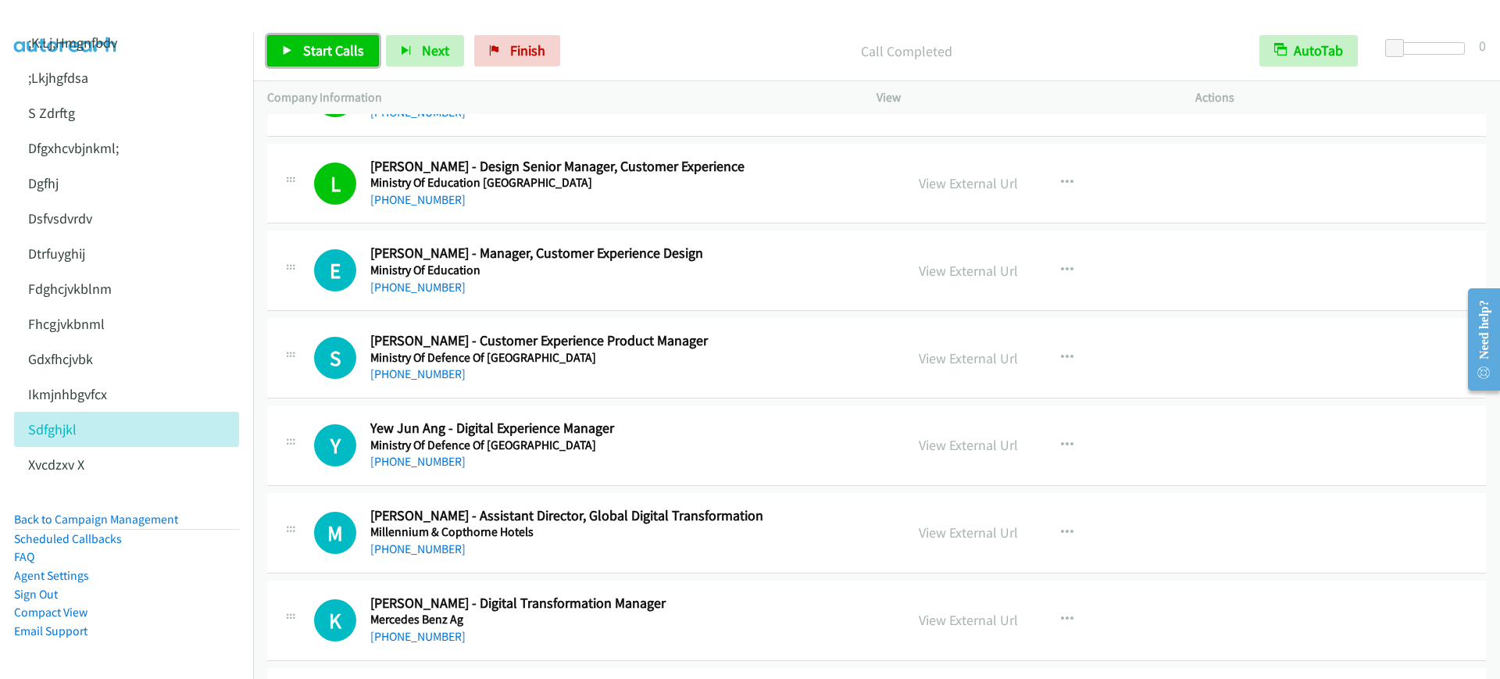
click at [332, 47] on span "Start Calls" at bounding box center [333, 50] width 61 height 18
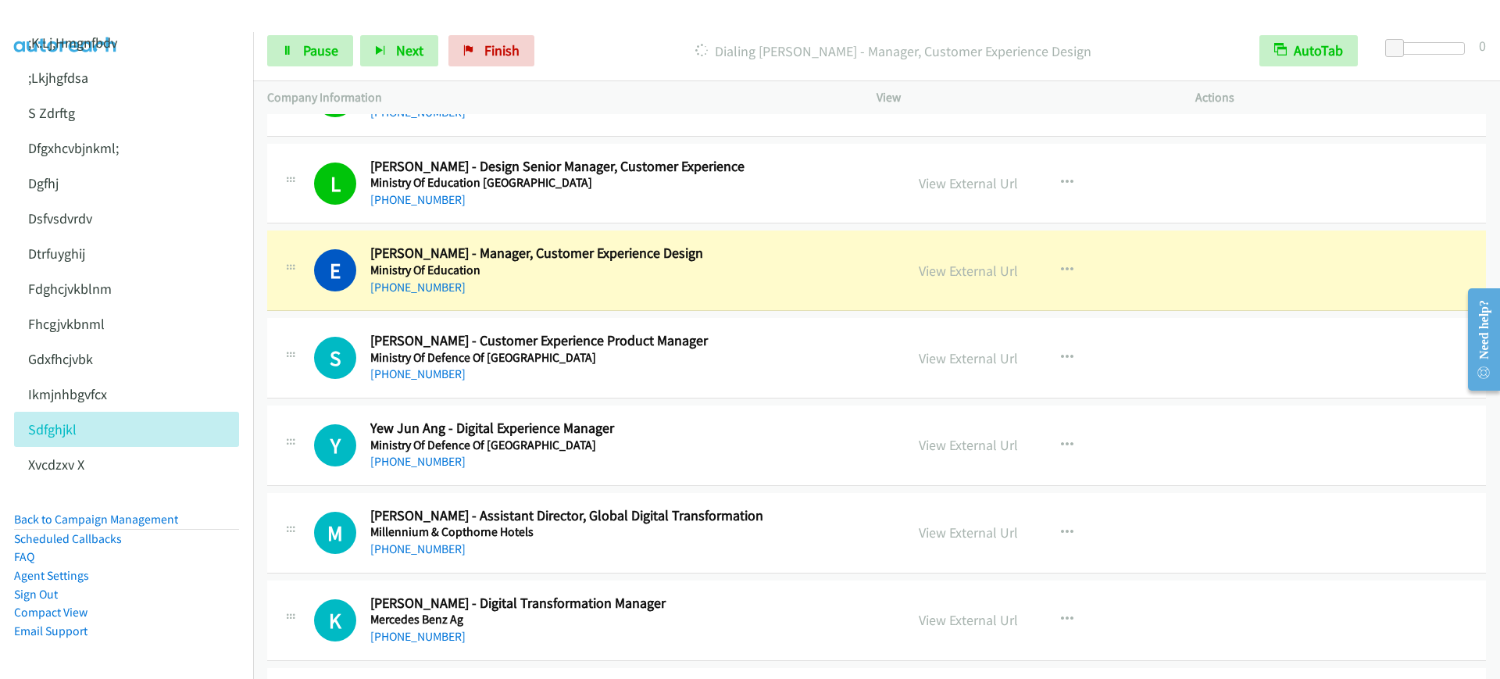
click at [658, 55] on p "Dialing [PERSON_NAME] - Manager, Customer Experience Design" at bounding box center [893, 51] width 676 height 21
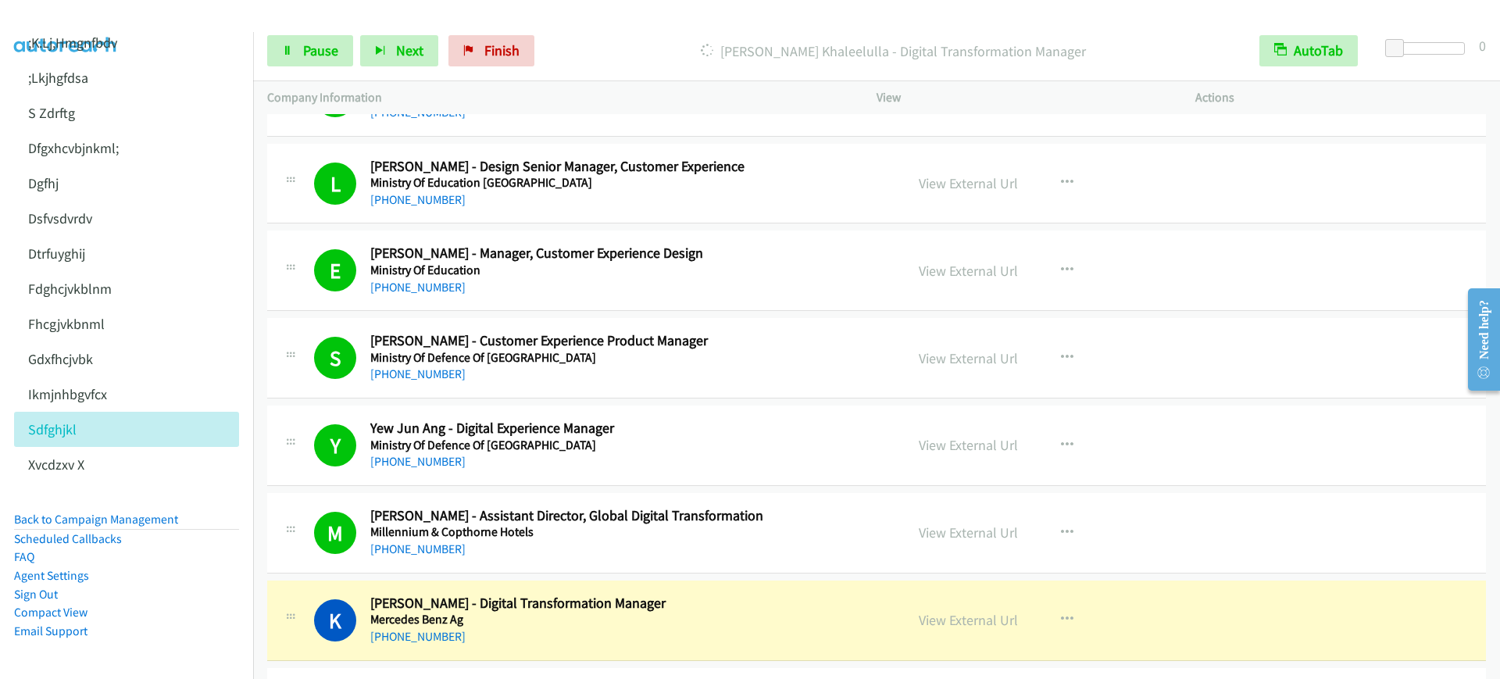
scroll to position [13669, 0]
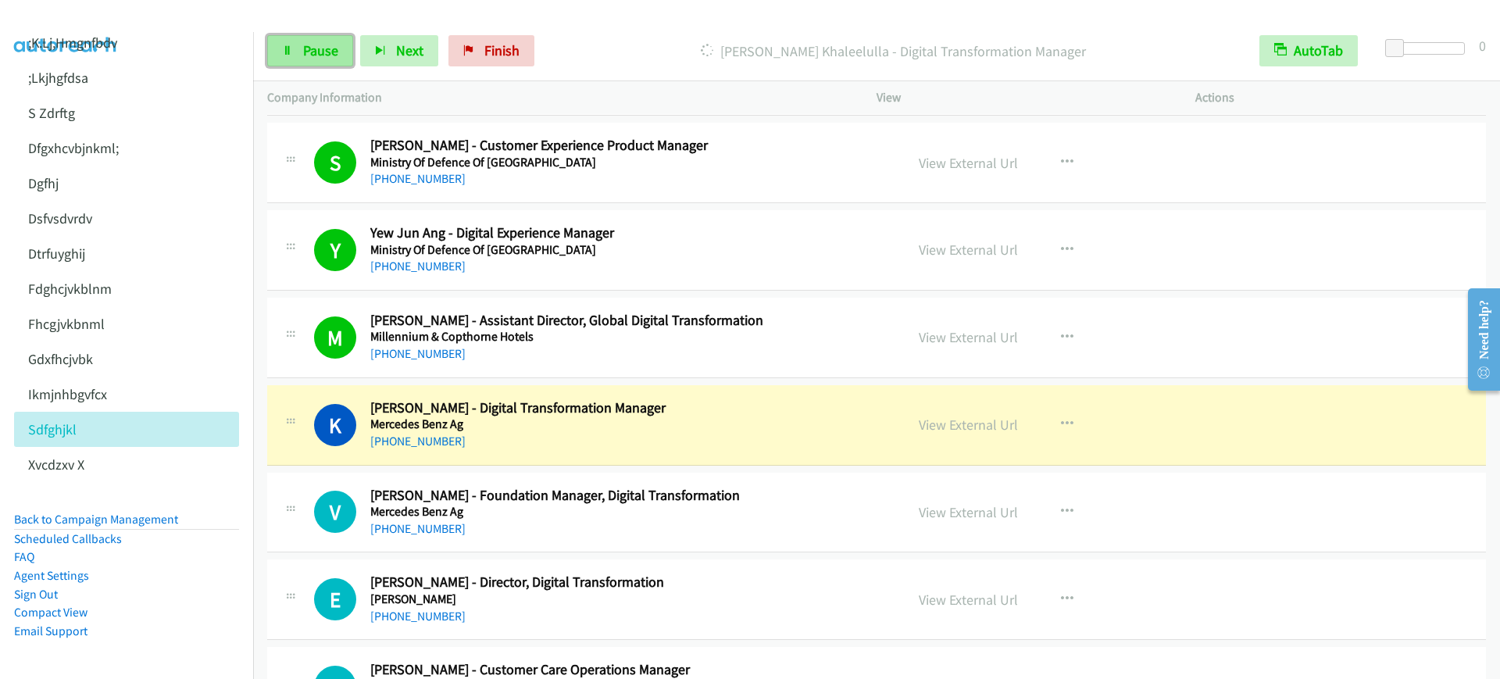
click at [276, 55] on link "Pause" at bounding box center [310, 50] width 86 height 31
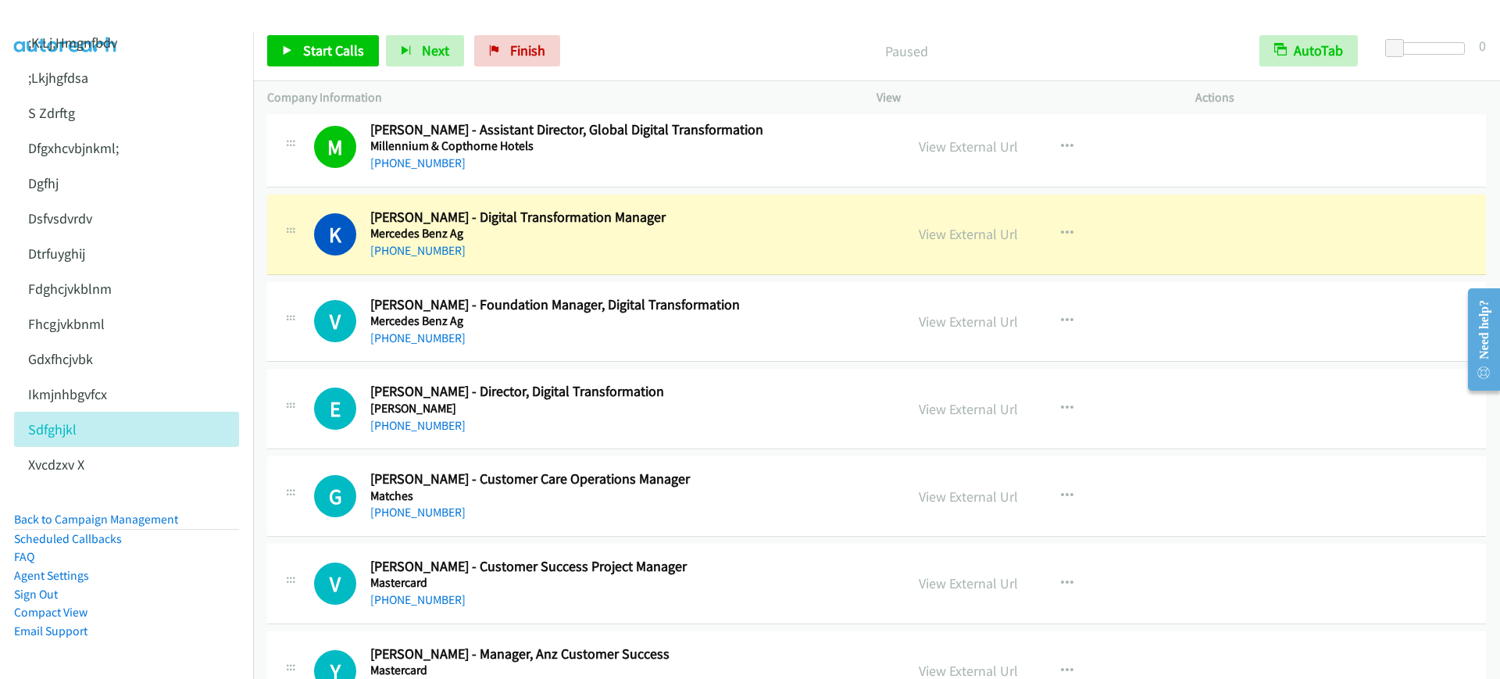
scroll to position [13864, 0]
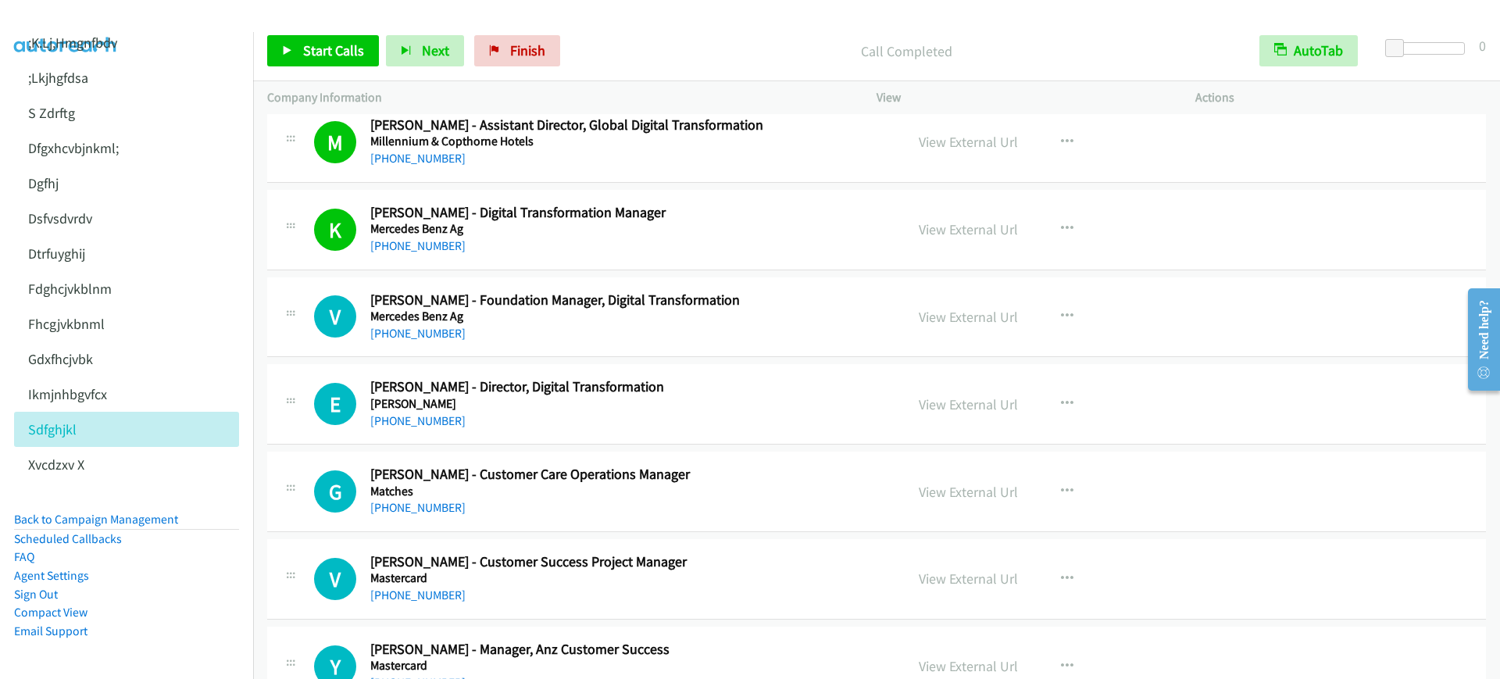
click at [311, 34] on div "Start Calls Pause Next Finish Call Completed AutoTab AutoTab 0" at bounding box center [876, 51] width 1247 height 60
click at [309, 49] on span "Start Calls" at bounding box center [333, 50] width 61 height 18
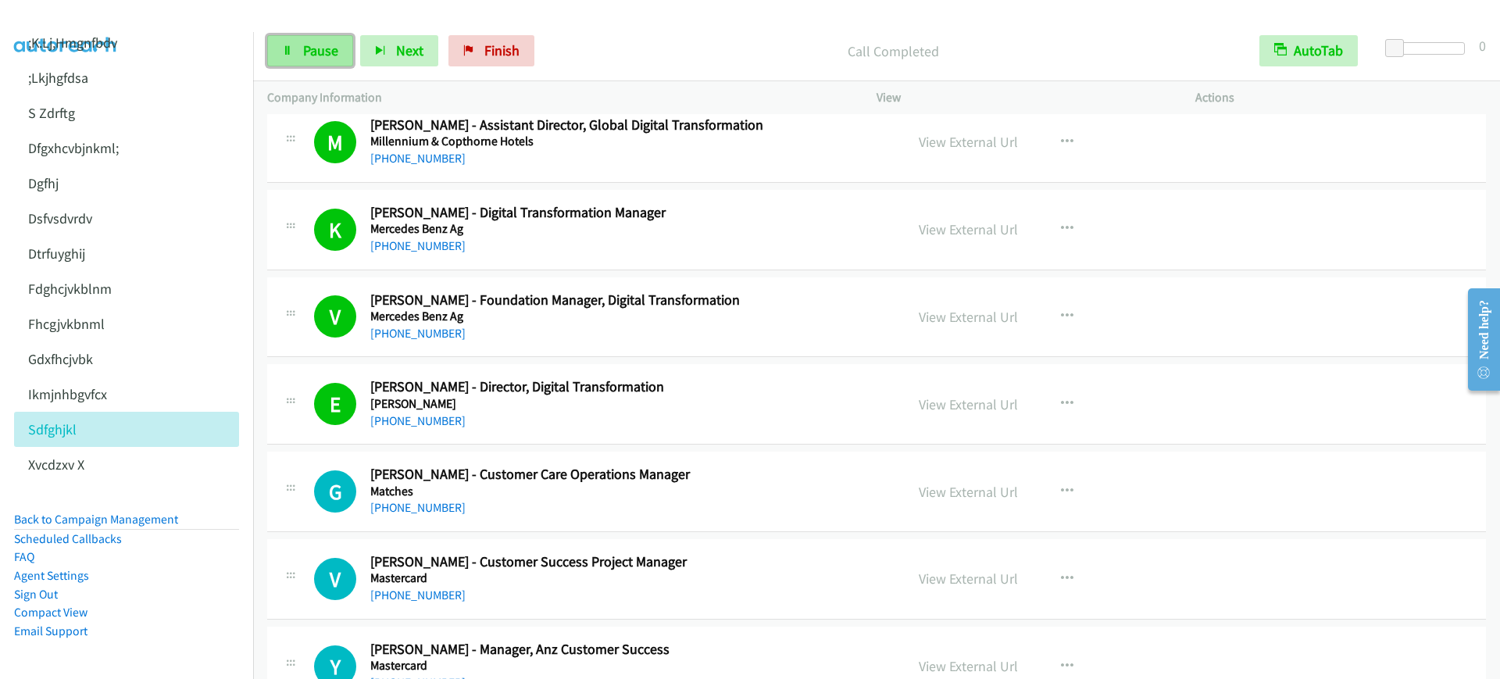
click at [319, 52] on span "Pause" at bounding box center [320, 50] width 35 height 18
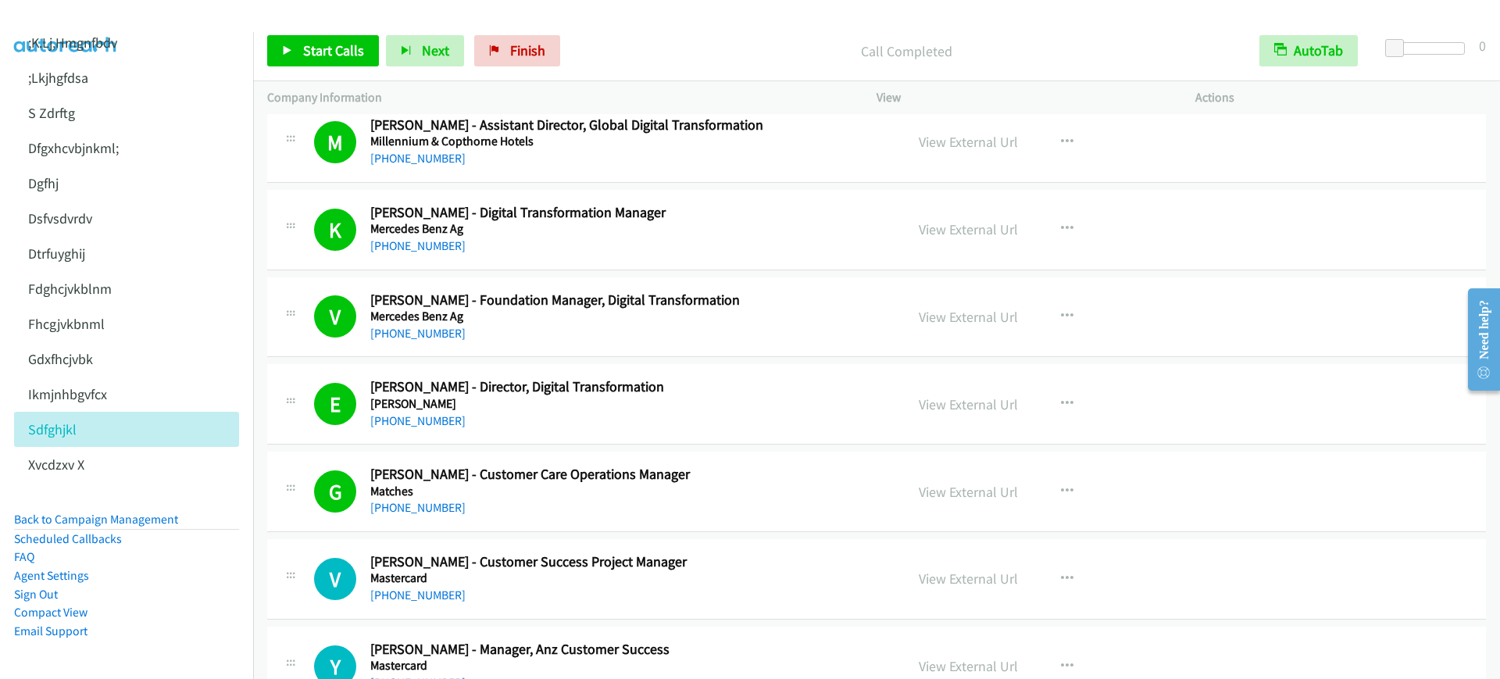
click at [345, 34] on div "Start Calls Pause Next Finish Call Completed AutoTab AutoTab 0" at bounding box center [876, 51] width 1247 height 60
click at [327, 45] on span "Start Calls" at bounding box center [333, 50] width 61 height 18
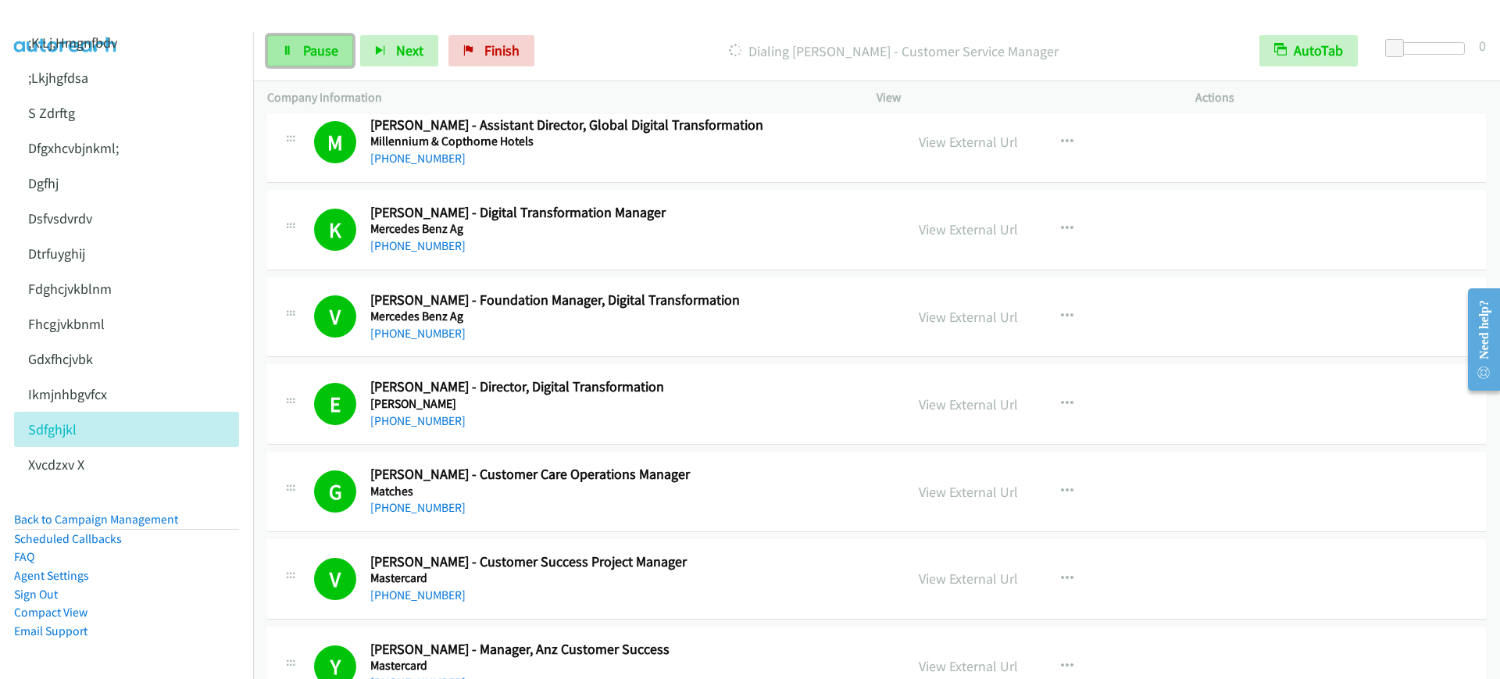
click at [310, 58] on span "Pause" at bounding box center [320, 50] width 35 height 18
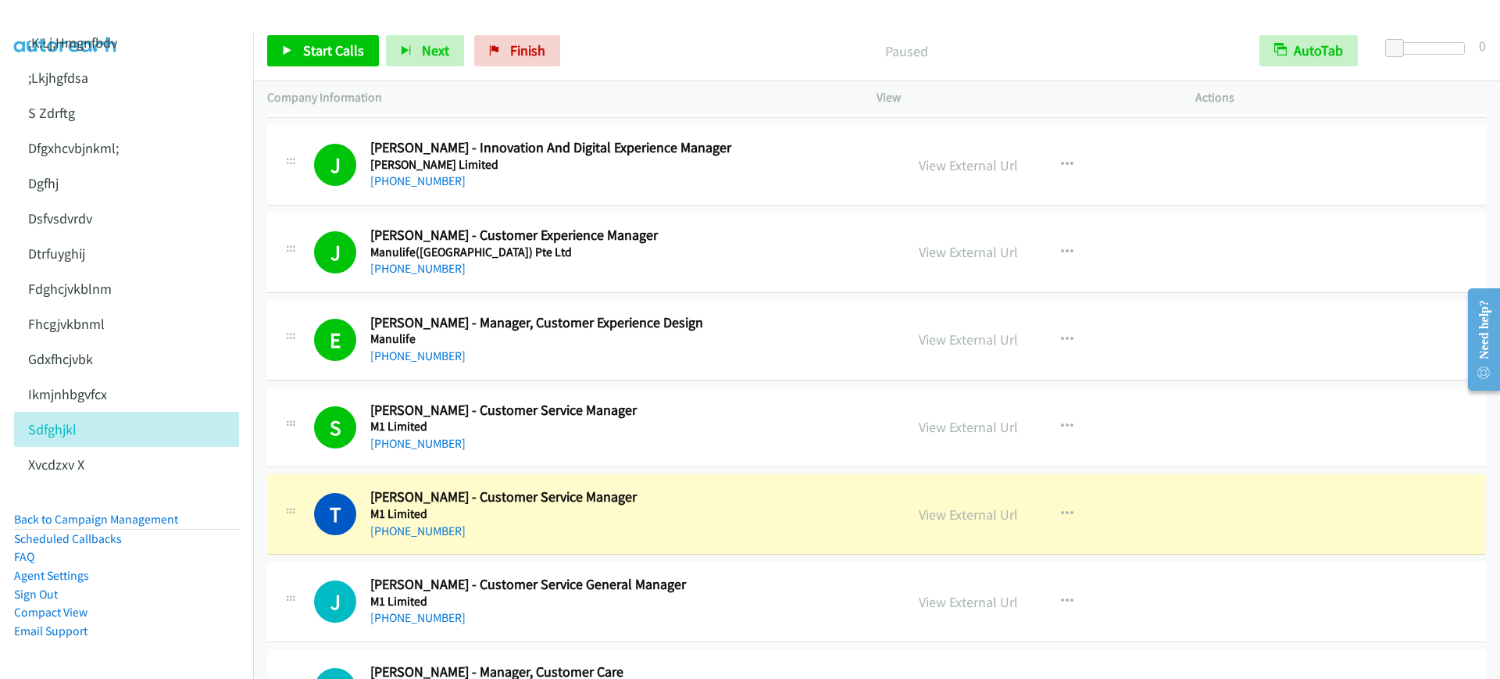
scroll to position [14743, 0]
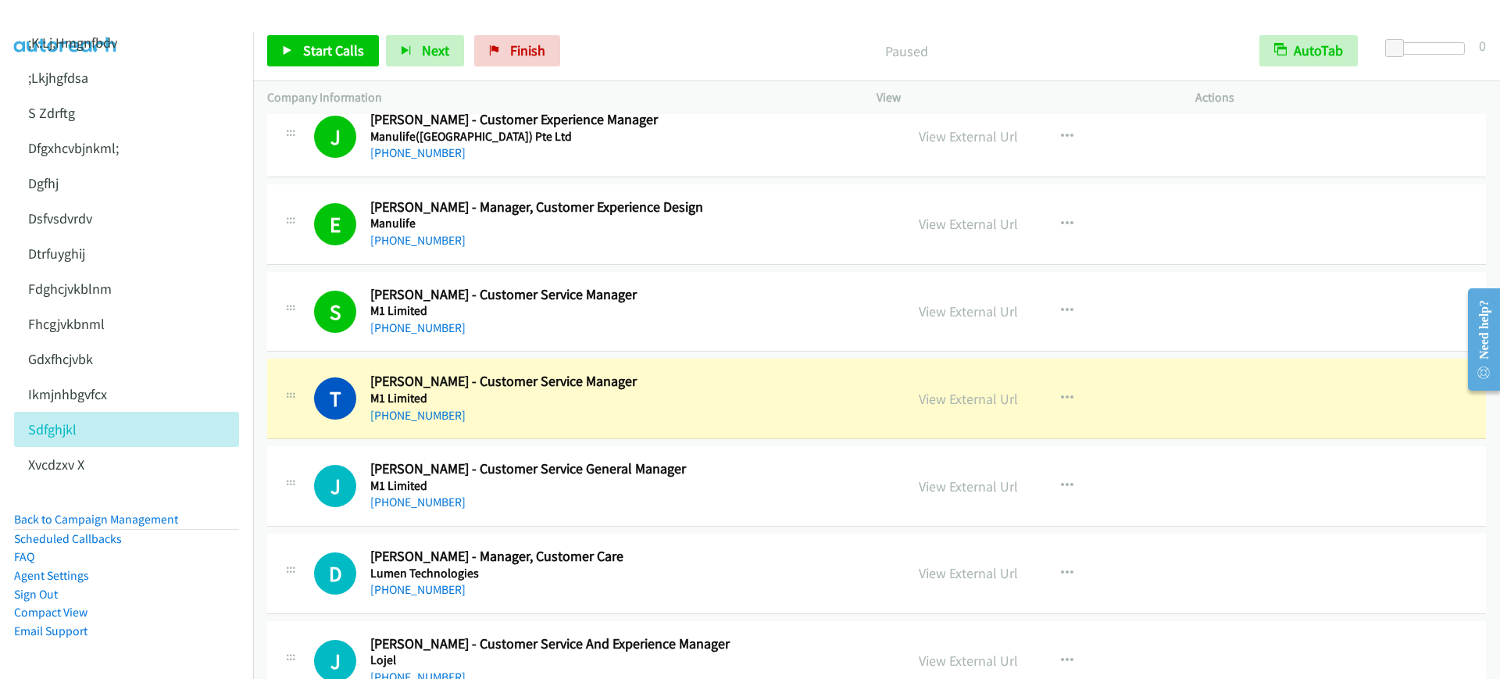
click at [1244, 394] on div "T Callback Scheduled [PERSON_NAME] - Customer Service Manager M1 Limited [GEOGR…" at bounding box center [876, 399] width 1218 height 80
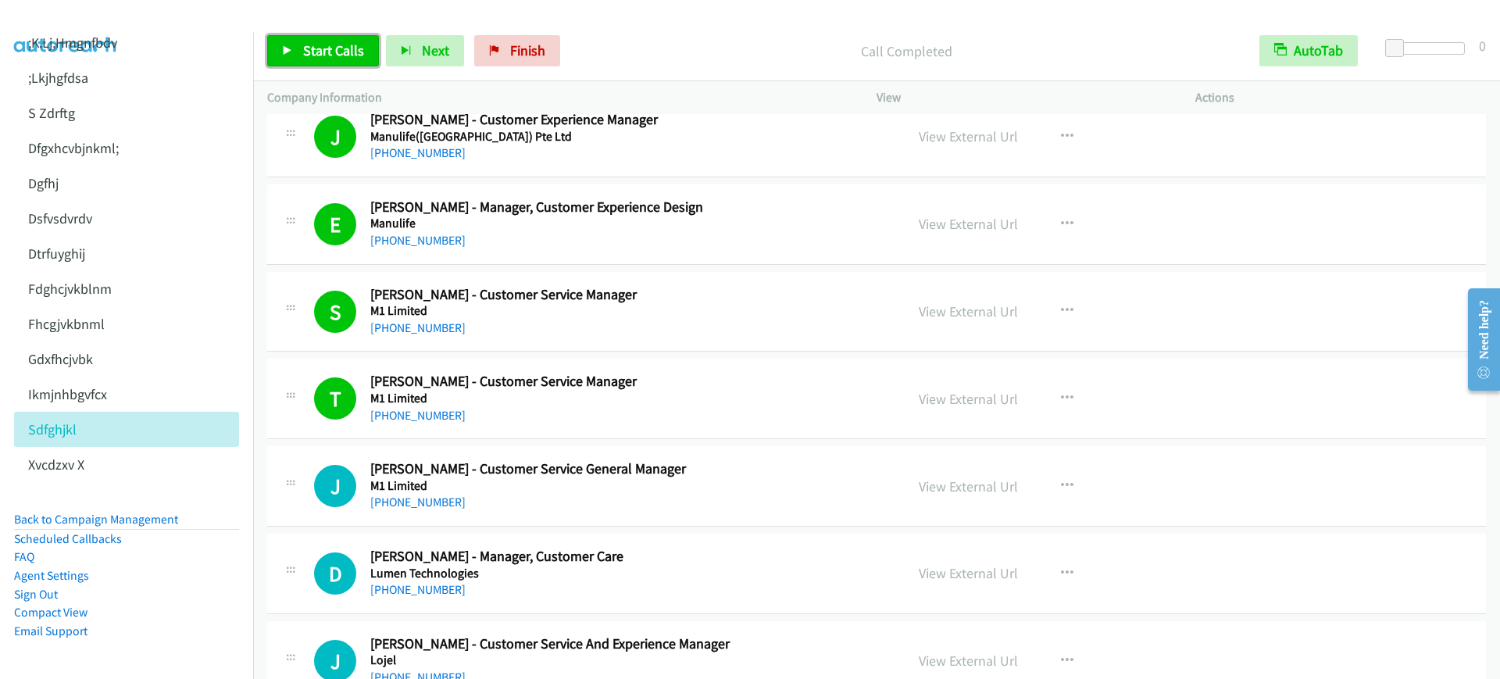
click at [312, 62] on link "Start Calls" at bounding box center [323, 50] width 112 height 31
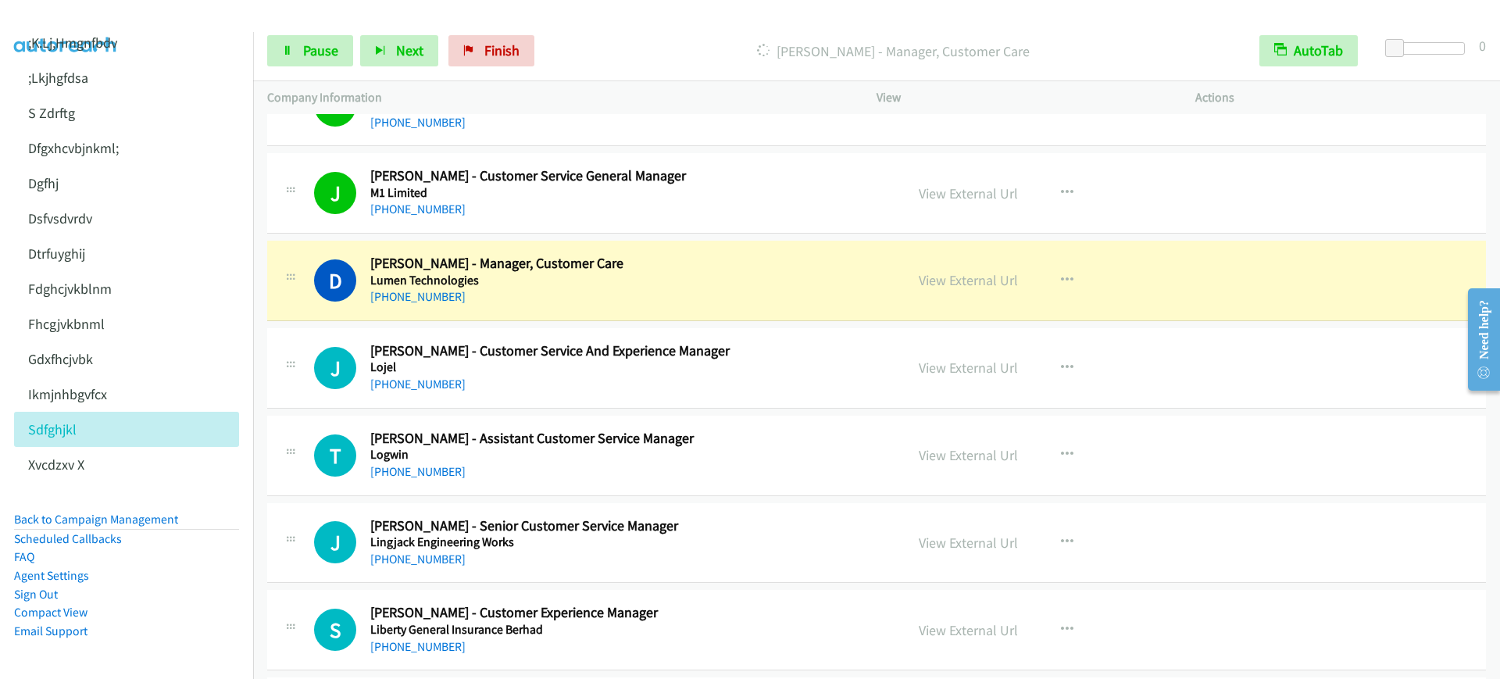
scroll to position [15134, 0]
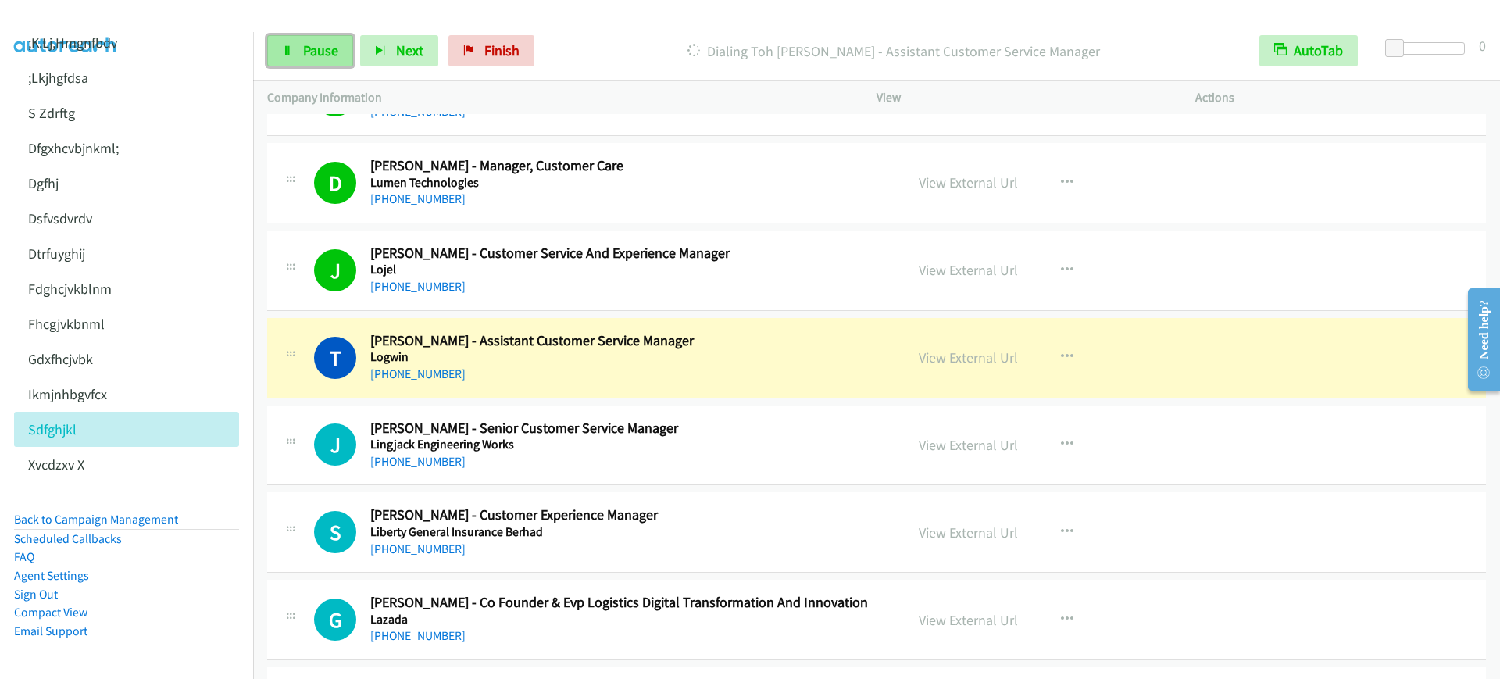
click at [292, 65] on link "Pause" at bounding box center [310, 50] width 86 height 31
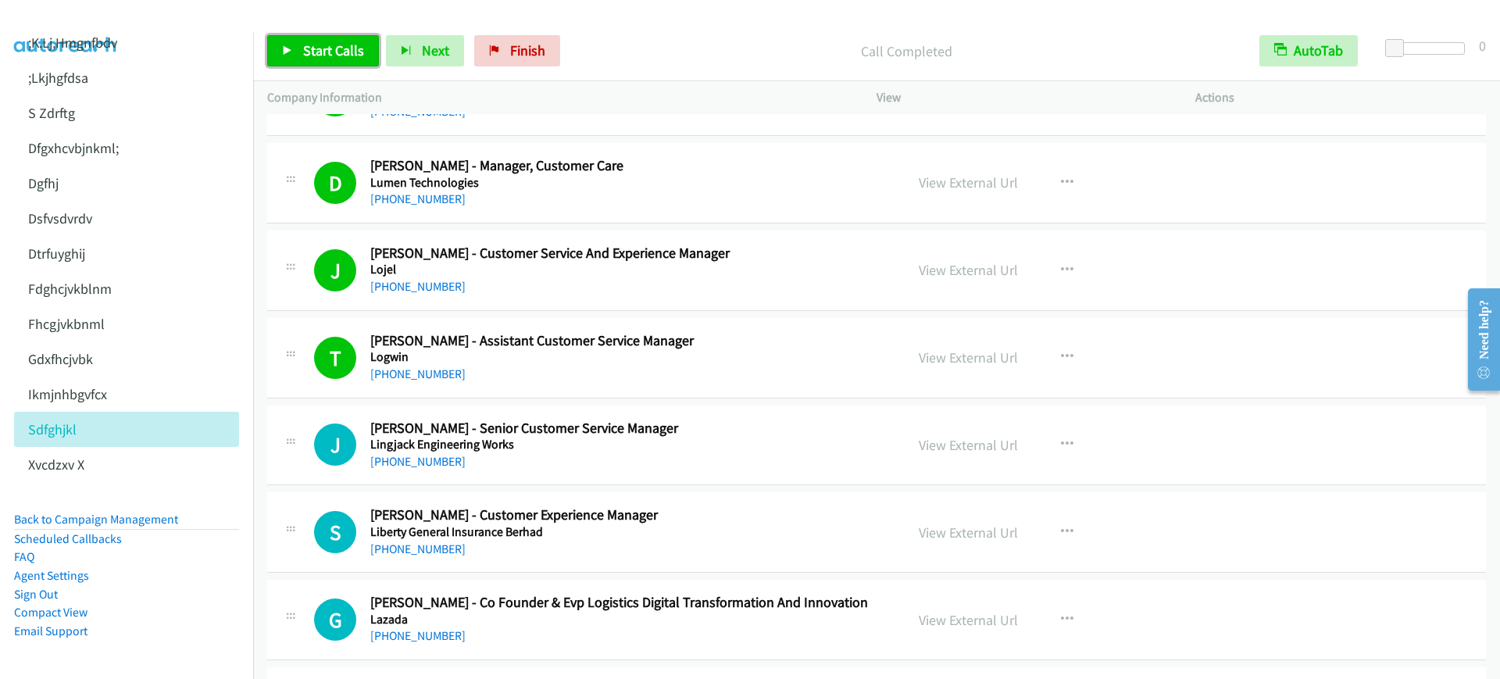
click at [319, 56] on span "Start Calls" at bounding box center [333, 50] width 61 height 18
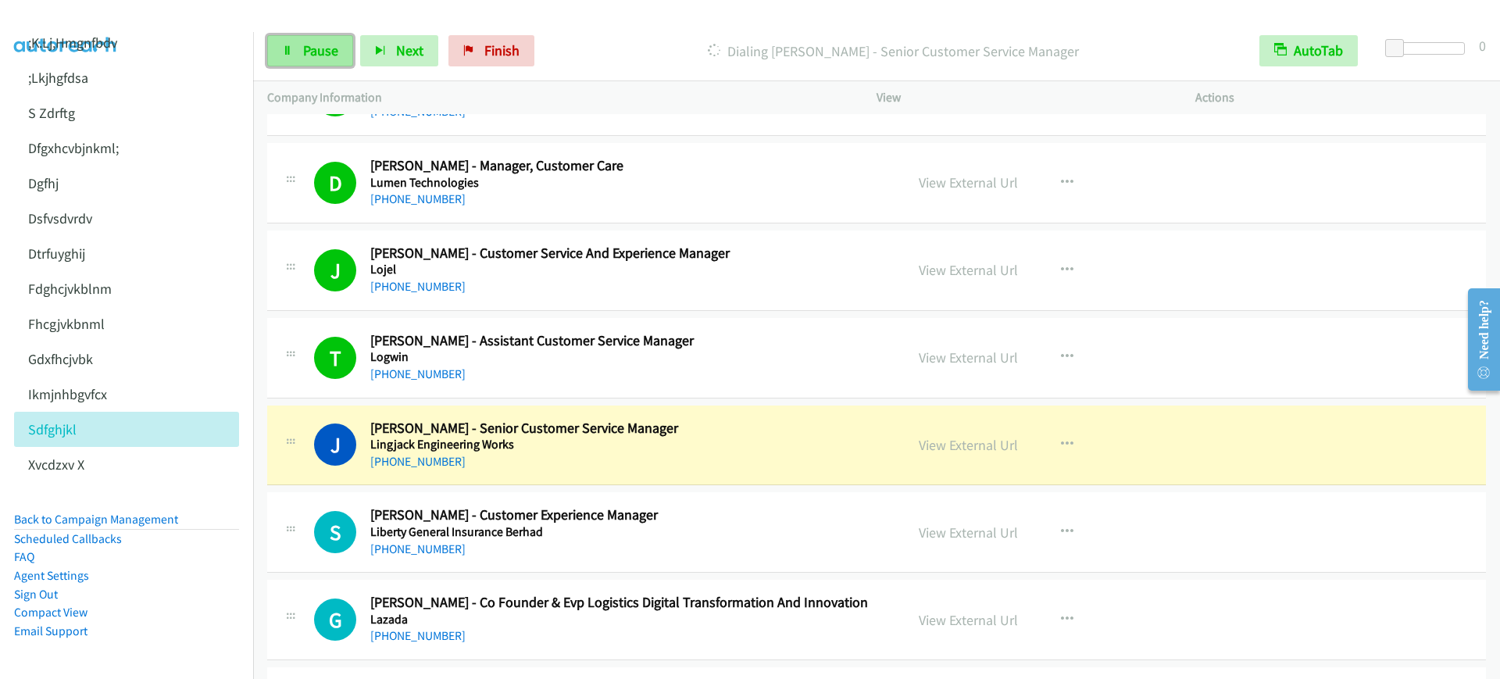
click at [280, 51] on link "Pause" at bounding box center [310, 50] width 86 height 31
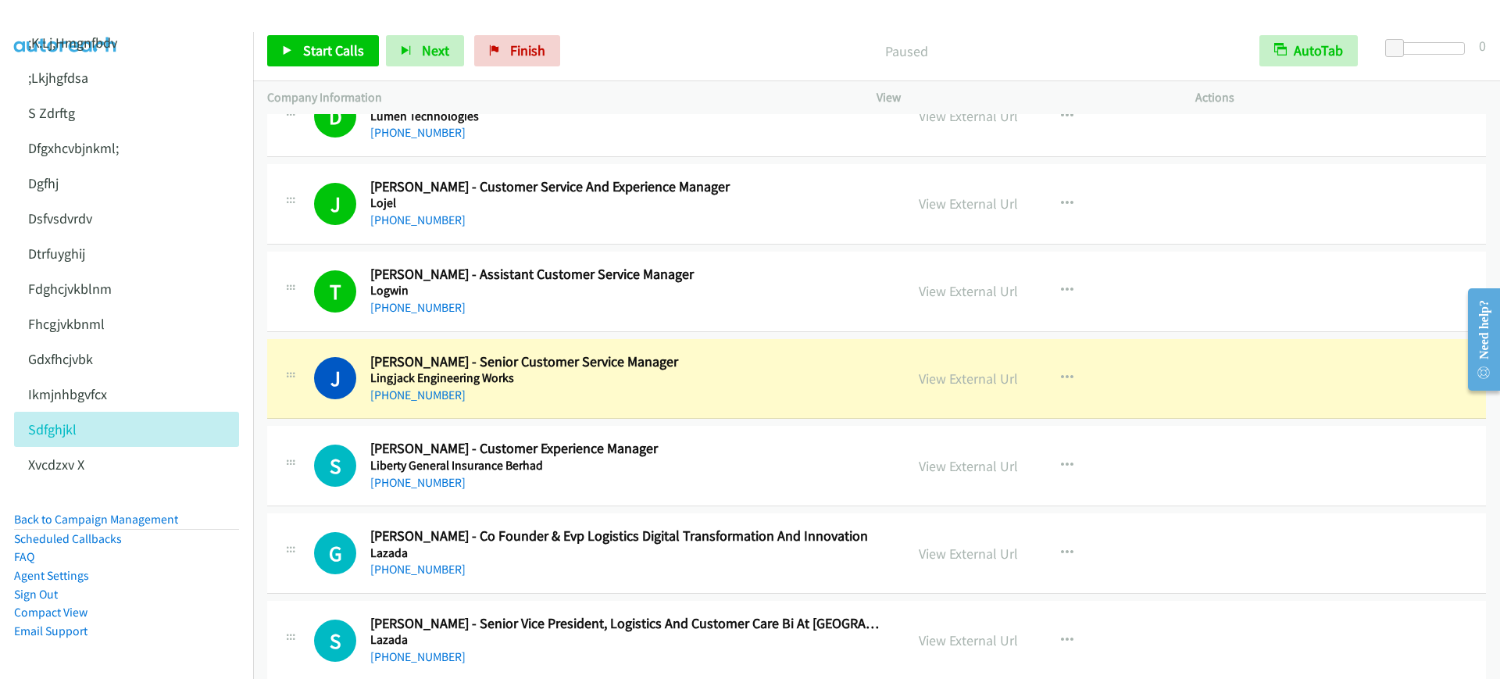
scroll to position [15231, 0]
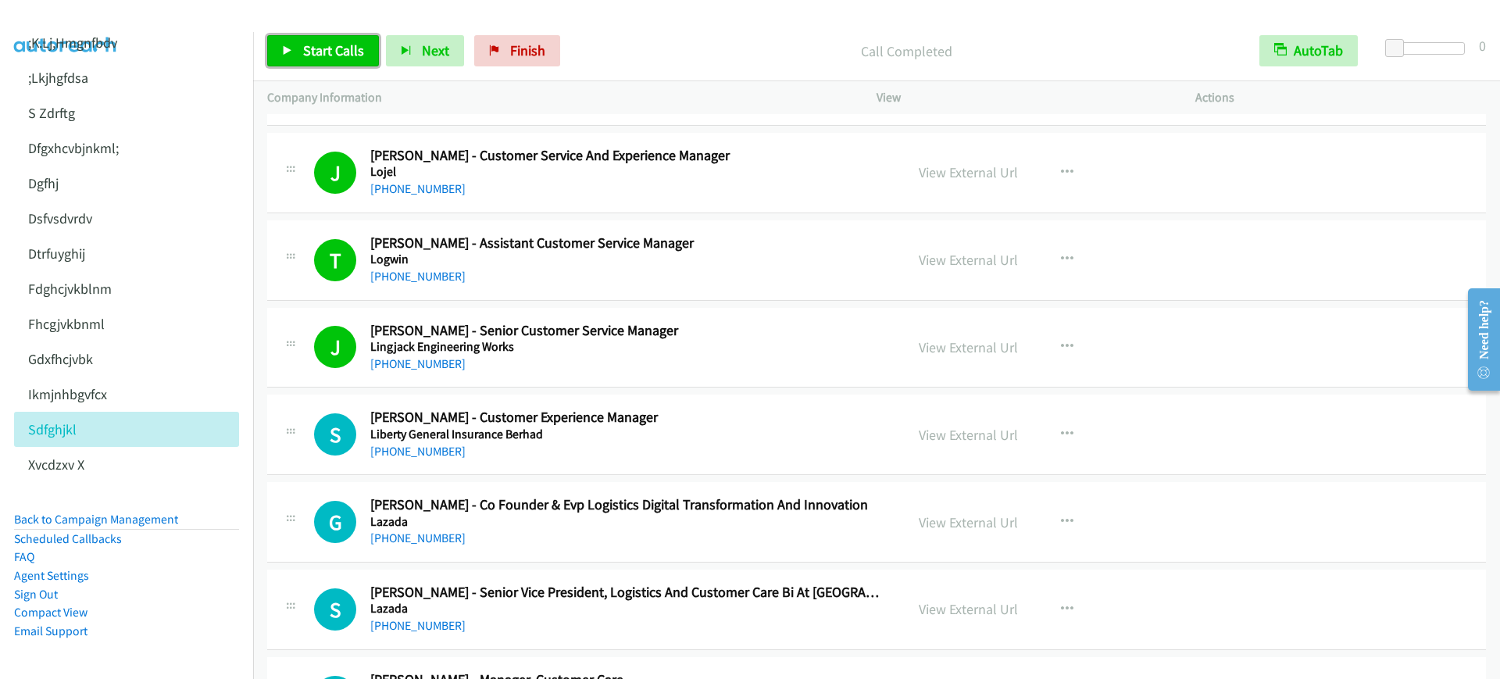
click at [319, 45] on span "Start Calls" at bounding box center [333, 50] width 61 height 18
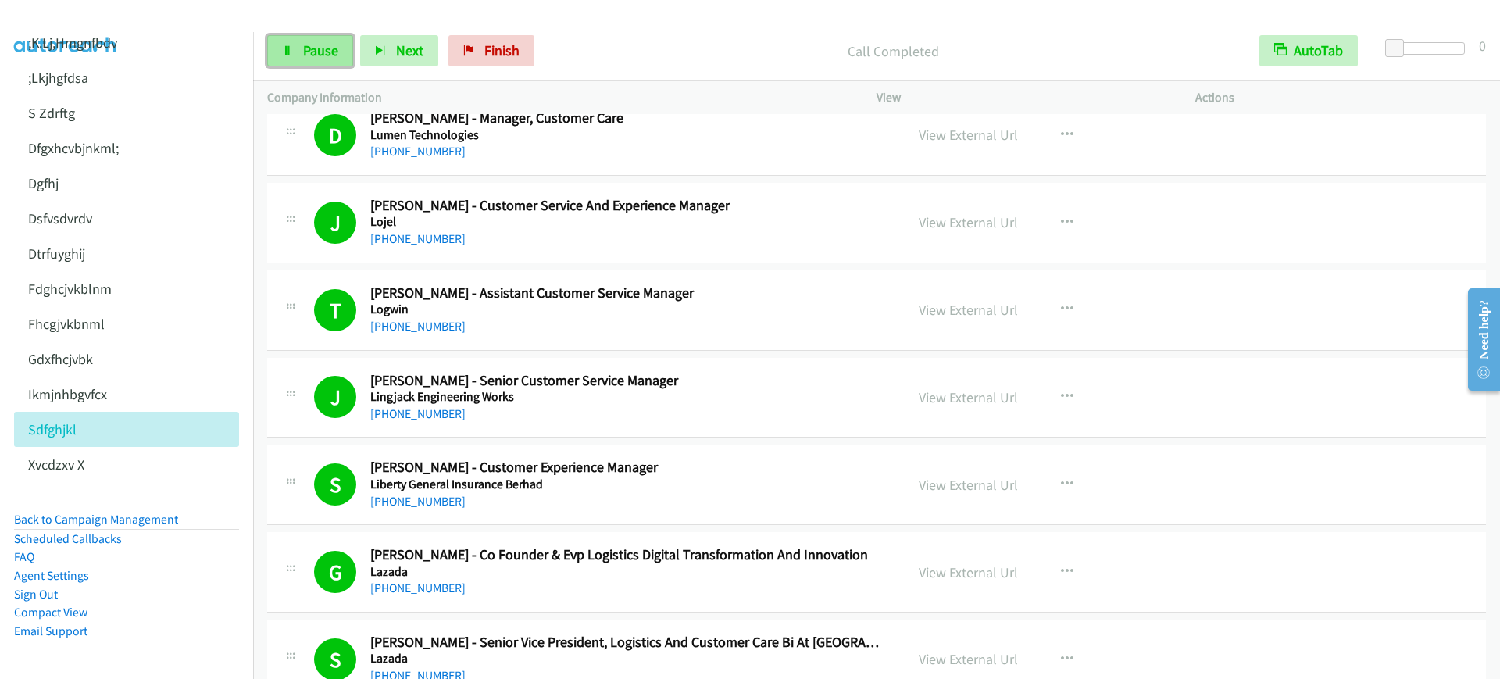
click at [337, 42] on span "Pause" at bounding box center [320, 50] width 35 height 18
click at [312, 60] on link "Start Calls" at bounding box center [323, 50] width 112 height 31
click at [337, 56] on span "Start Calls" at bounding box center [333, 50] width 61 height 18
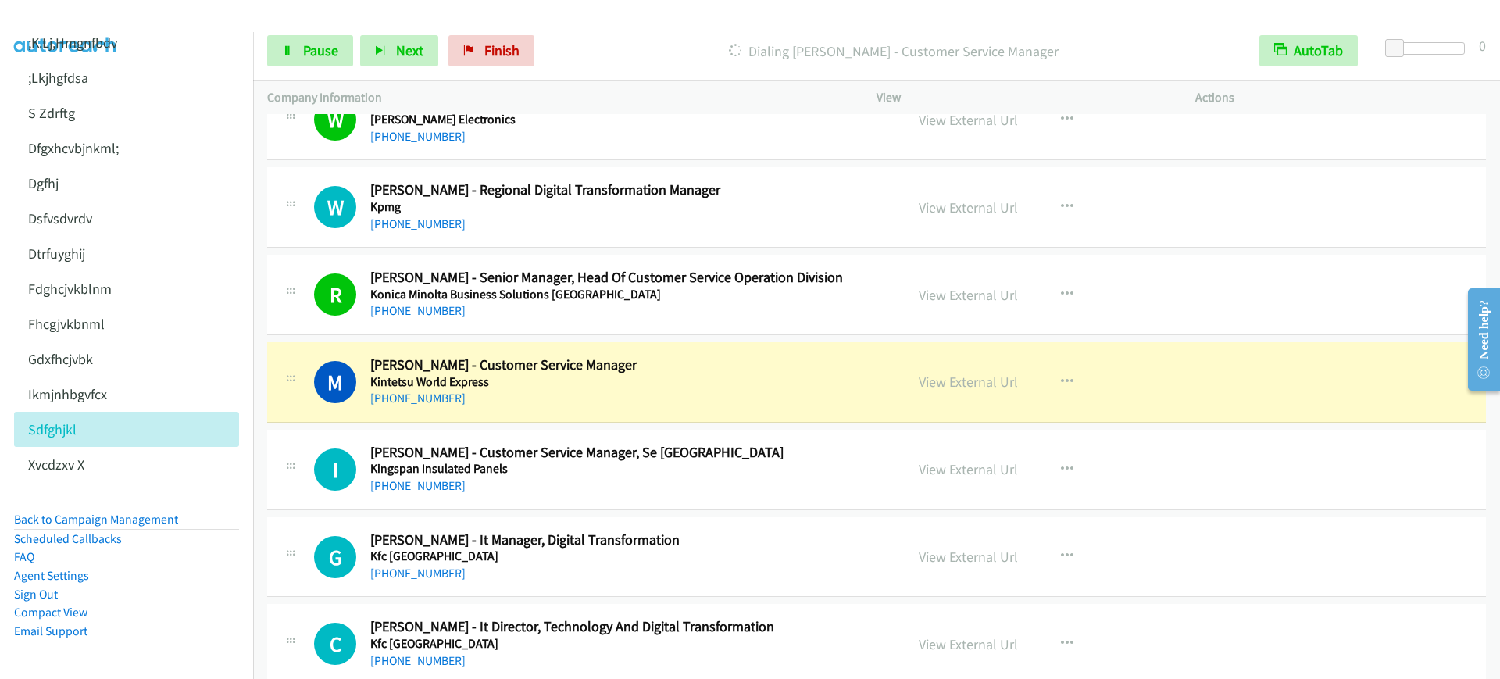
scroll to position [16110, 0]
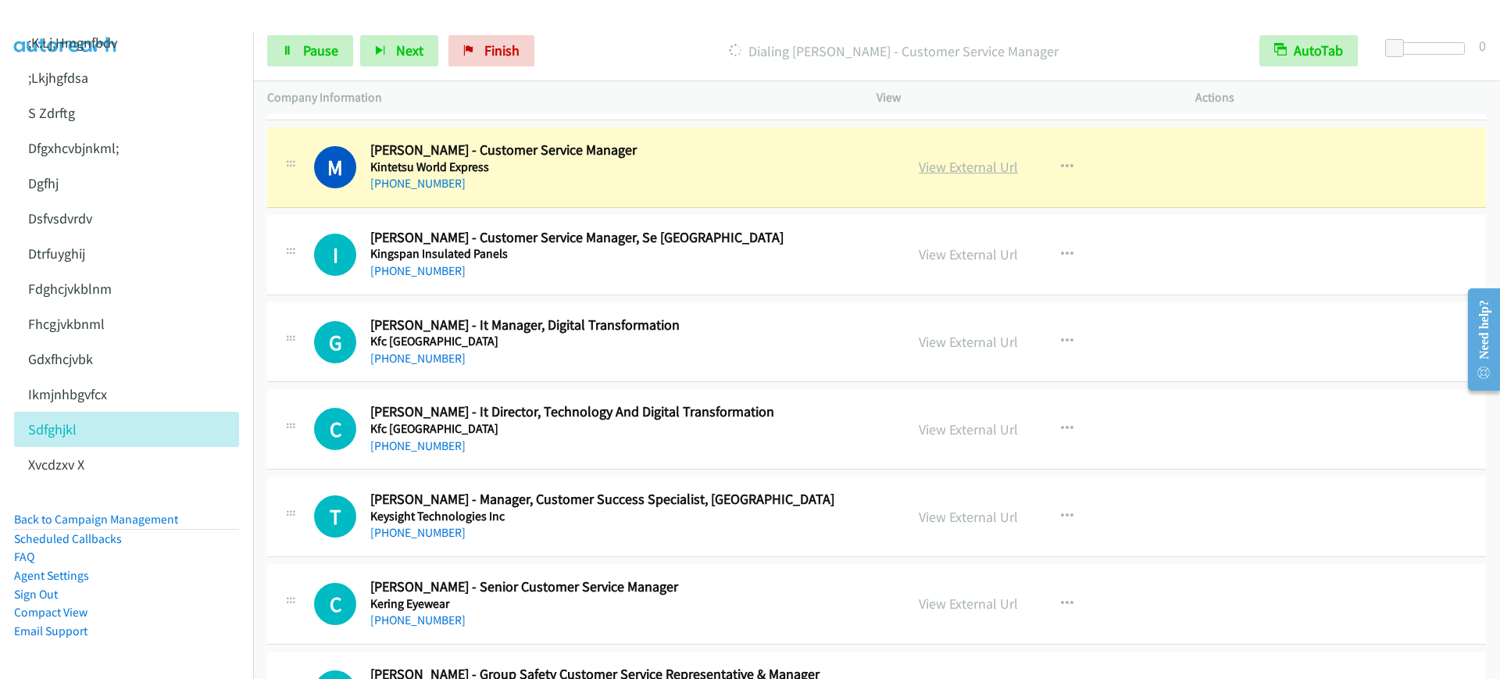
click at [971, 171] on link "View External Url" at bounding box center [968, 167] width 99 height 18
click at [298, 64] on link "Pause" at bounding box center [310, 50] width 86 height 31
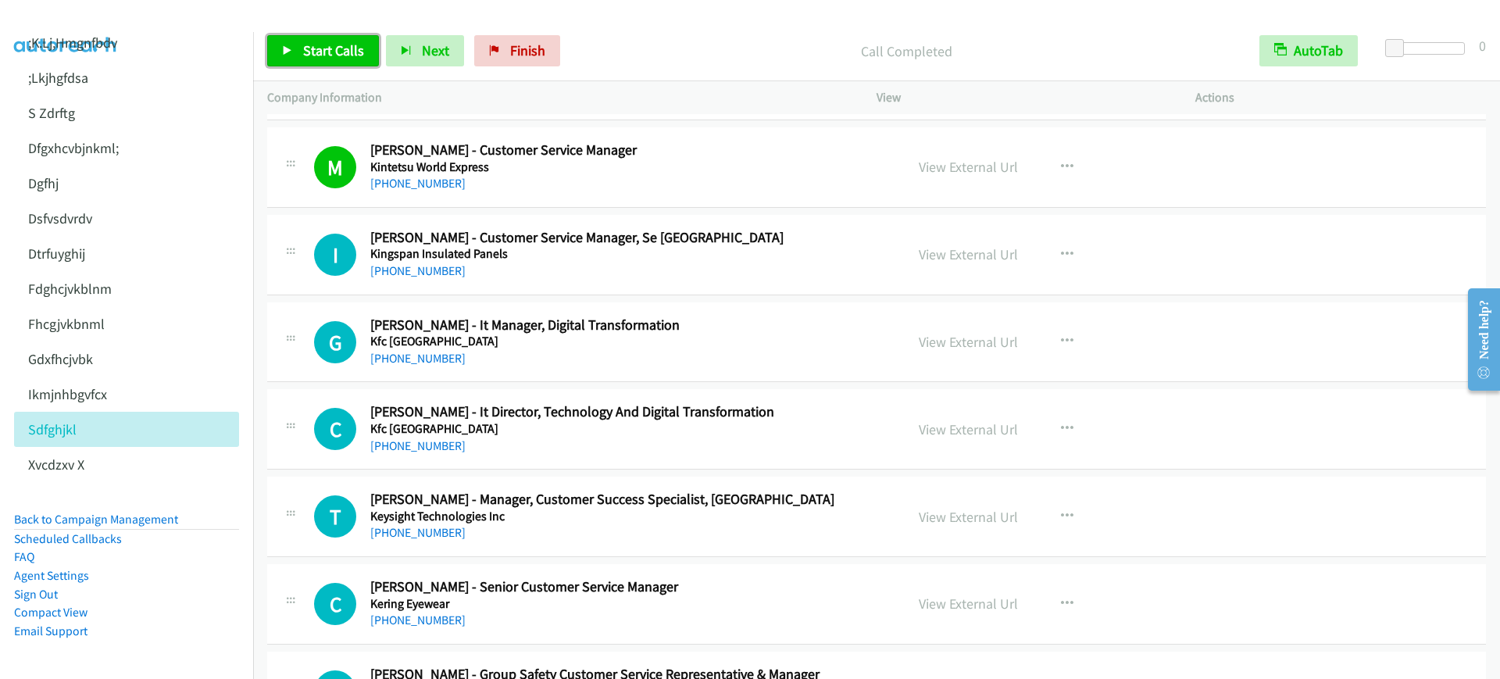
click at [326, 65] on link "Start Calls" at bounding box center [323, 50] width 112 height 31
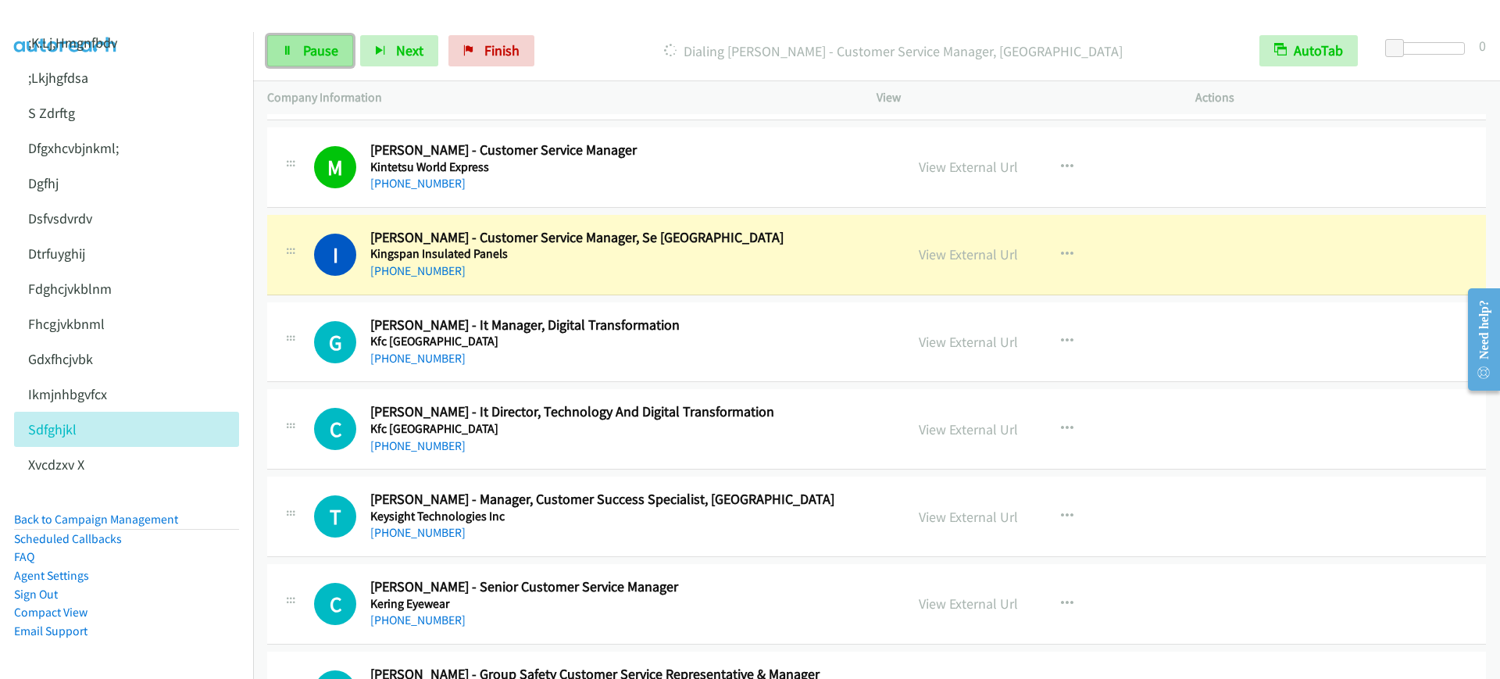
click at [327, 59] on link "Pause" at bounding box center [310, 50] width 86 height 31
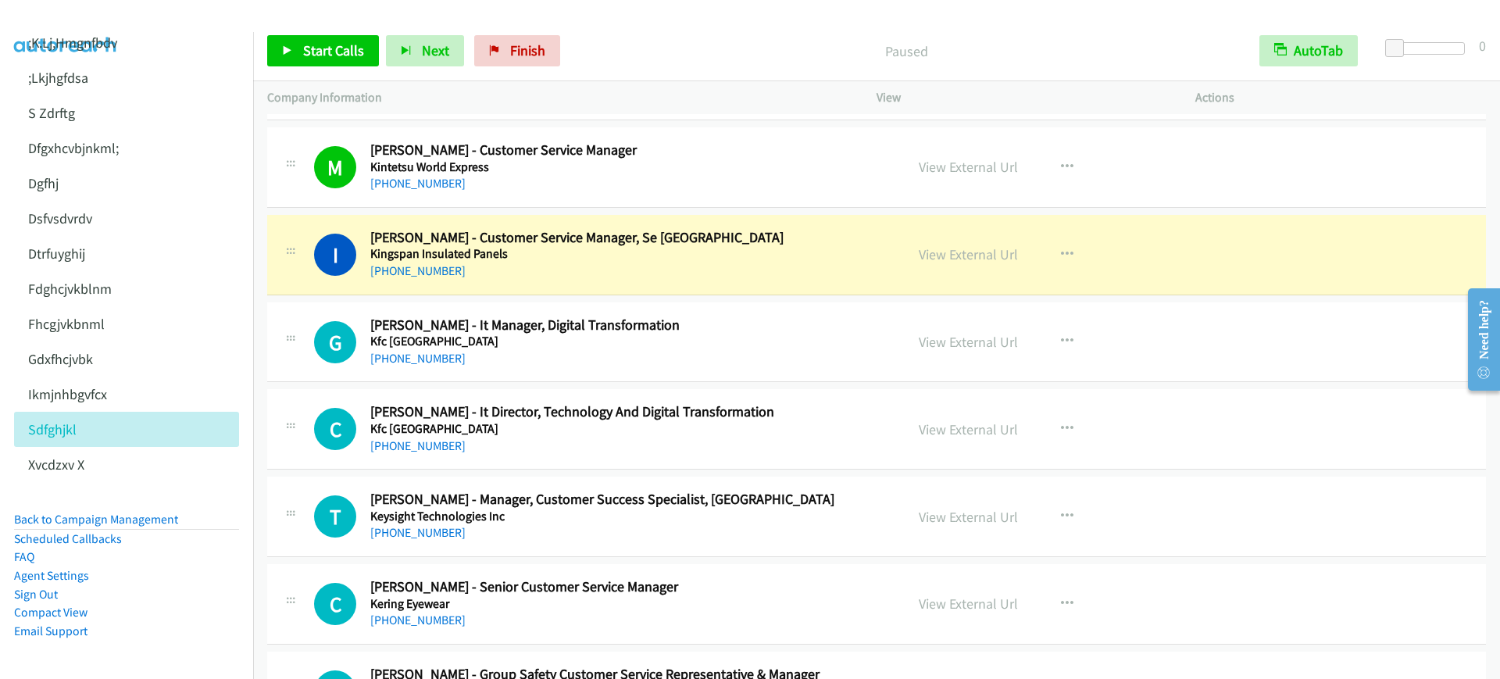
click at [671, 186] on div "[PHONE_NUMBER]" at bounding box center [626, 183] width 513 height 19
click at [969, 159] on link "View External Url" at bounding box center [968, 167] width 99 height 18
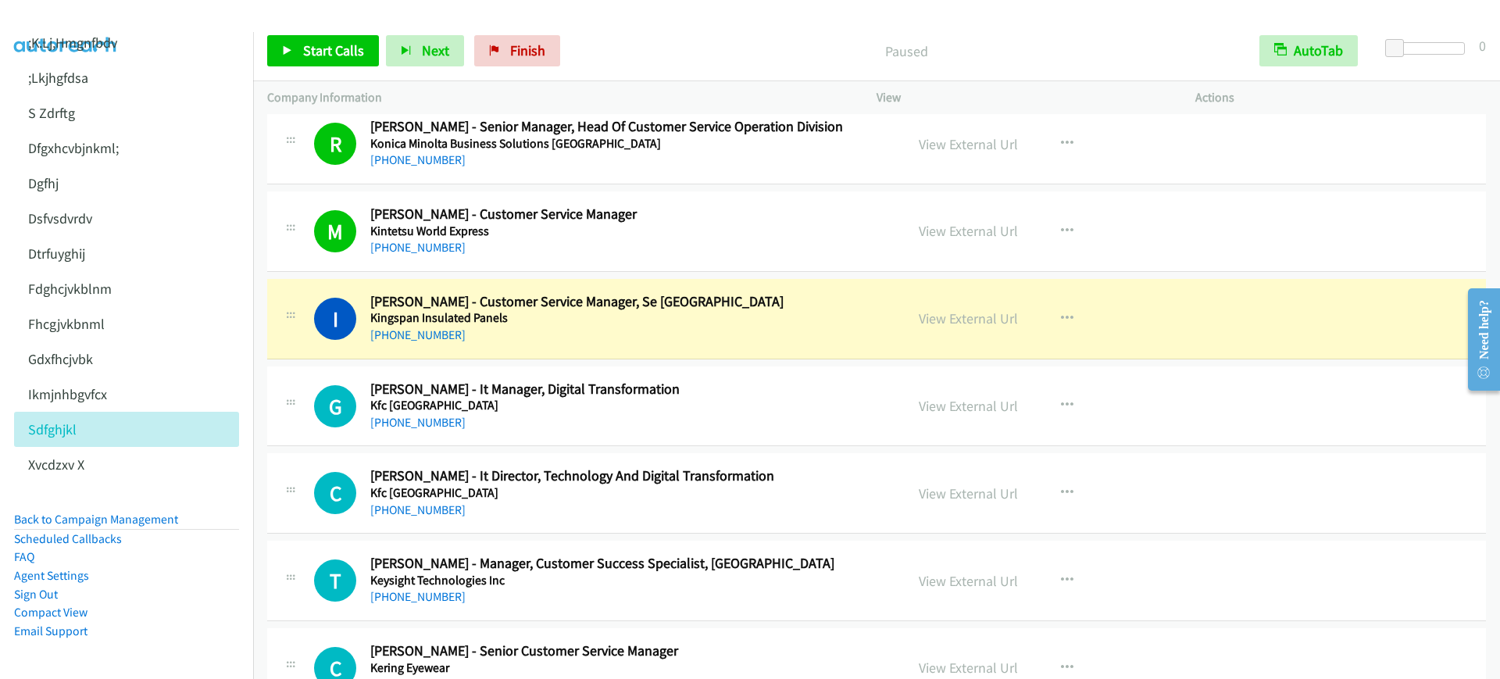
scroll to position [16012, 0]
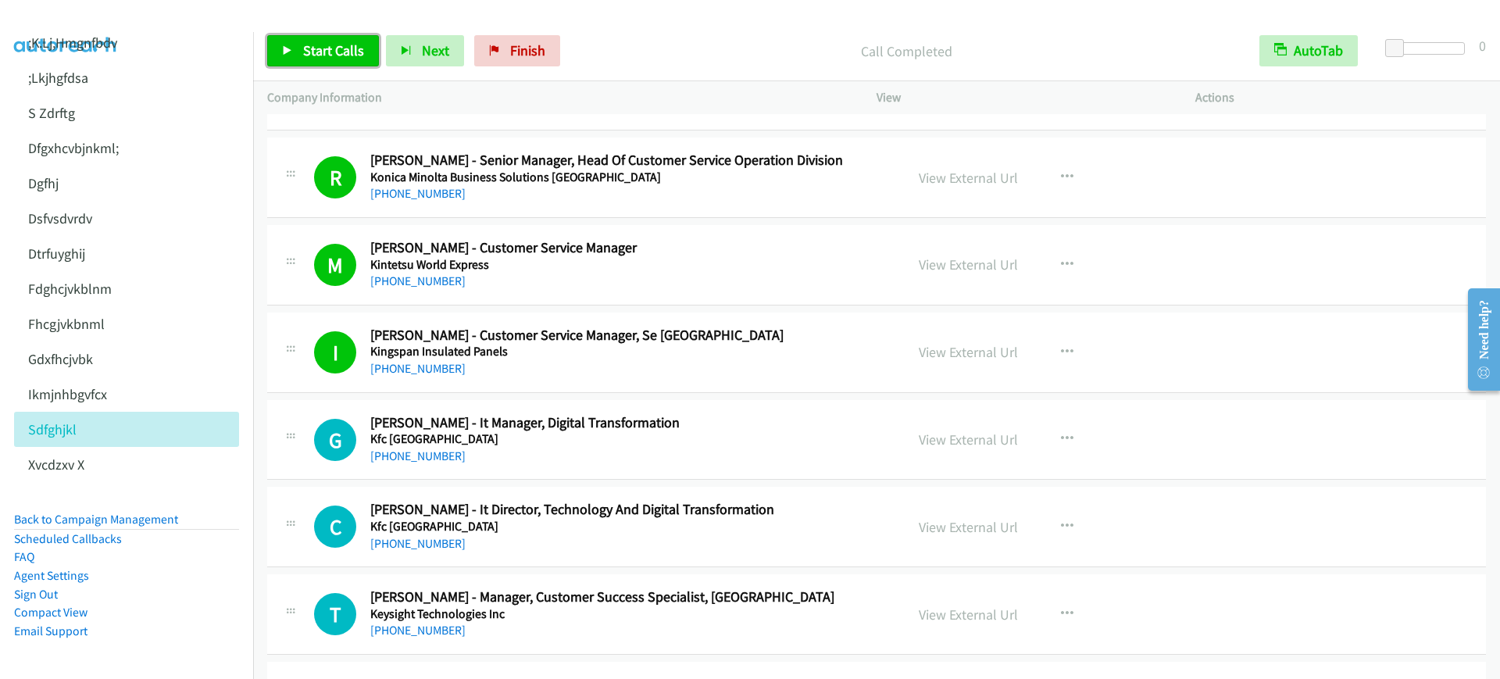
click at [298, 61] on link "Start Calls" at bounding box center [323, 50] width 112 height 31
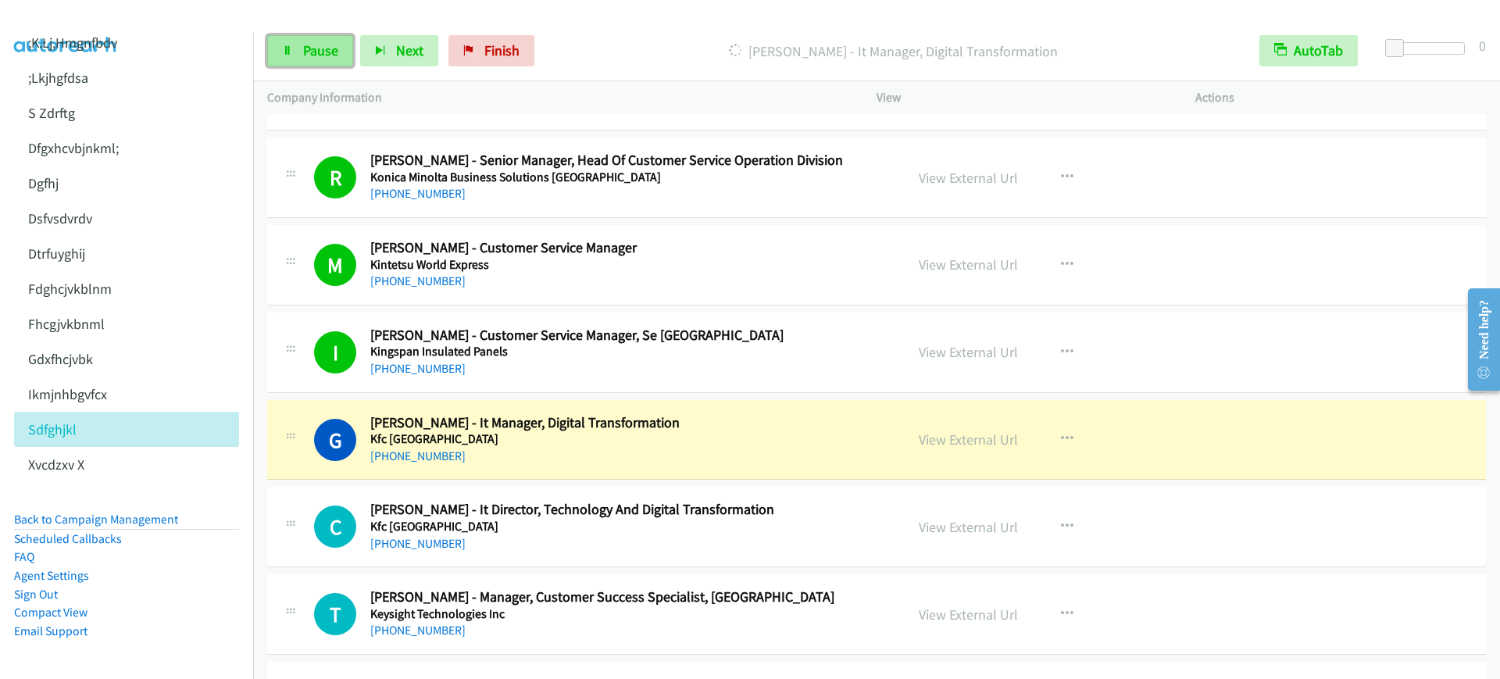
click at [284, 46] on icon at bounding box center [287, 51] width 11 height 11
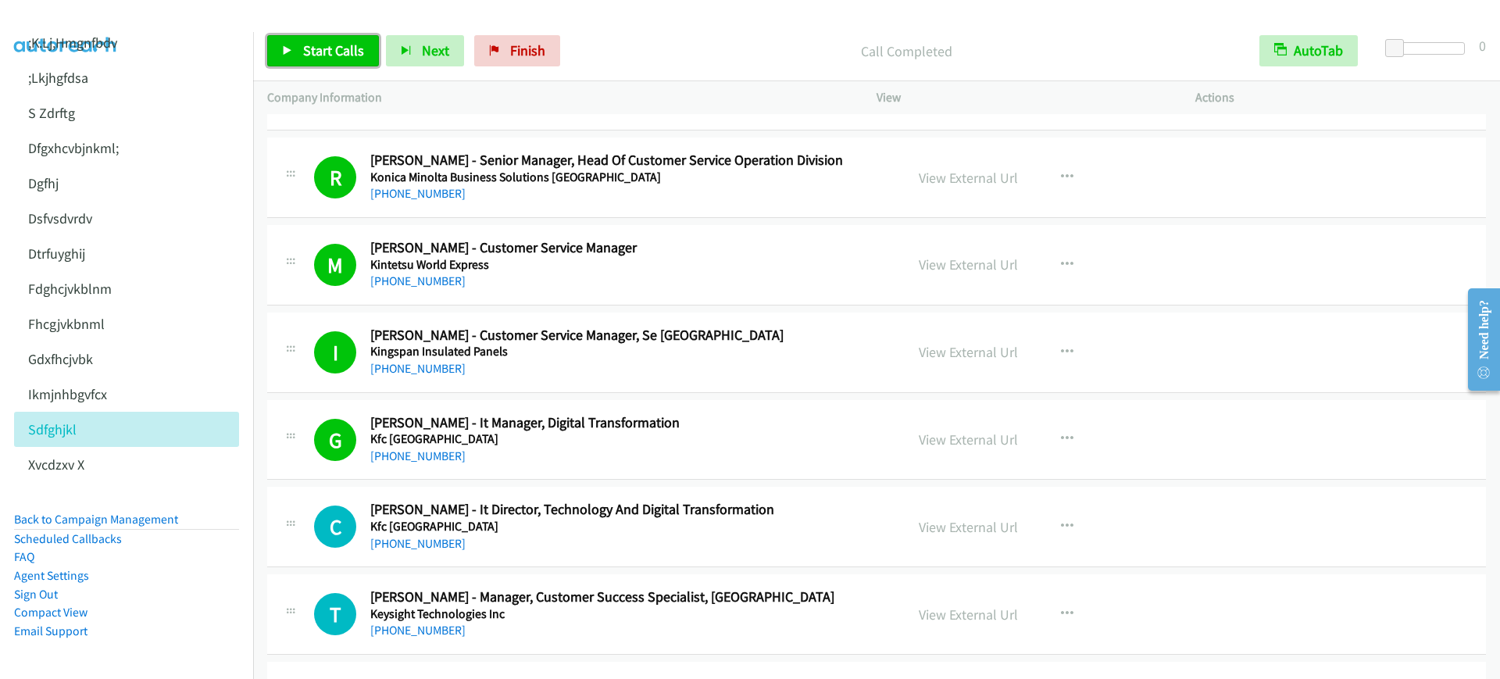
click at [330, 41] on span "Start Calls" at bounding box center [333, 50] width 61 height 18
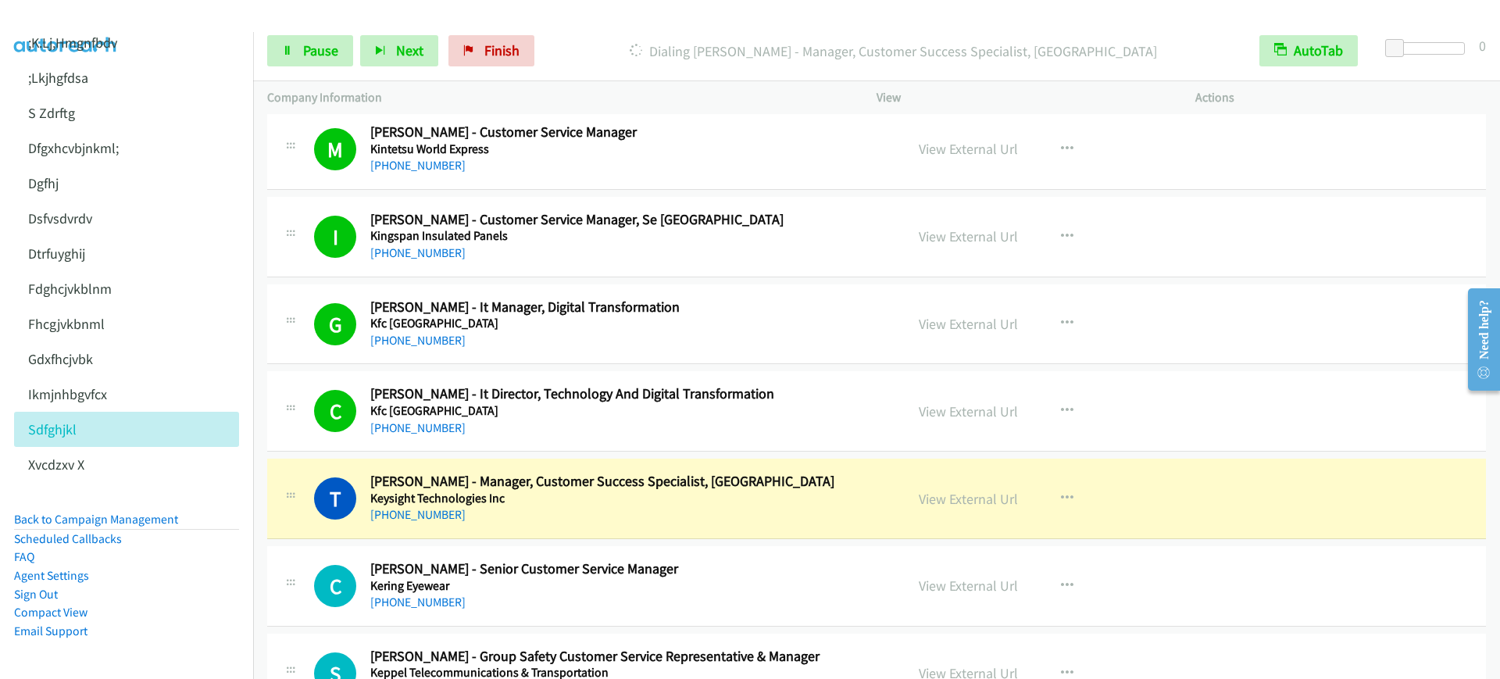
scroll to position [16305, 0]
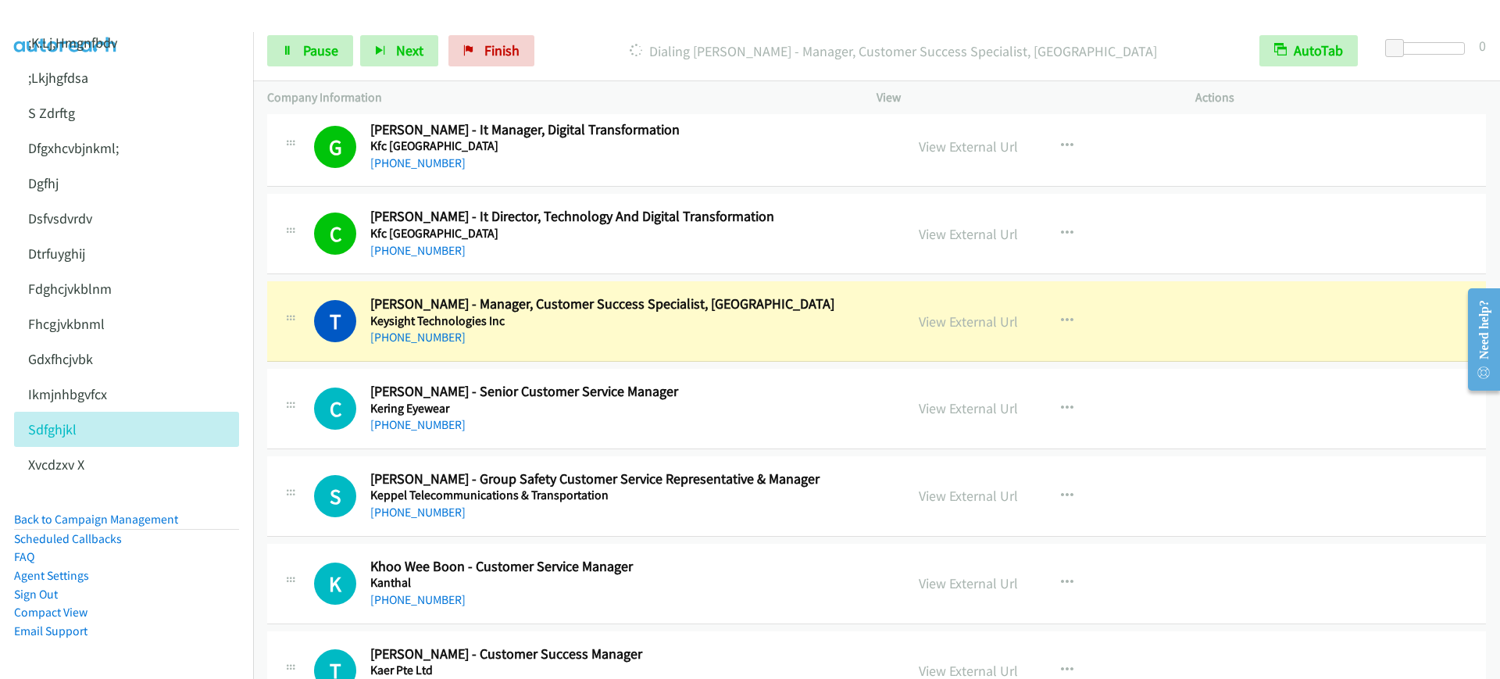
click at [759, 414] on h5 "Kering Eyewear" at bounding box center [626, 409] width 513 height 16
click at [1244, 309] on div "T Callback Scheduled [PERSON_NAME] - Manager, Customer Success Specialist, [GEO…" at bounding box center [876, 321] width 1218 height 80
click at [304, 51] on span "Pause" at bounding box center [320, 50] width 35 height 18
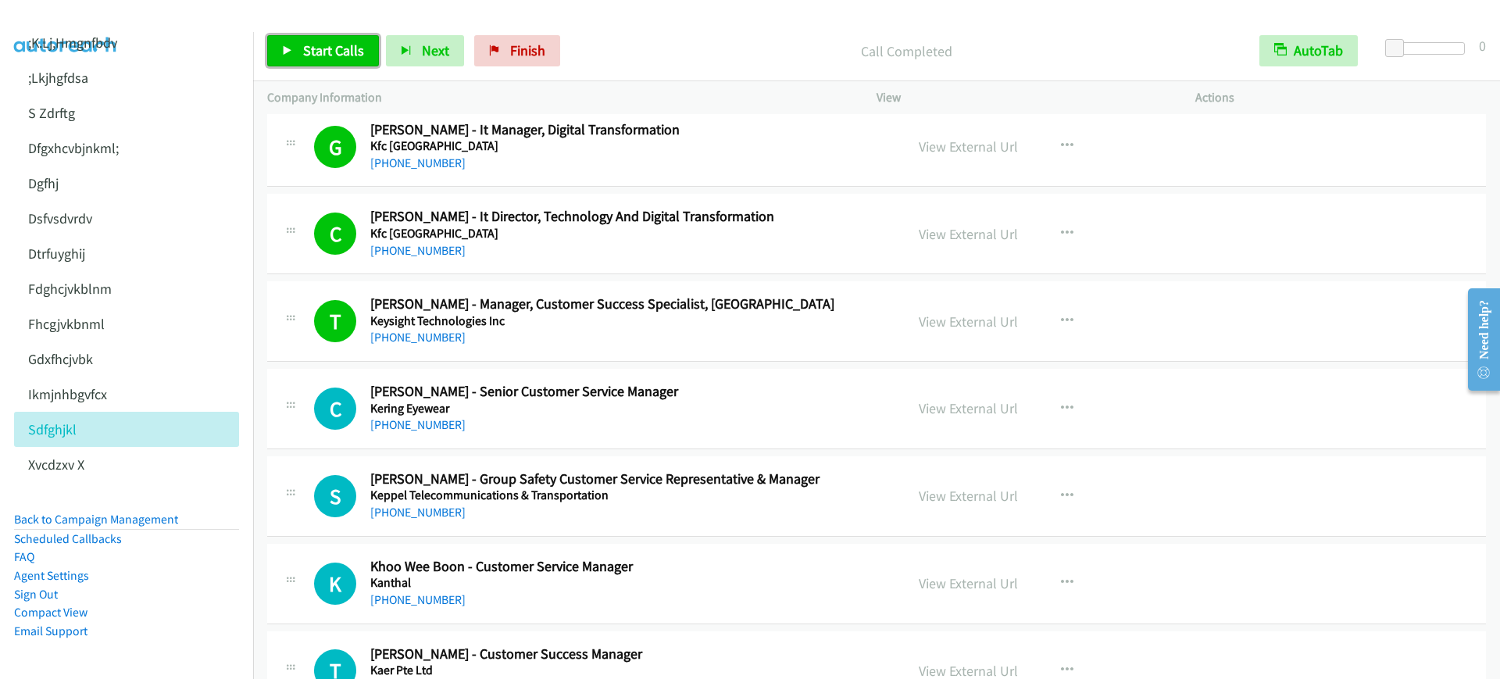
click at [315, 39] on link "Start Calls" at bounding box center [323, 50] width 112 height 31
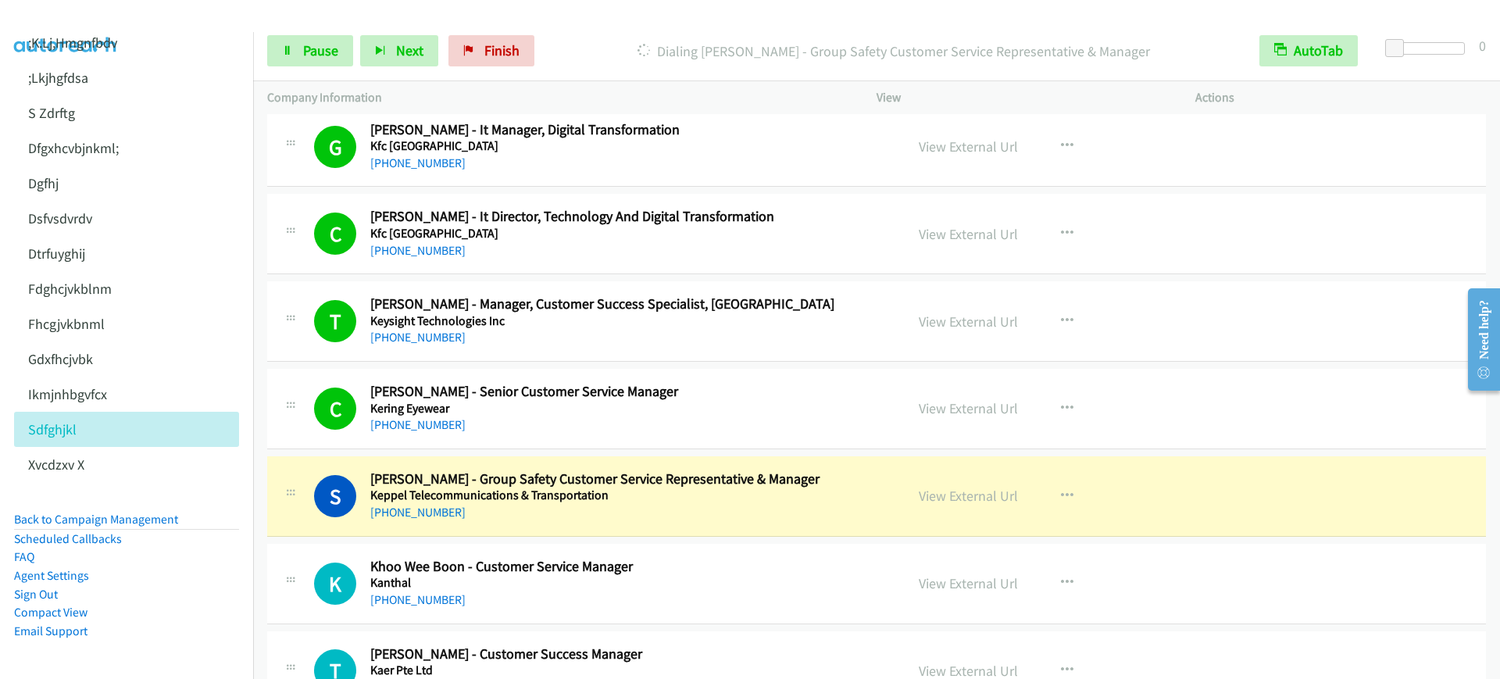
click at [567, 246] on div "[PHONE_NUMBER]" at bounding box center [626, 250] width 513 height 19
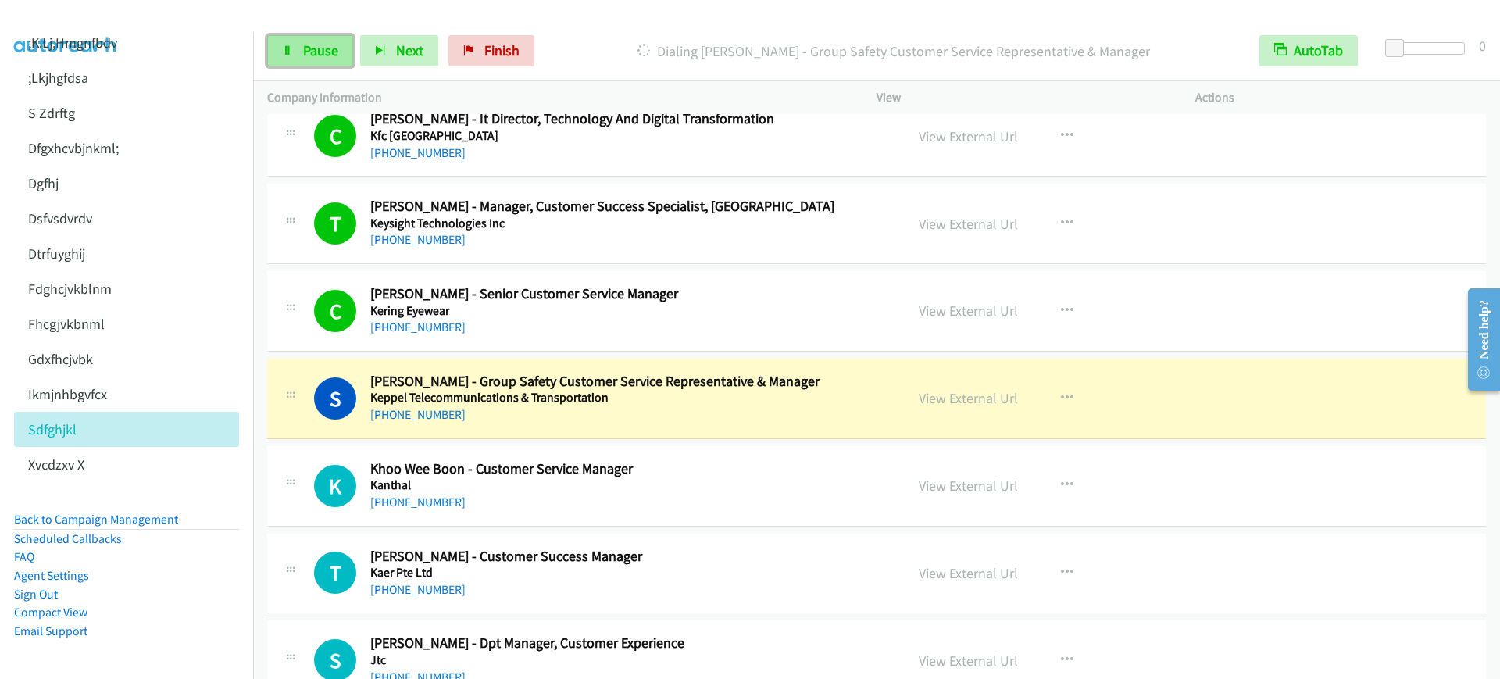
click at [321, 54] on span "Pause" at bounding box center [320, 50] width 35 height 18
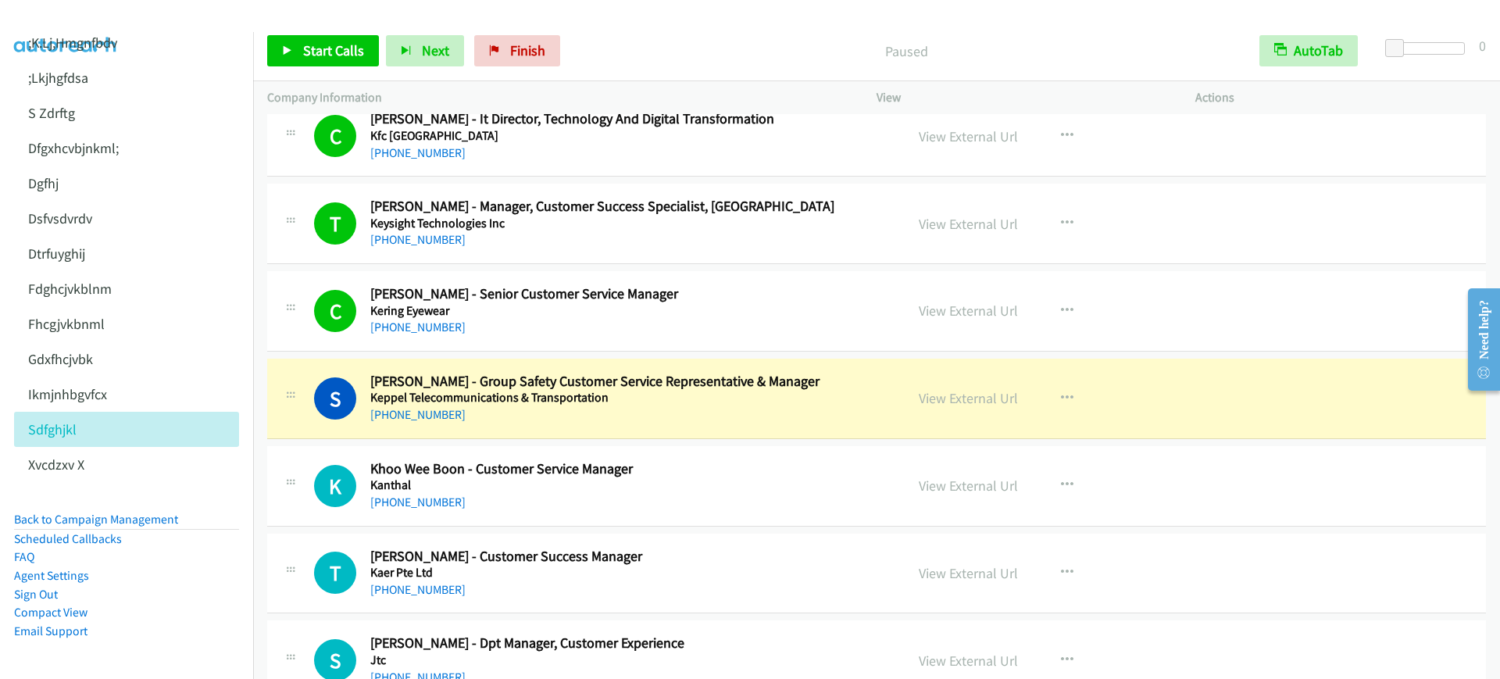
click at [1301, 412] on div "S Callback Scheduled [PERSON_NAME] - Group Safety Customer Service Representati…" at bounding box center [876, 399] width 1218 height 80
click at [971, 231] on link "View External Url" at bounding box center [968, 224] width 99 height 18
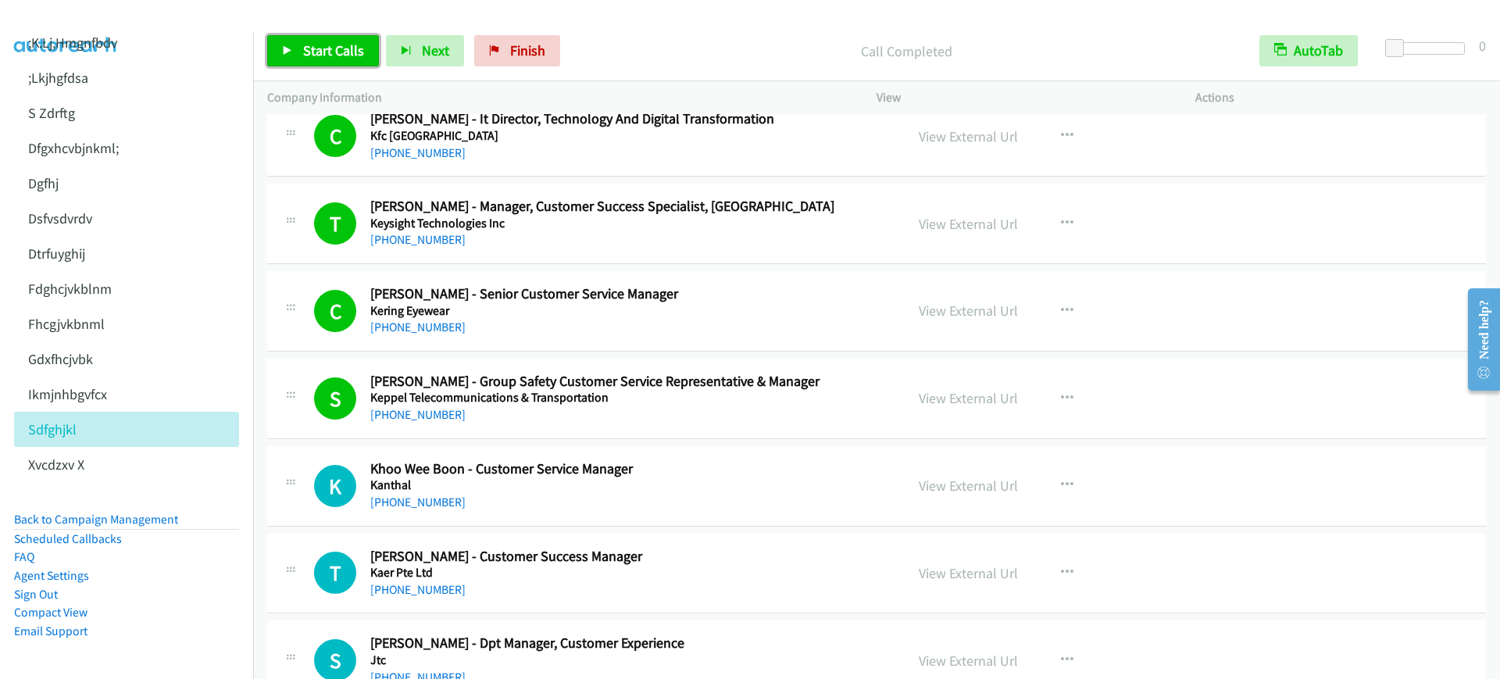
click at [351, 44] on span "Start Calls" at bounding box center [333, 50] width 61 height 18
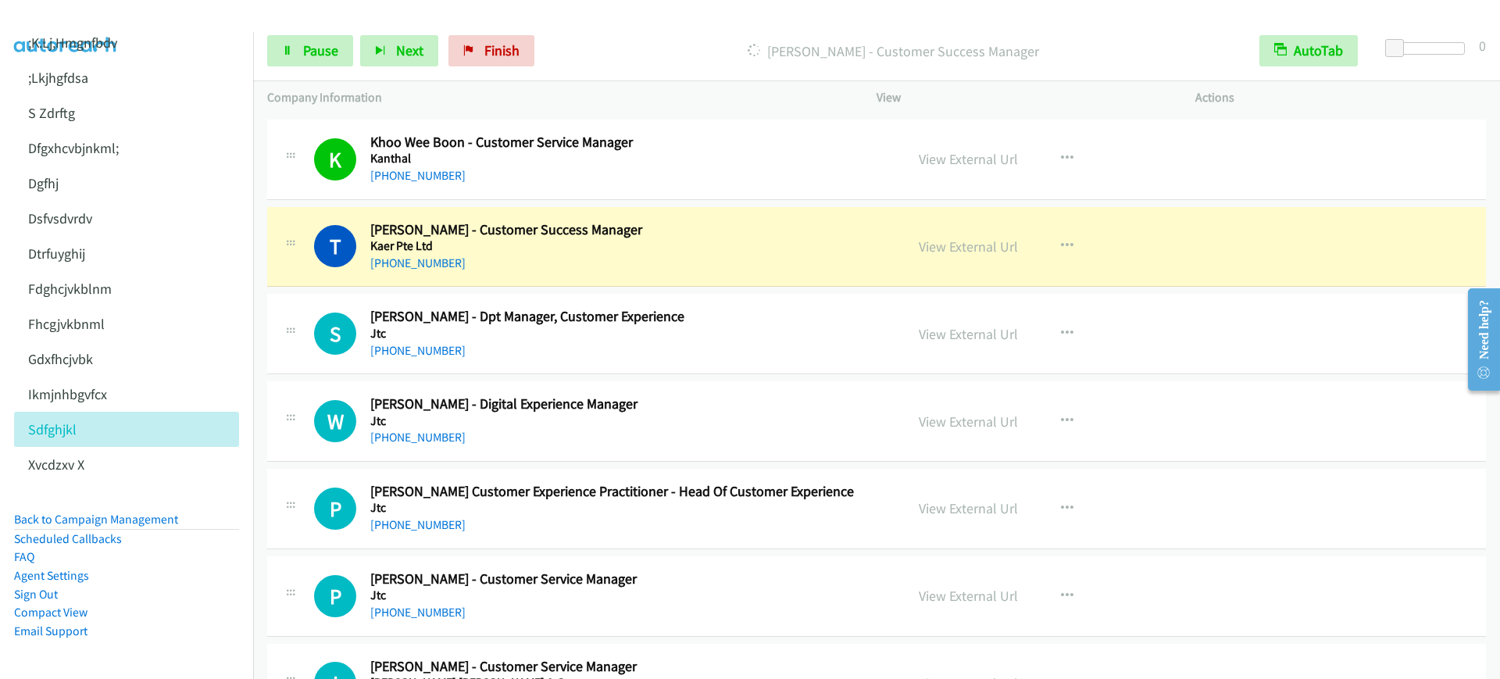
scroll to position [16793, 0]
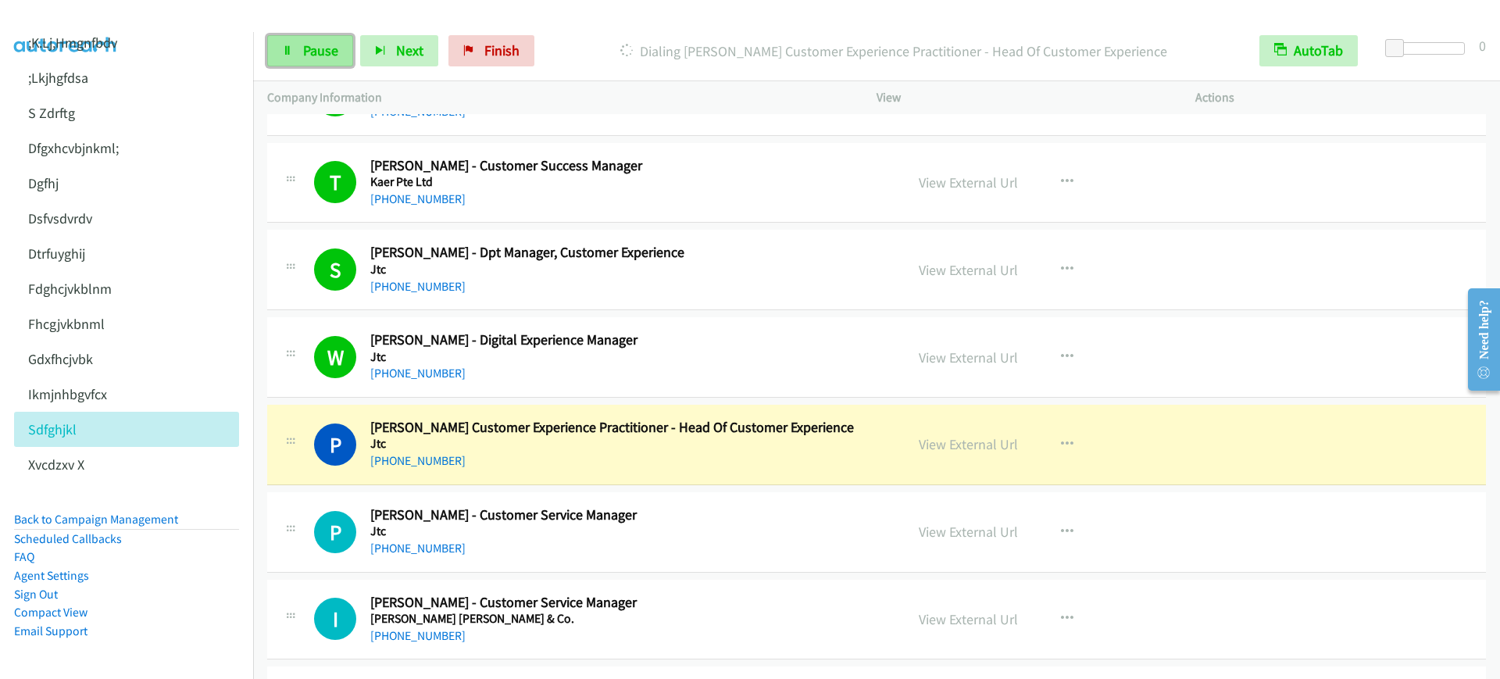
click at [312, 46] on span "Pause" at bounding box center [320, 50] width 35 height 18
